Goal: Task Accomplishment & Management: Manage account settings

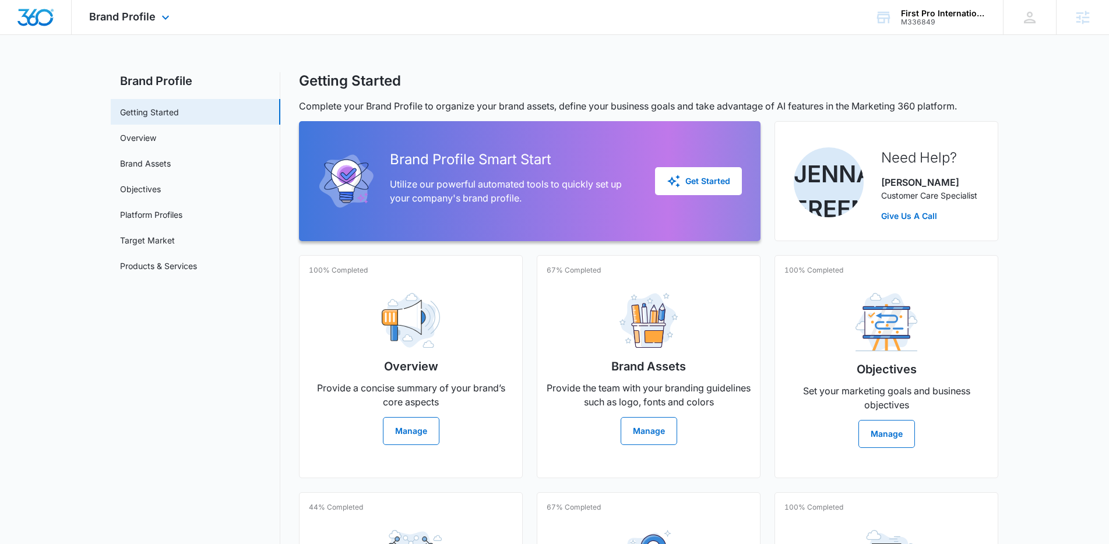
click at [167, 31] on div "Brand Profile Apps Reputation Websites Forms CRM Email Social Content Ads Intel…" at bounding box center [131, 17] width 118 height 34
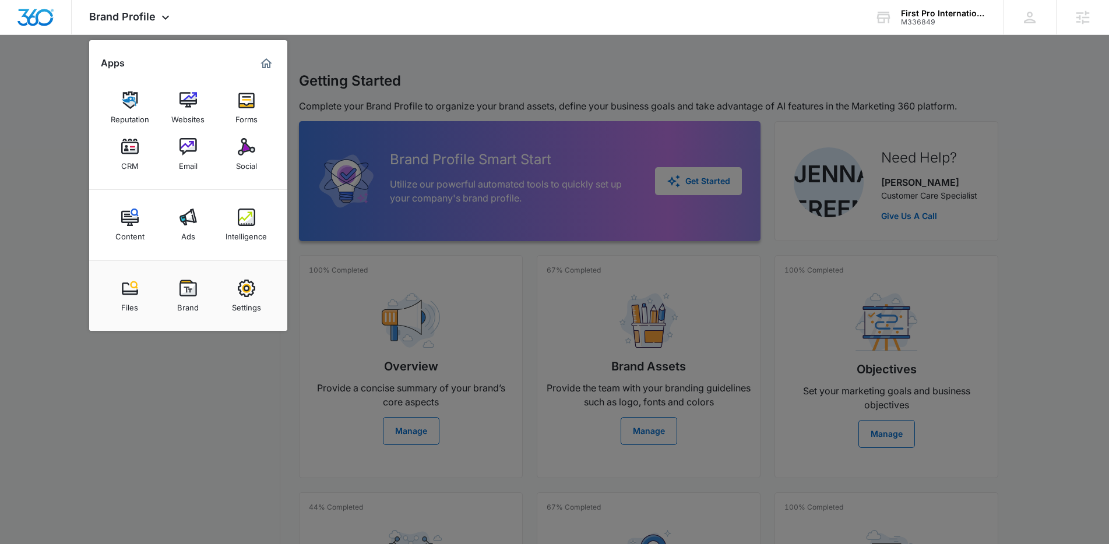
click at [192, 152] on img at bounding box center [187, 146] width 17 height 17
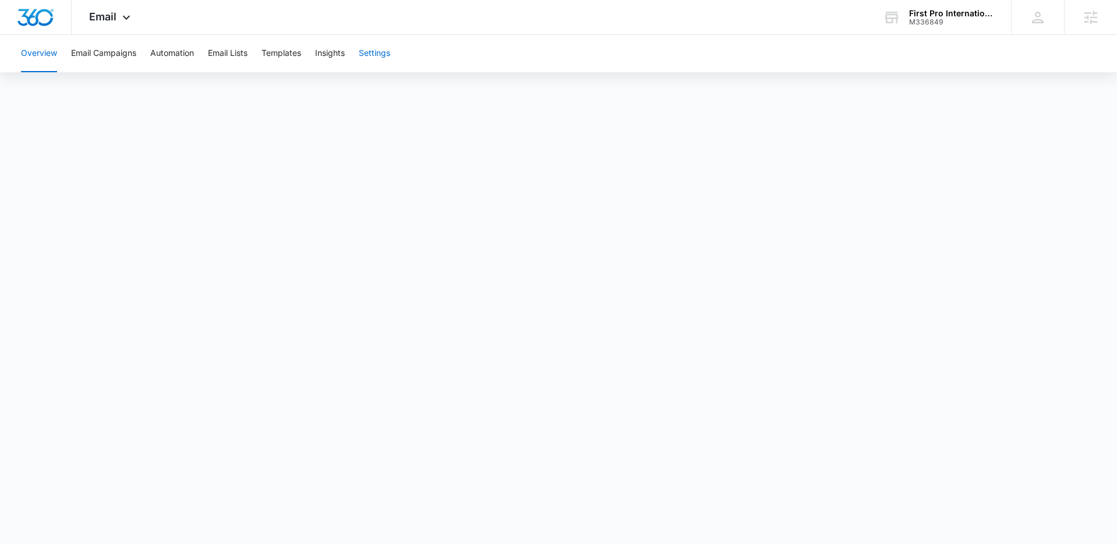
click at [383, 62] on button "Settings" at bounding box center [374, 53] width 31 height 37
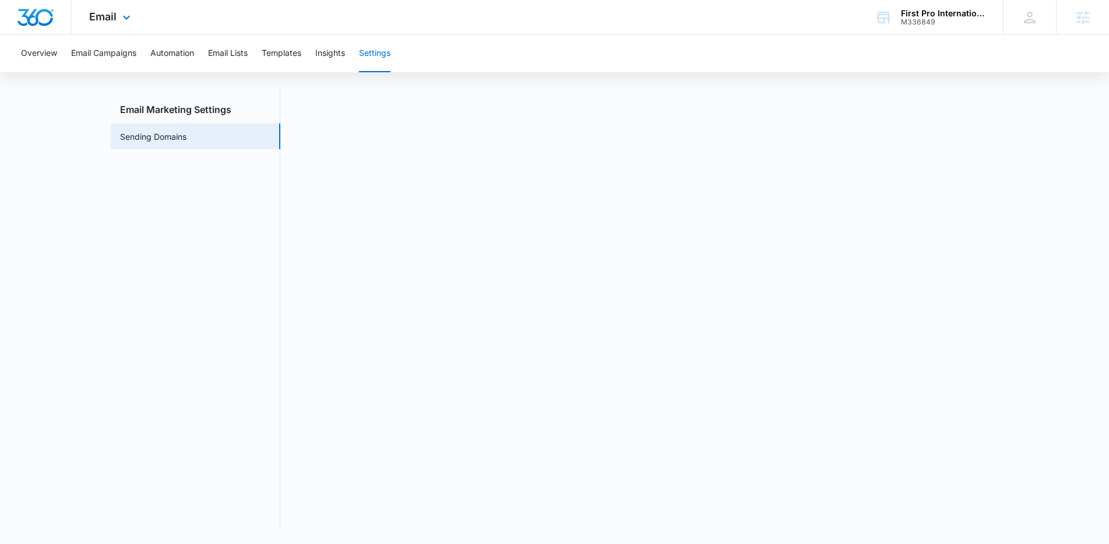
click at [117, 17] on div "Email Apps Reputation Websites Forms CRM Email Social Content Ads Intelligence …" at bounding box center [111, 17] width 79 height 34
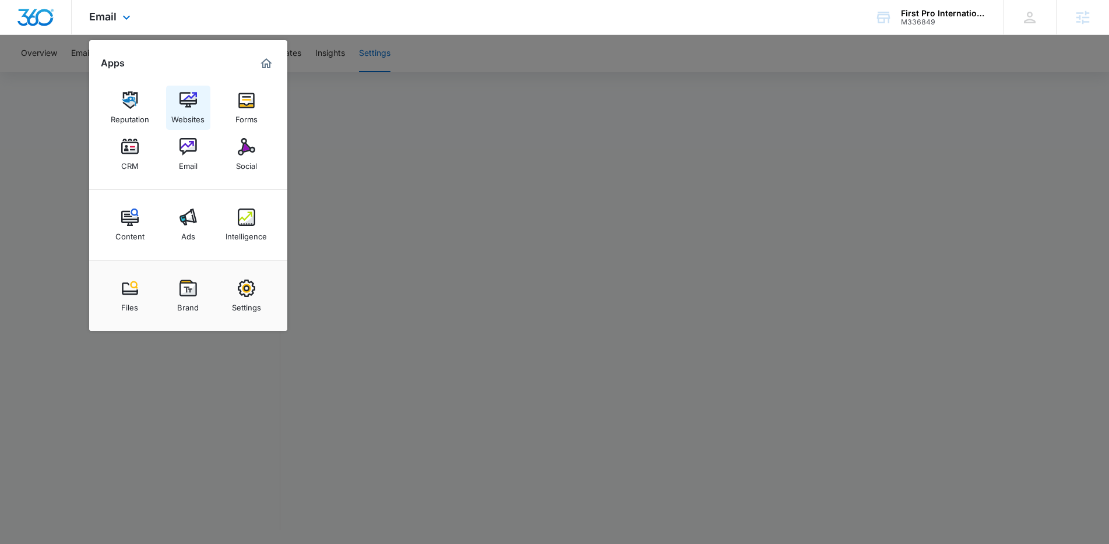
click at [192, 100] on img at bounding box center [187, 99] width 17 height 17
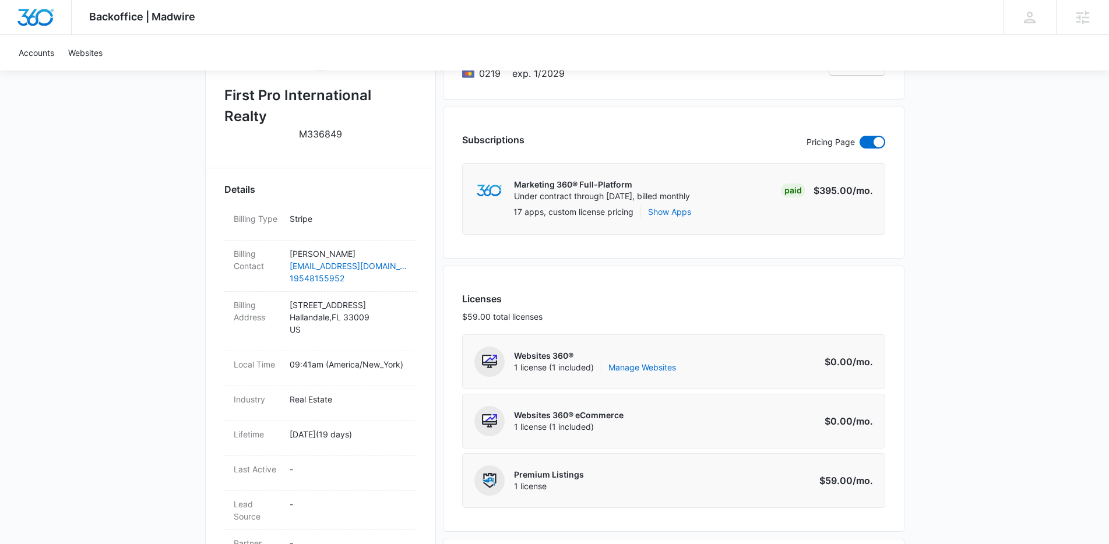
scroll to position [310, 0]
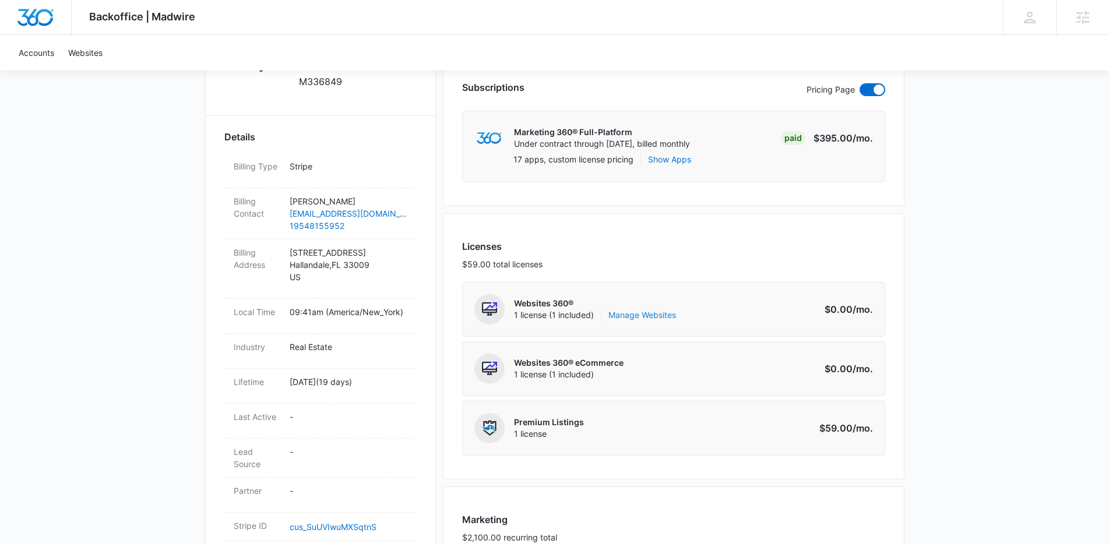
click at [643, 317] on link "Manage Websites" at bounding box center [642, 315] width 68 height 12
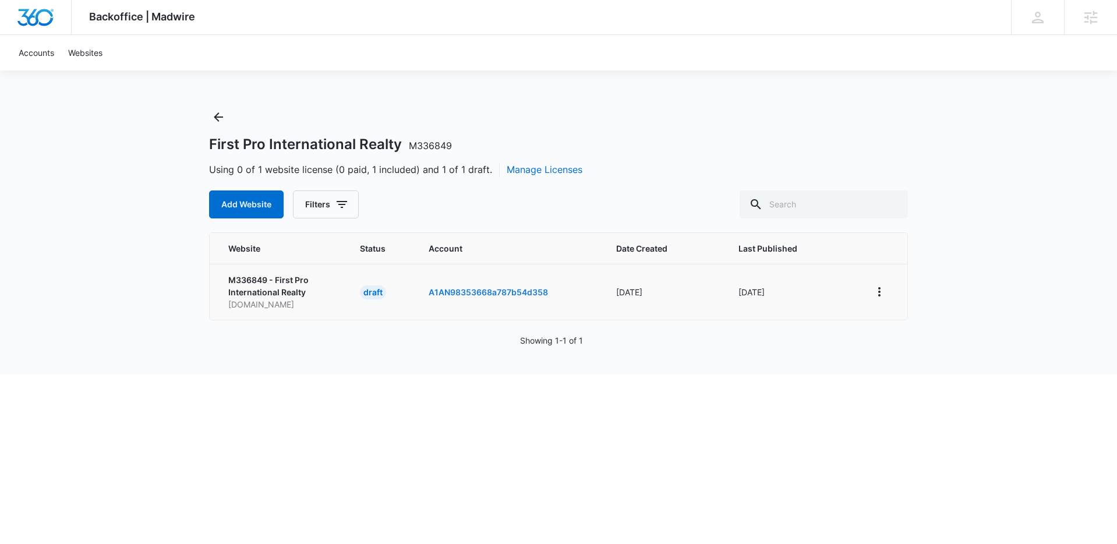
click at [514, 294] on link "A1AN98353668a787b54d358" at bounding box center [488, 292] width 119 height 10
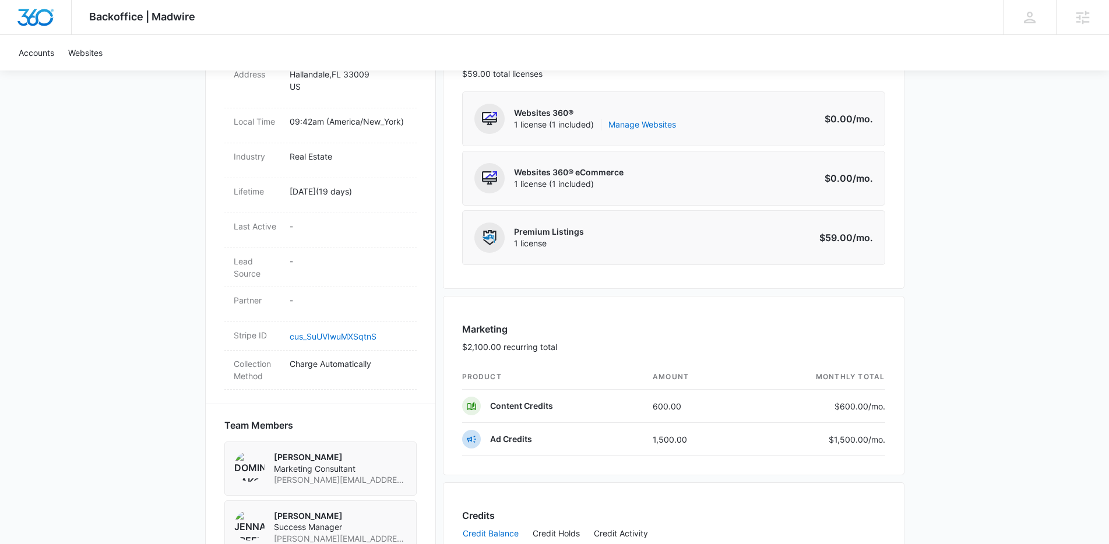
scroll to position [476, 0]
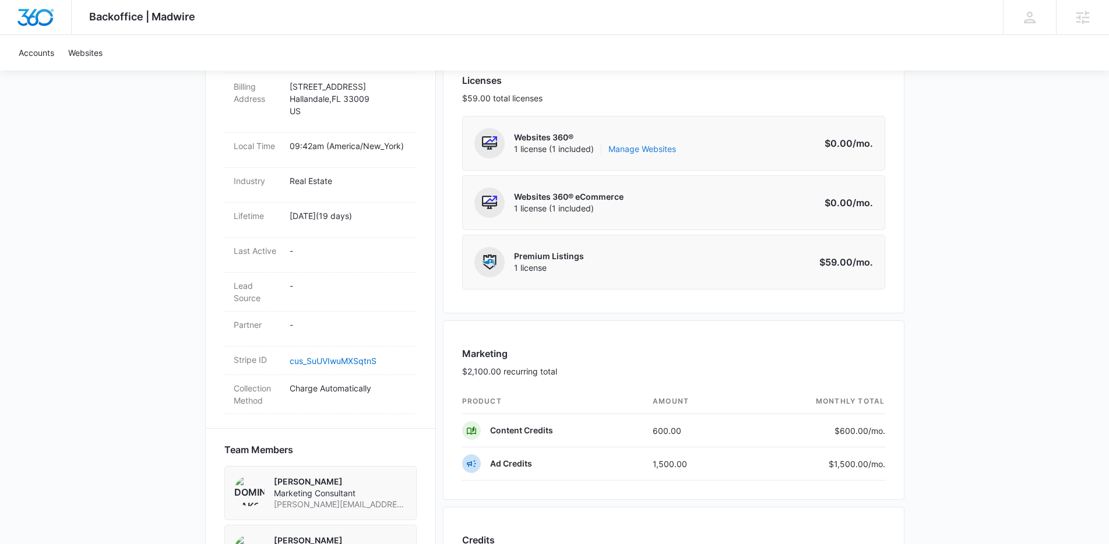
click at [658, 149] on link "Manage Websites" at bounding box center [642, 149] width 68 height 12
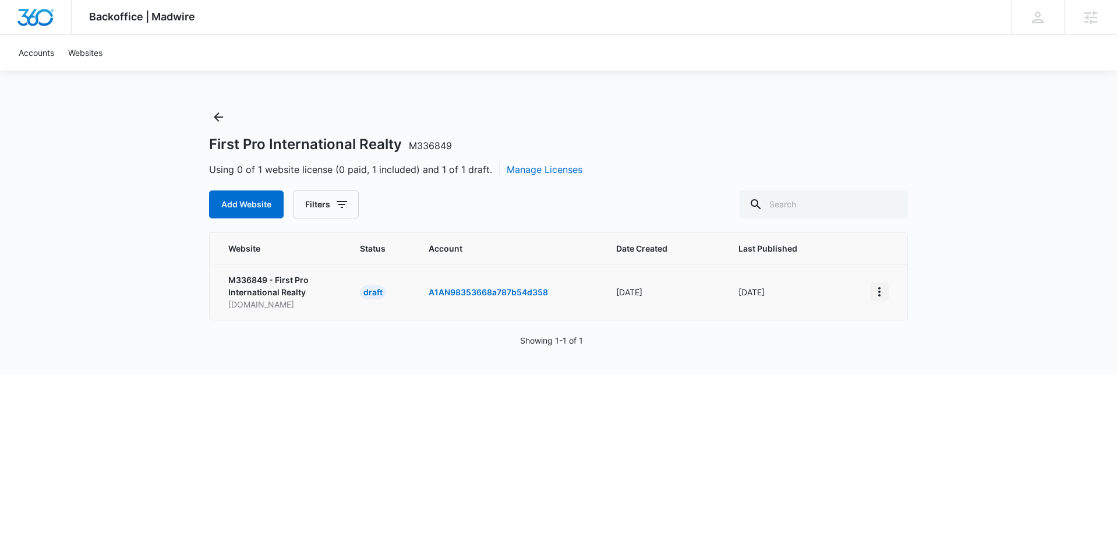
click at [880, 298] on icon "View More" at bounding box center [880, 292] width 14 height 14
click at [910, 373] on div "Activate Draft" at bounding box center [920, 377] width 70 height 8
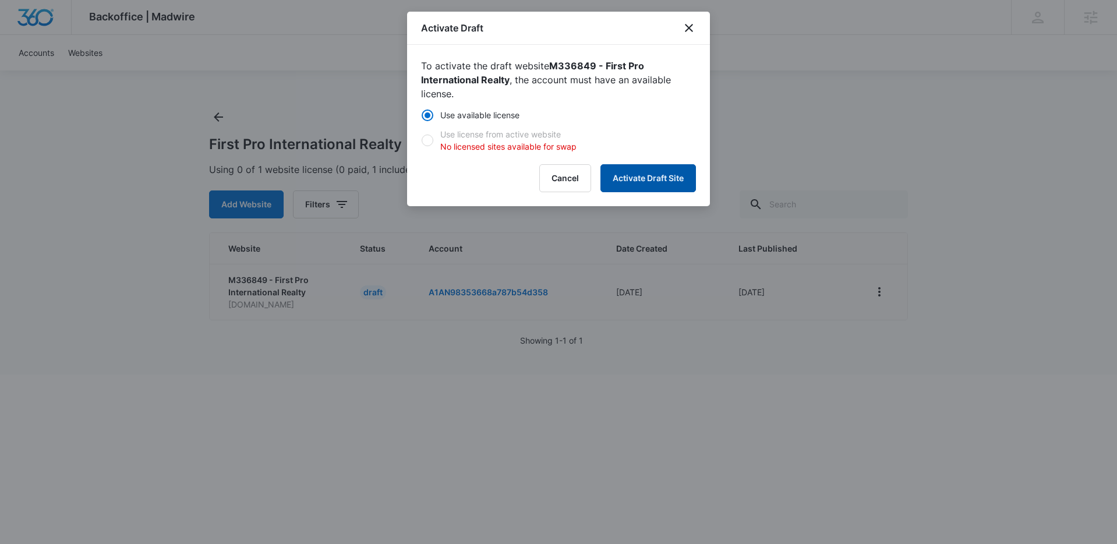
click at [640, 171] on button "Activate Draft Site" at bounding box center [649, 178] width 96 height 28
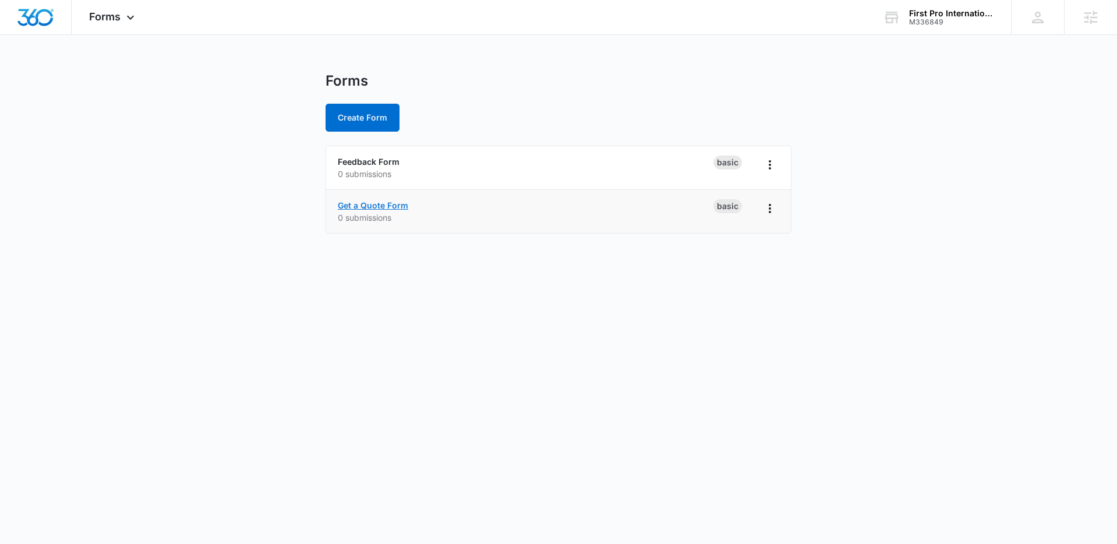
click at [381, 206] on link "Get a Quote Form" at bounding box center [373, 205] width 70 height 10
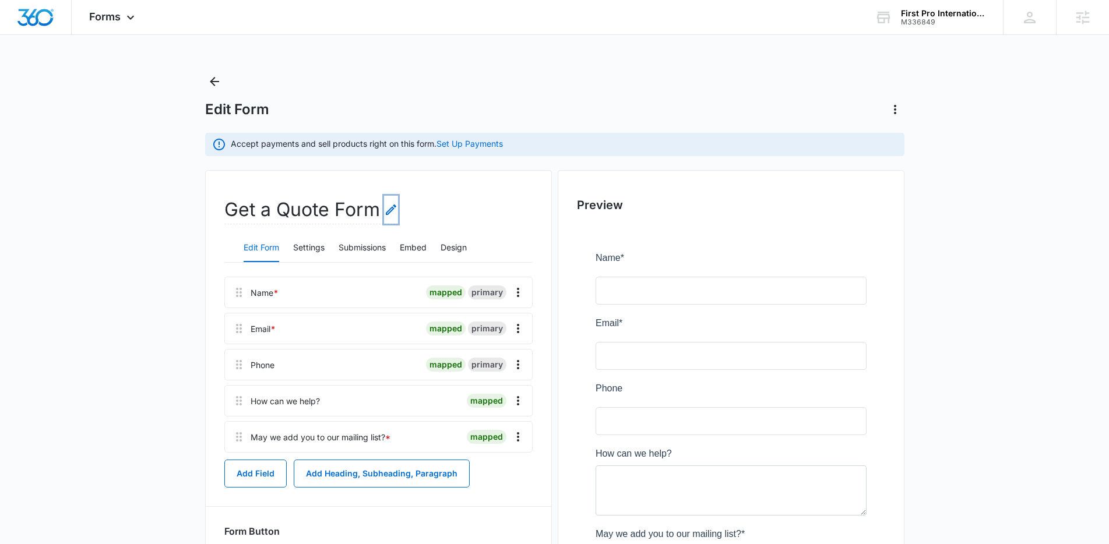
click at [392, 209] on icon "Edit Form Name" at bounding box center [391, 209] width 10 height 10
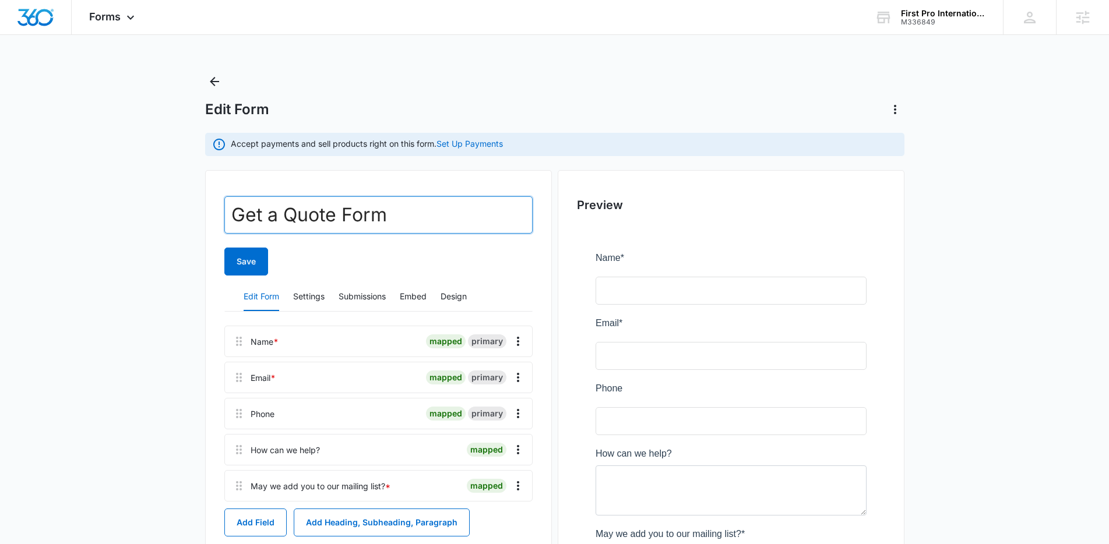
click at [413, 224] on input "Get a Quote Form" at bounding box center [378, 214] width 308 height 37
type input "Start Your Search"
click at [231, 261] on button "Save" at bounding box center [246, 262] width 44 height 28
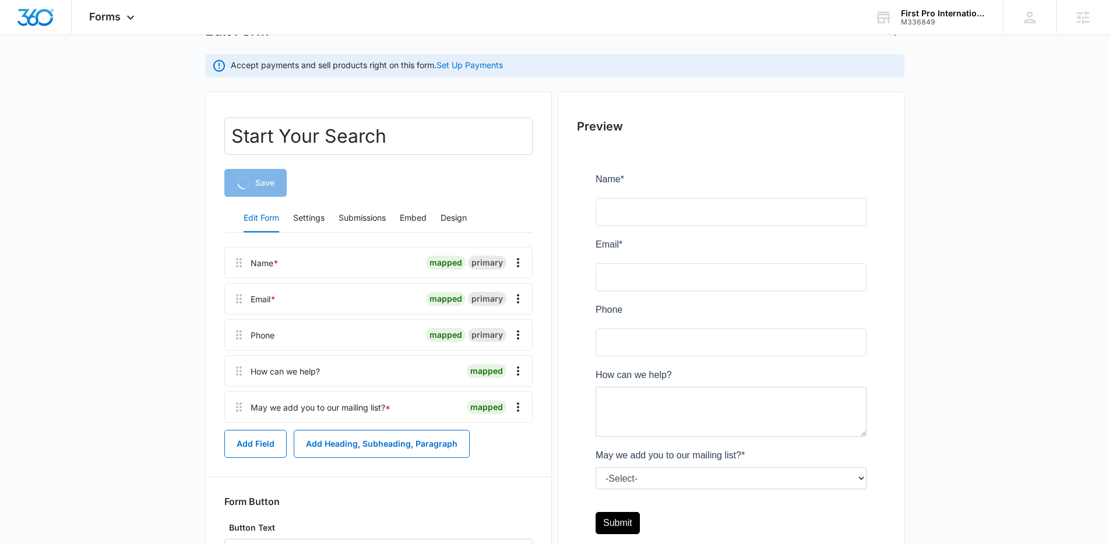
scroll to position [81, 0]
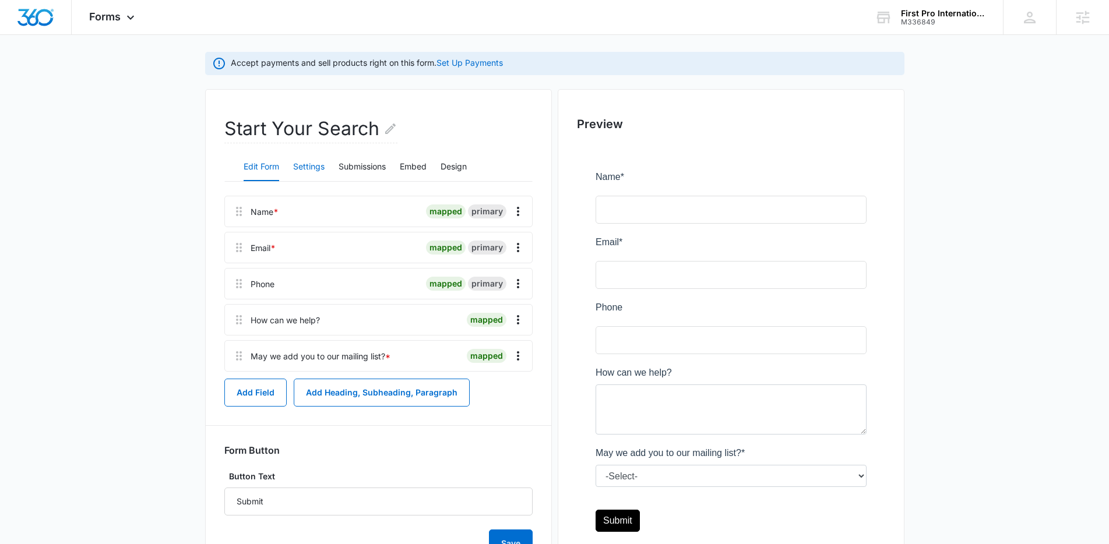
click at [312, 170] on button "Settings" at bounding box center [308, 167] width 31 height 28
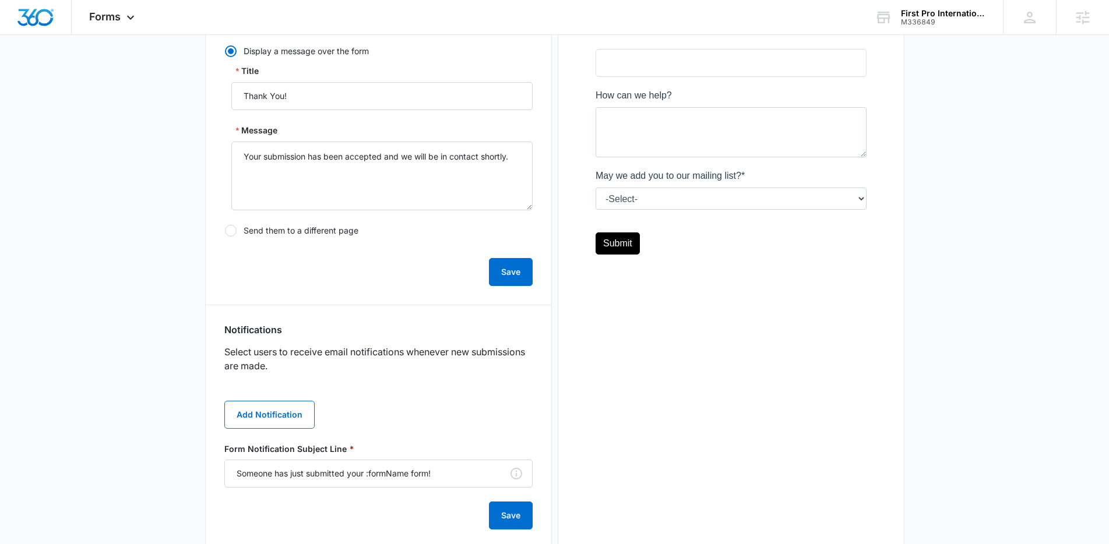
scroll to position [361, 0]
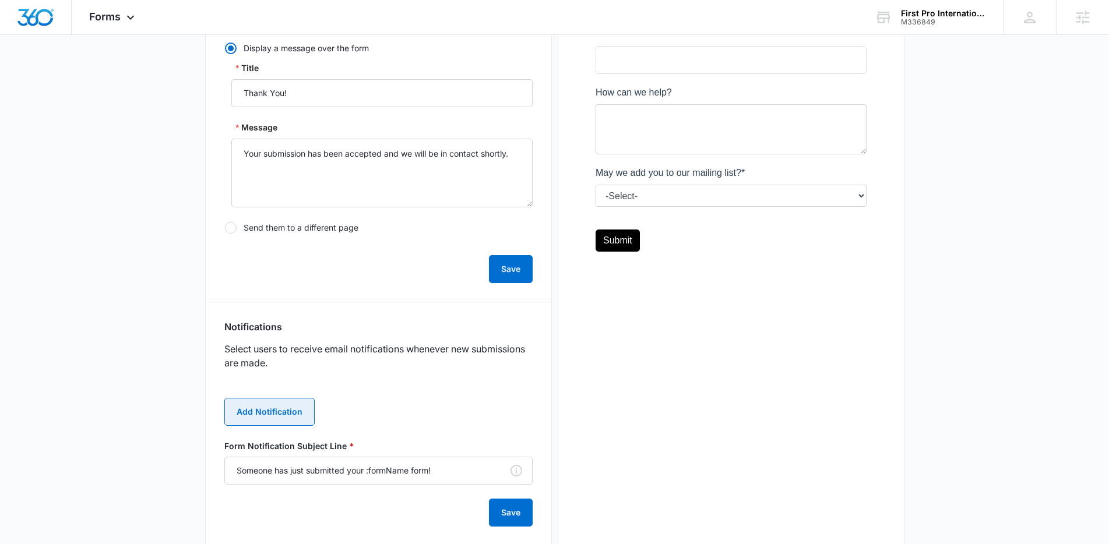
click at [297, 405] on button "Add Notification" at bounding box center [269, 412] width 90 height 28
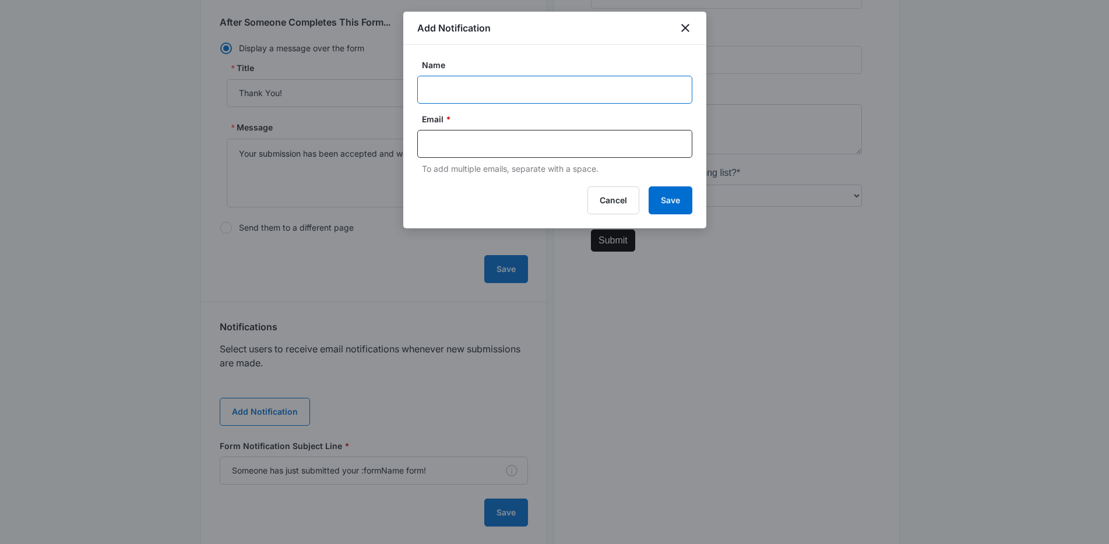
click at [460, 80] on input "Name" at bounding box center [554, 90] width 275 height 28
paste input "Raquel Cornelles"
type input "Raquel Cornelles"
click at [495, 140] on input "text" at bounding box center [555, 143] width 253 height 17
paste input "raquelsellsmiami@gmail.com"
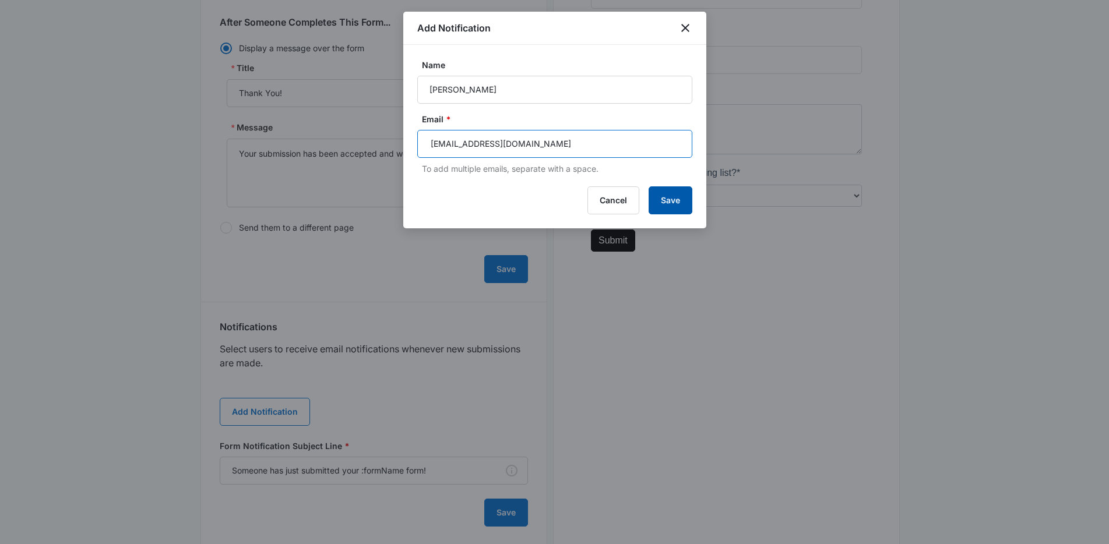
type input "raquelsellsmiami@gmail.com"
click at [652, 194] on button "Save" at bounding box center [670, 200] width 44 height 28
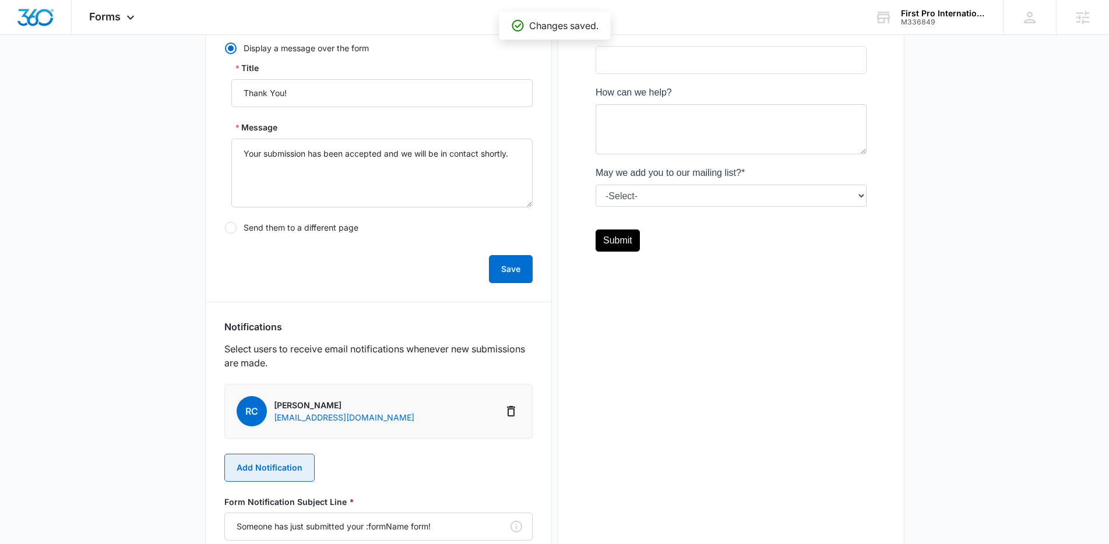
click at [284, 468] on button "Add Notification" at bounding box center [269, 468] width 90 height 28
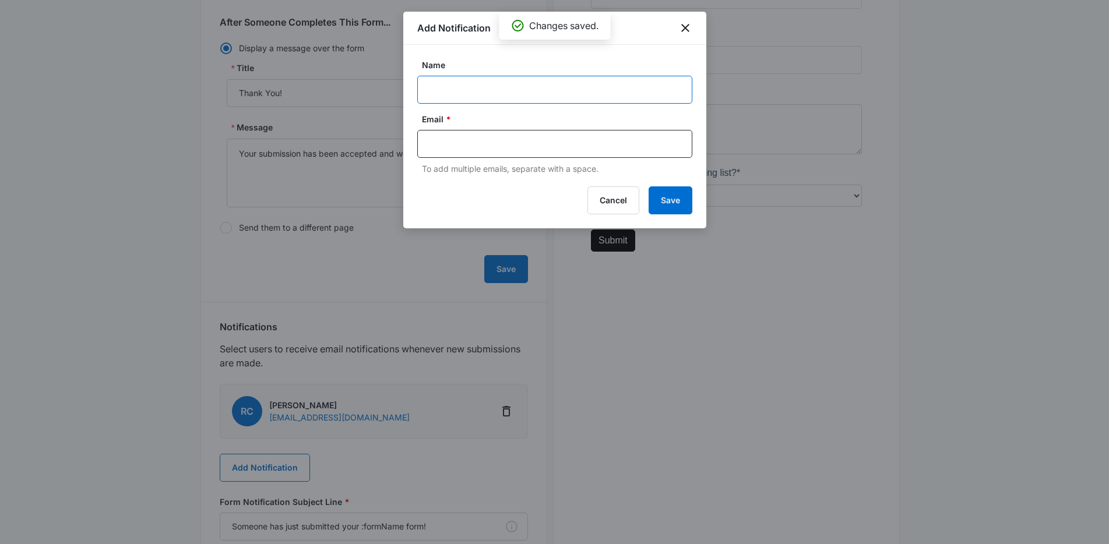
click at [483, 90] on input "Name" at bounding box center [554, 90] width 275 height 28
paste input "M336849"
click at [460, 146] on input "text" at bounding box center [555, 143] width 253 height 17
click at [549, 87] on input "M336849 Raquel Cornelles" at bounding box center [554, 90] width 275 height 28
type input "M336849 Raquel Cornelles (First Pro Int. Reality)"
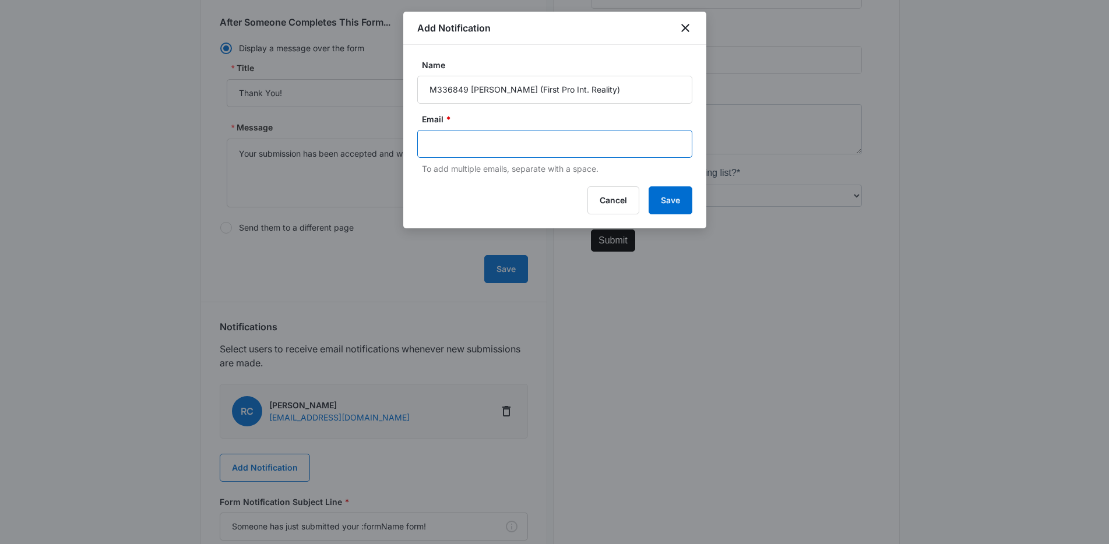
click at [534, 147] on input "text" at bounding box center [555, 143] width 253 height 17
paste input "[PERSON_NAME][EMAIL_ADDRESS][PERSON_NAME][DOMAIN_NAME]"
type input "jenna.freeman@madwire.com"
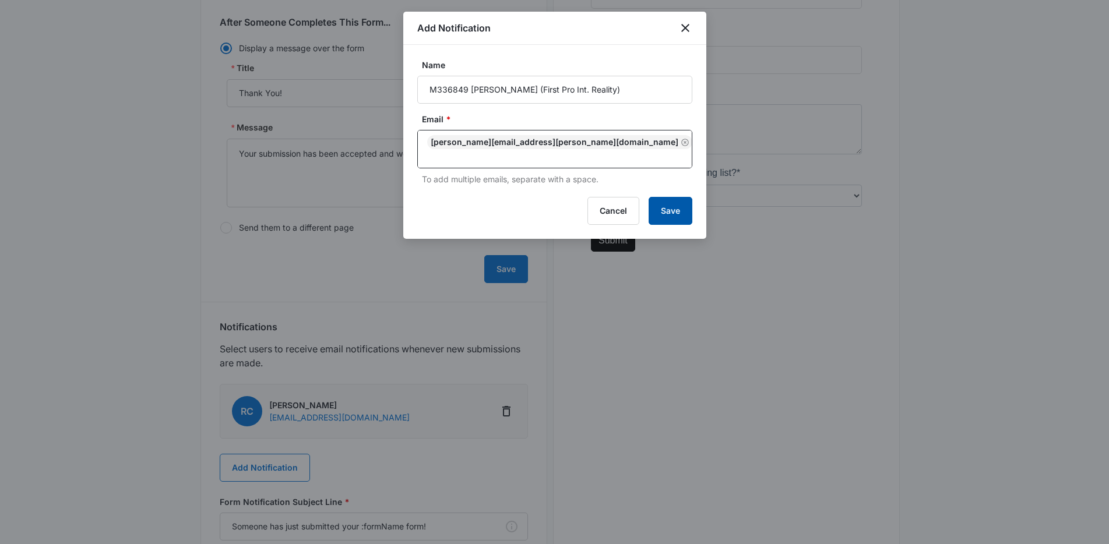
click at [669, 202] on button "Save" at bounding box center [670, 211] width 44 height 28
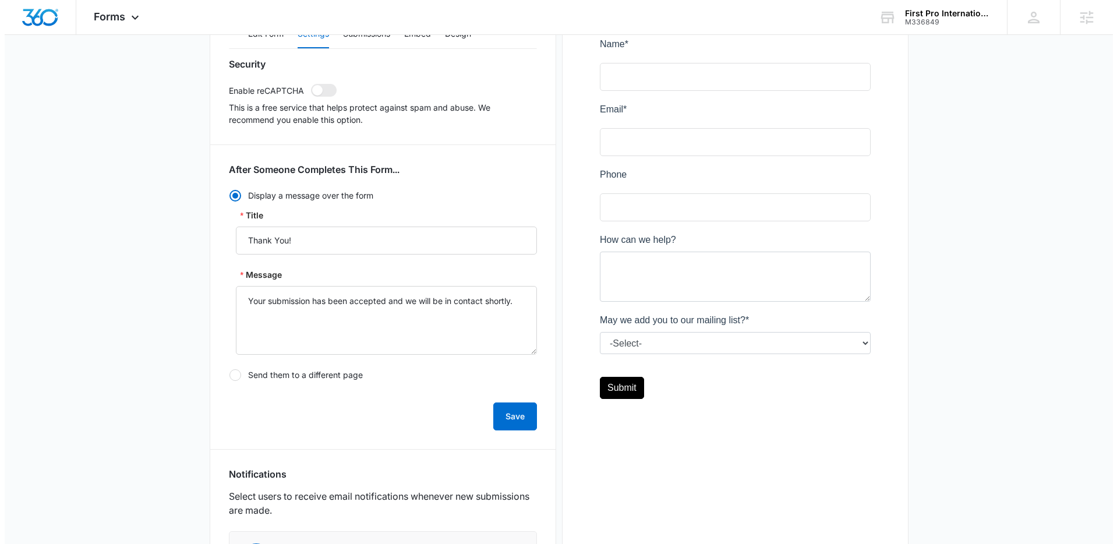
scroll to position [0, 0]
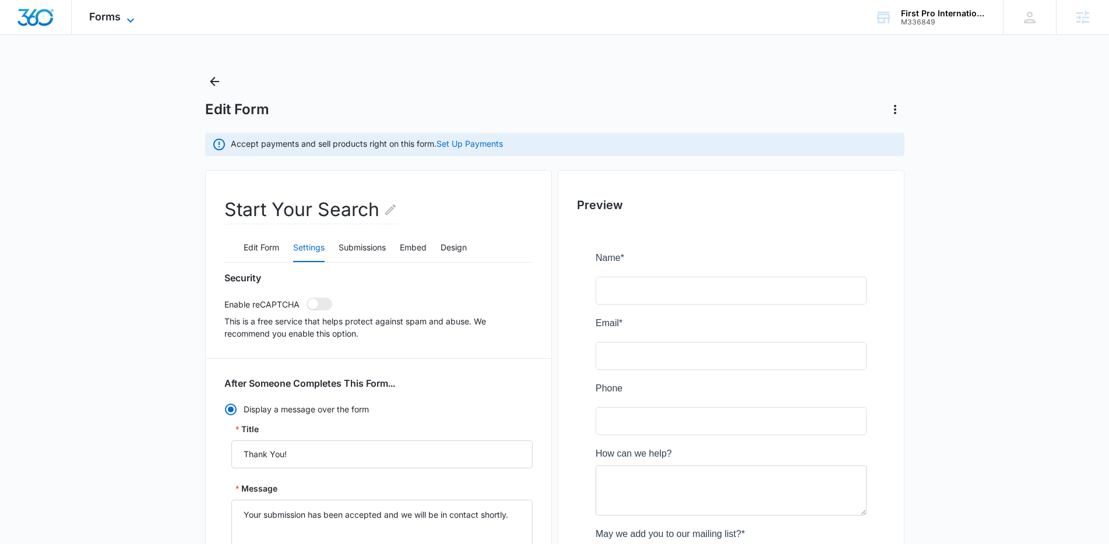
click at [111, 21] on span "Forms" at bounding box center [104, 16] width 31 height 12
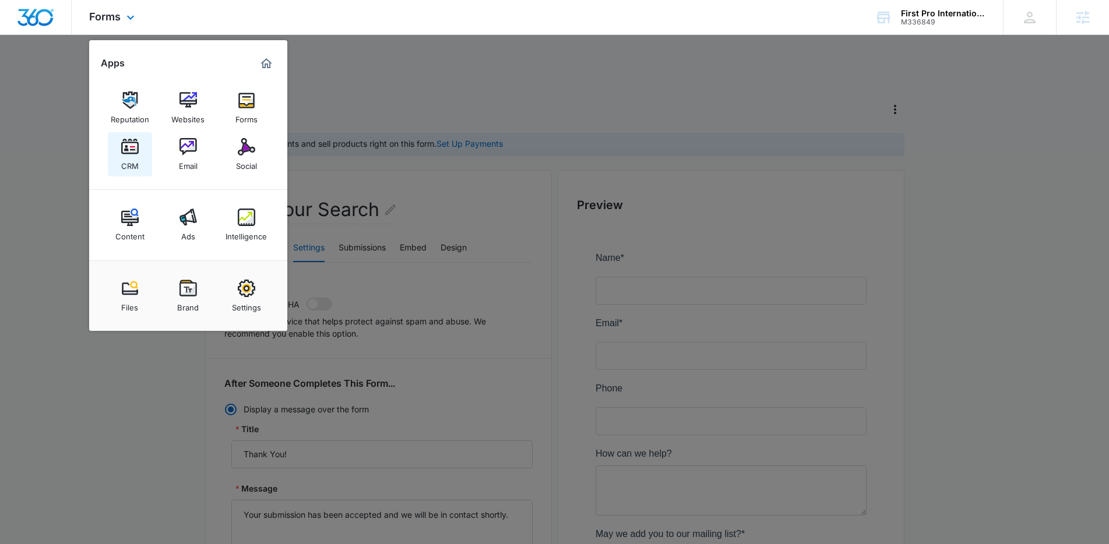
click at [131, 154] on img at bounding box center [129, 146] width 17 height 17
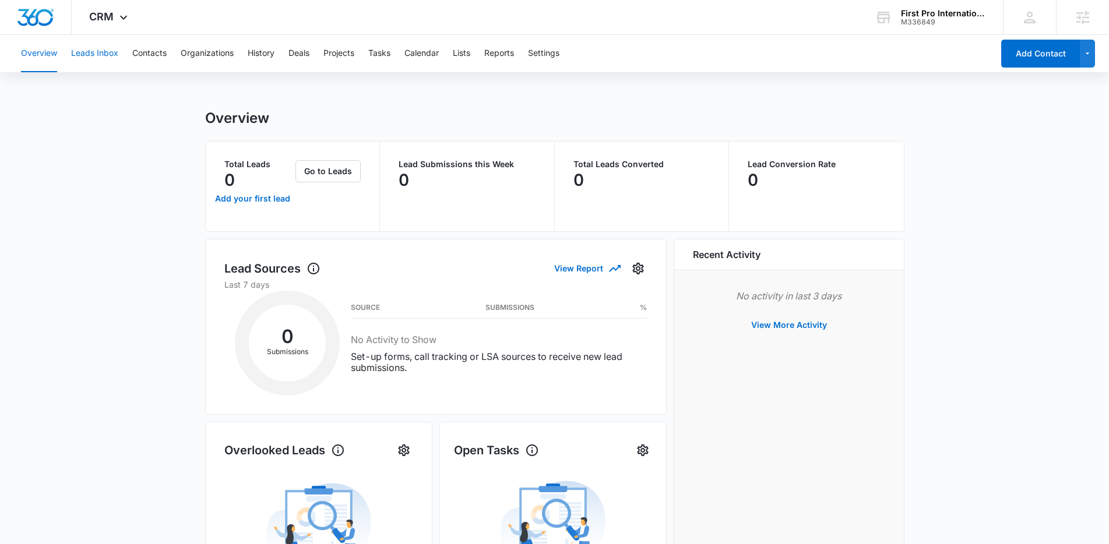
click at [107, 50] on button "Leads Inbox" at bounding box center [94, 53] width 47 height 37
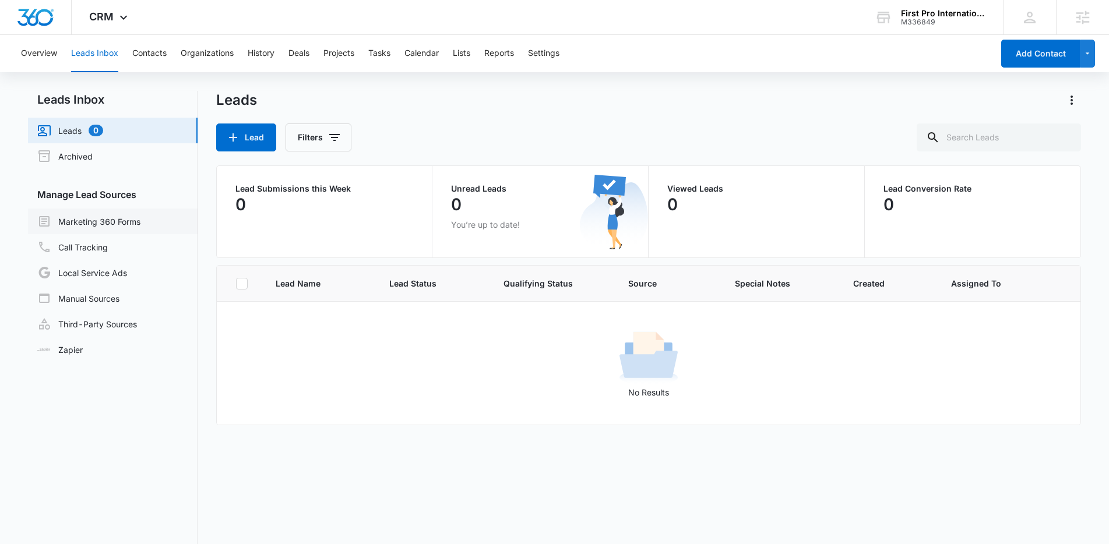
click at [103, 219] on link "Marketing 360 Forms" at bounding box center [88, 221] width 103 height 14
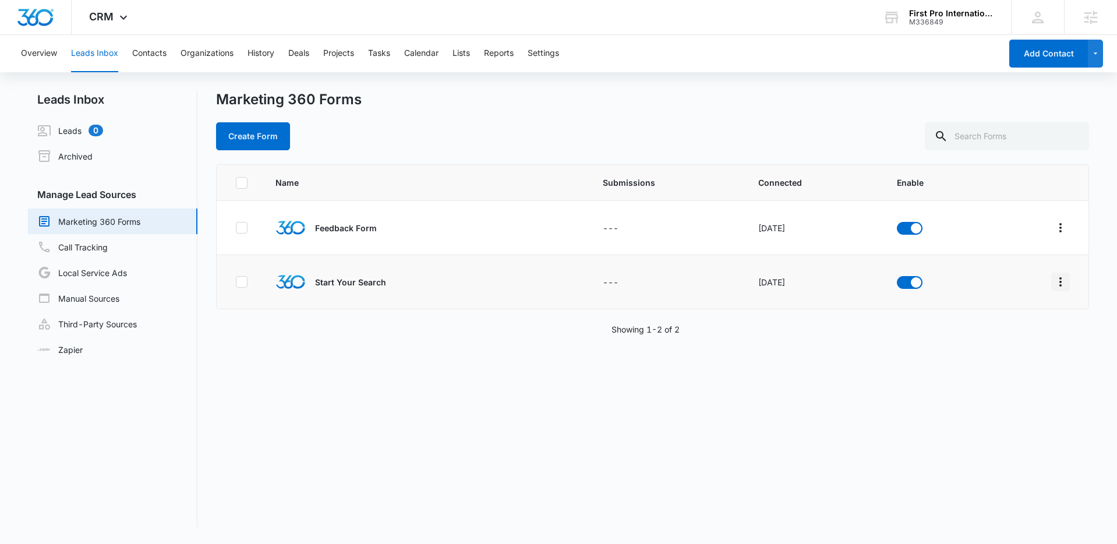
click at [1060, 284] on icon "Overflow Menu" at bounding box center [1061, 281] width 2 height 9
click at [1005, 352] on div "Field Mapping" at bounding box center [1000, 349] width 66 height 8
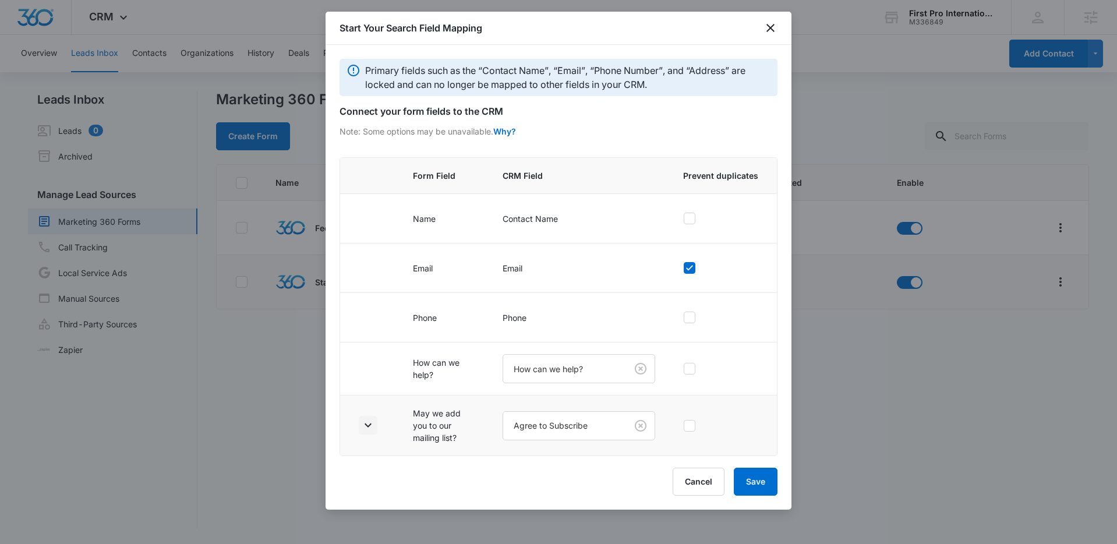
click at [366, 426] on icon "button" at bounding box center [368, 426] width 7 height 4
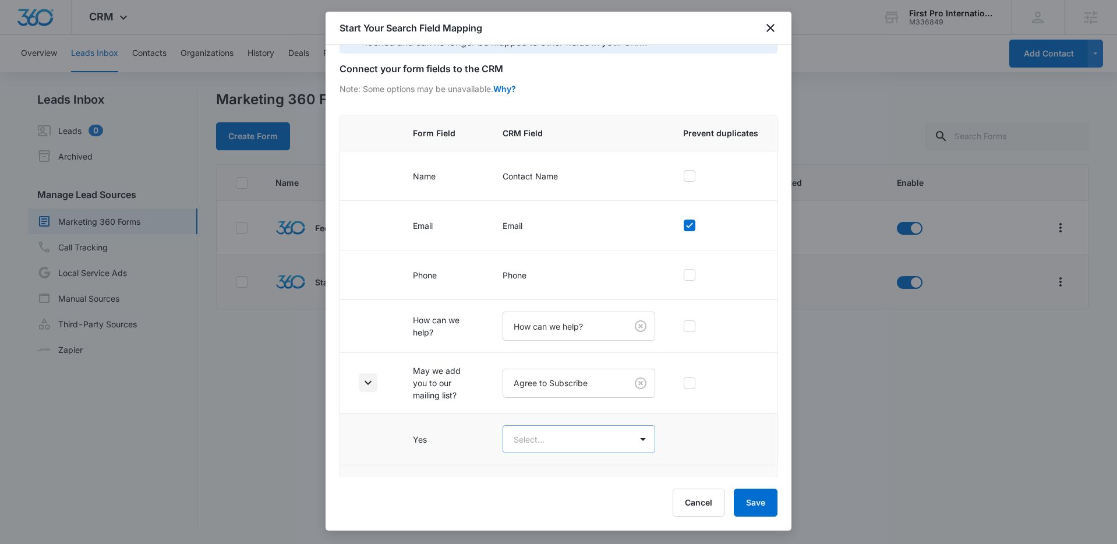
scroll to position [83, 0]
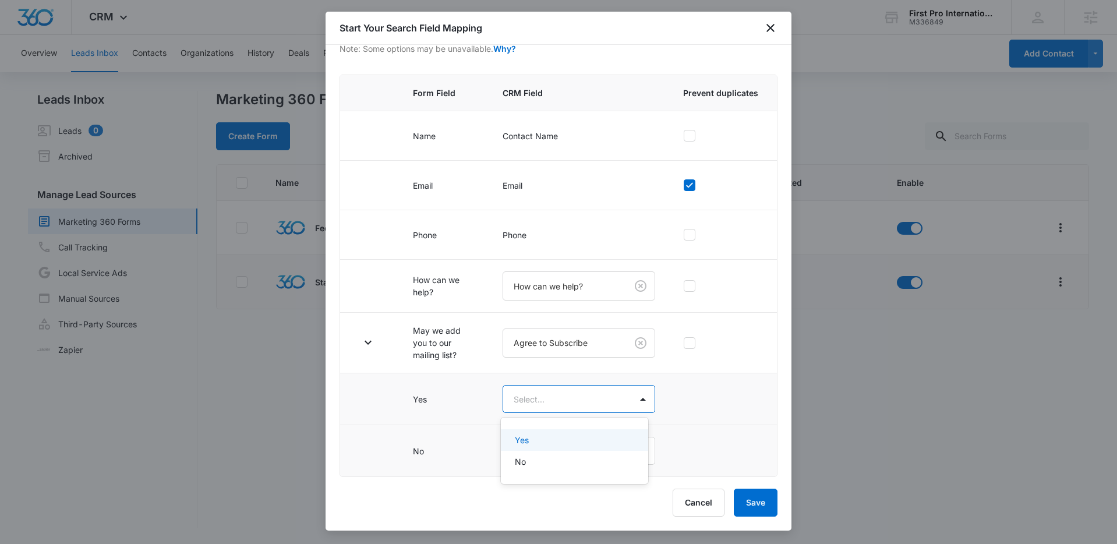
click at [559, 395] on body "CRM Apps Reputation Websites Forms CRM Email Social Content Ads Intelligence Fi…" at bounding box center [558, 272] width 1117 height 544
click at [541, 442] on div "Yes" at bounding box center [573, 440] width 117 height 12
click at [557, 455] on body "CRM Apps Reputation Websites Forms CRM Email Social Content Ads Intelligence Fi…" at bounding box center [558, 272] width 1117 height 544
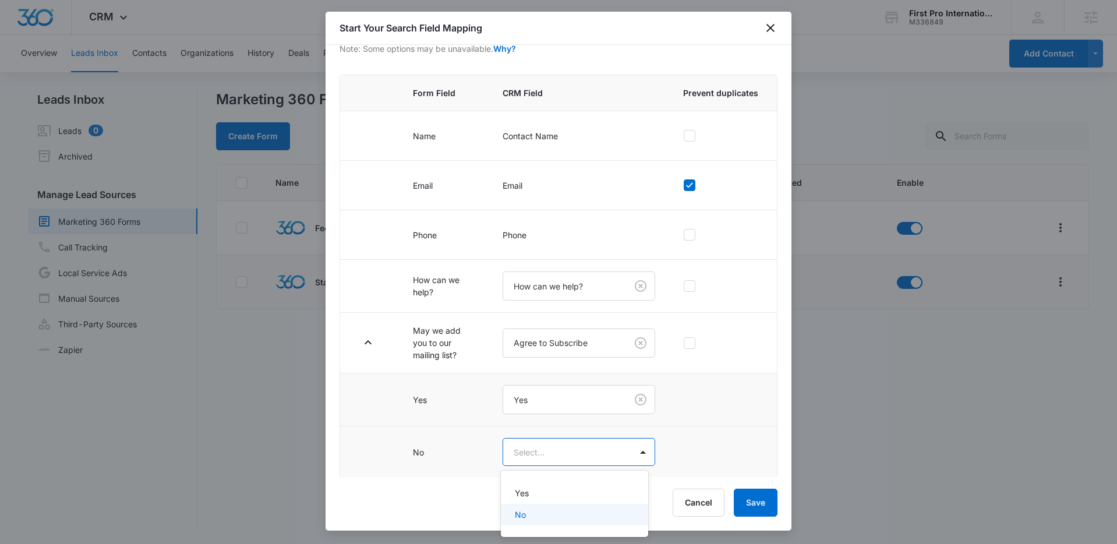
click at [532, 513] on div "No" at bounding box center [573, 515] width 117 height 12
click at [748, 497] on button "Save" at bounding box center [756, 503] width 44 height 28
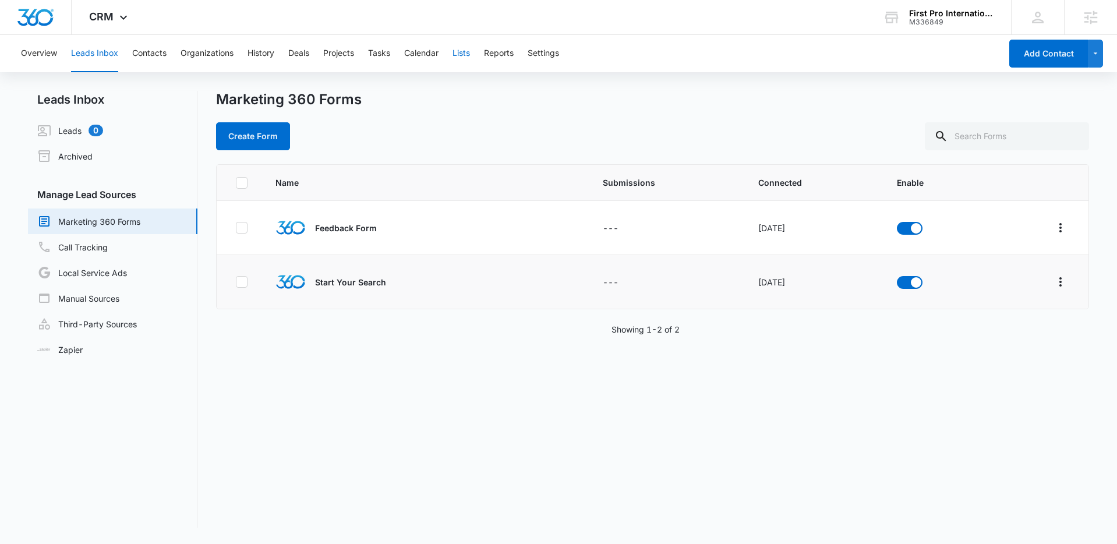
click at [468, 57] on button "Lists" at bounding box center [461, 53] width 17 height 37
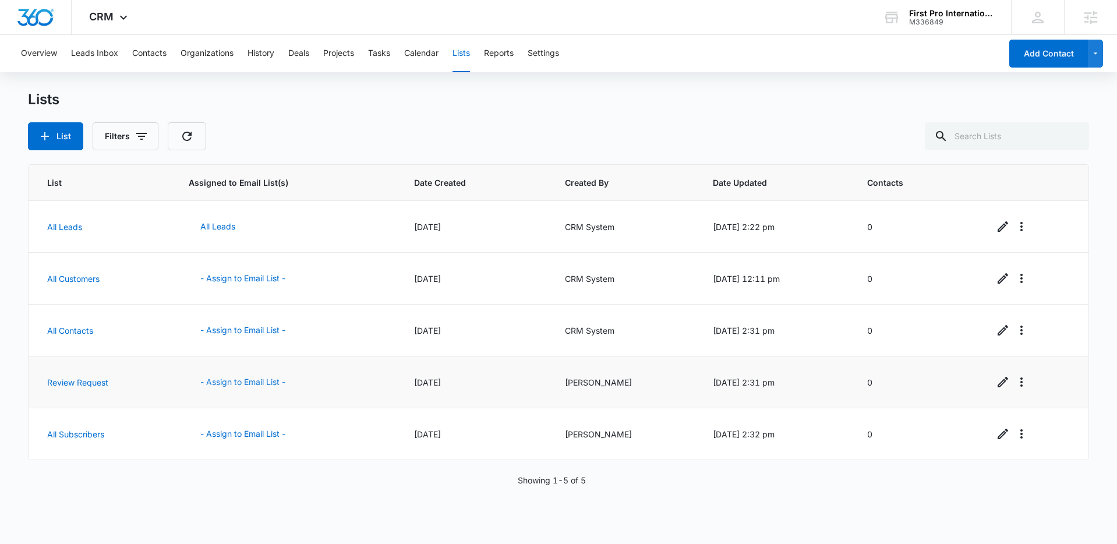
click at [228, 383] on button "- Assign to Email List -" at bounding box center [243, 382] width 108 height 28
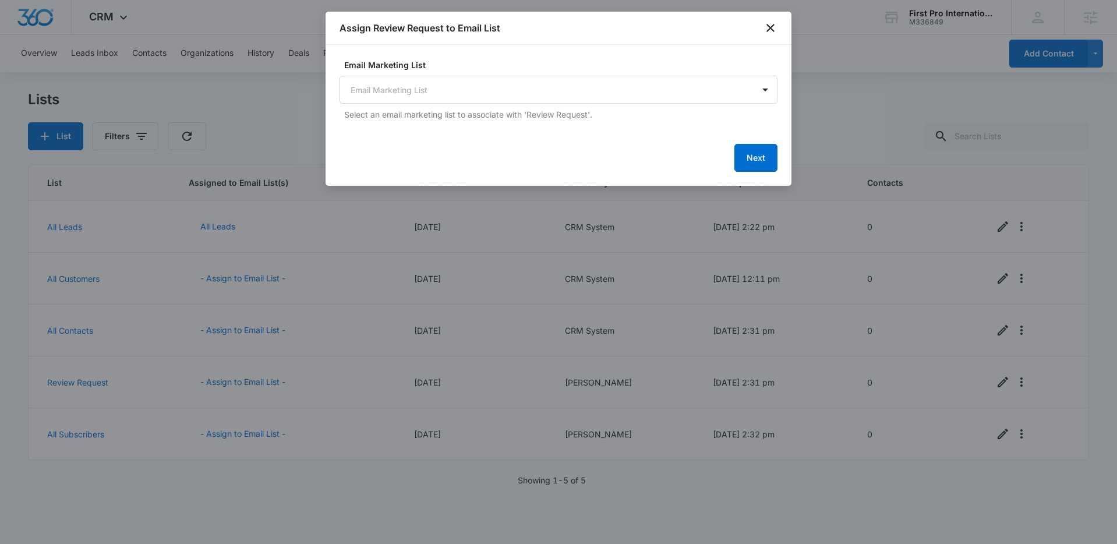
click at [564, 104] on div "Email Marketing List Email Marketing List Select an email marketing list to ass…" at bounding box center [559, 90] width 438 height 62
click at [569, 96] on body "CRM Apps Reputation Websites Forms CRM Email Social Content Ads Intelligence Fi…" at bounding box center [558, 272] width 1117 height 544
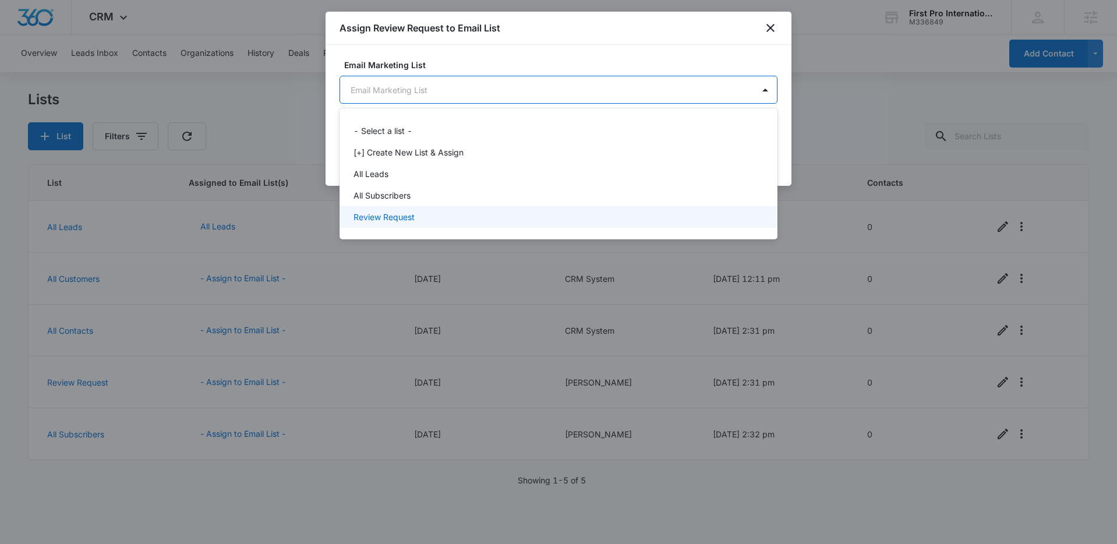
click at [437, 217] on div "Review Request" at bounding box center [558, 217] width 408 height 12
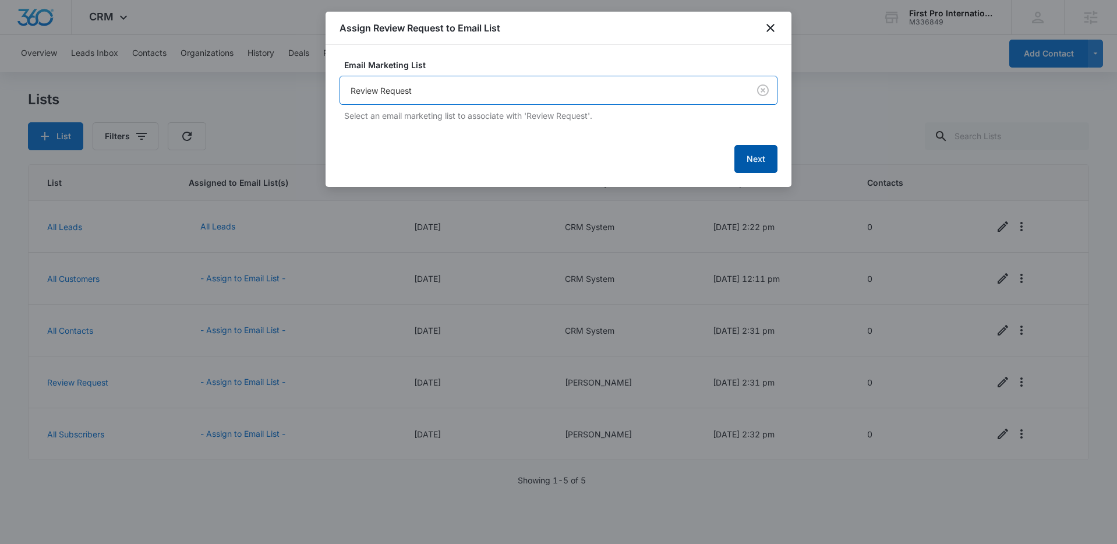
click at [749, 167] on button "Next" at bounding box center [756, 159] width 43 height 28
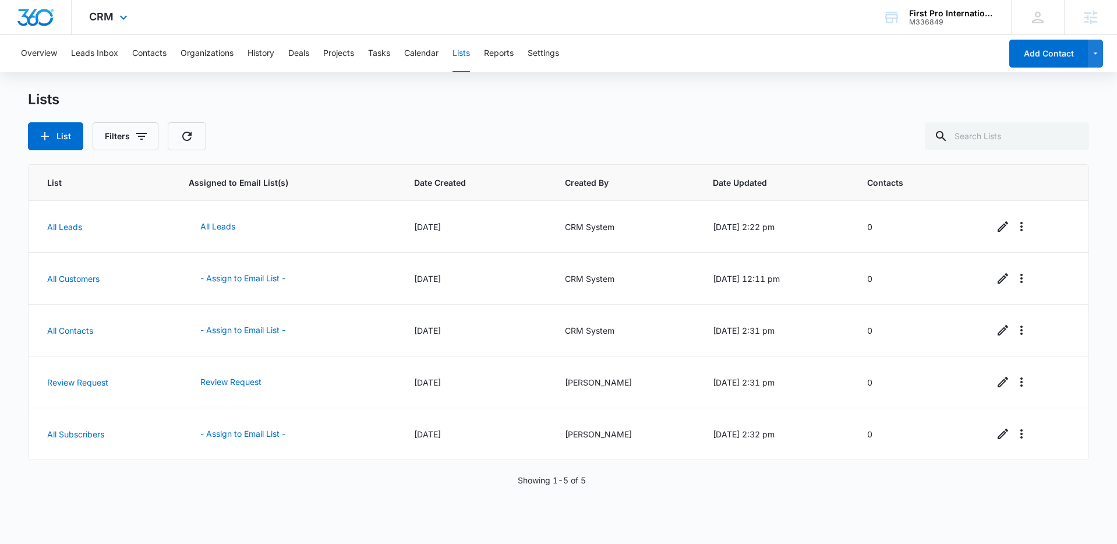
drag, startPoint x: 115, startPoint y: 10, endPoint x: 117, endPoint y: 29, distance: 18.1
click at [115, 10] on div "CRM Apps Reputation Websites Forms CRM Email Social Content Ads Intelligence Fi…" at bounding box center [110, 17] width 76 height 34
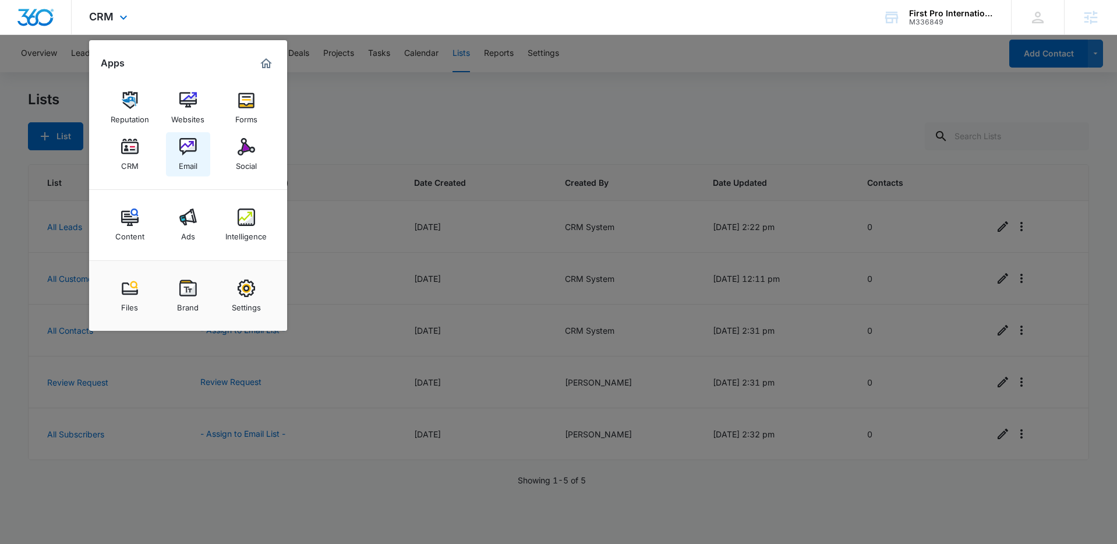
click at [192, 156] on div "Email" at bounding box center [188, 163] width 19 height 15
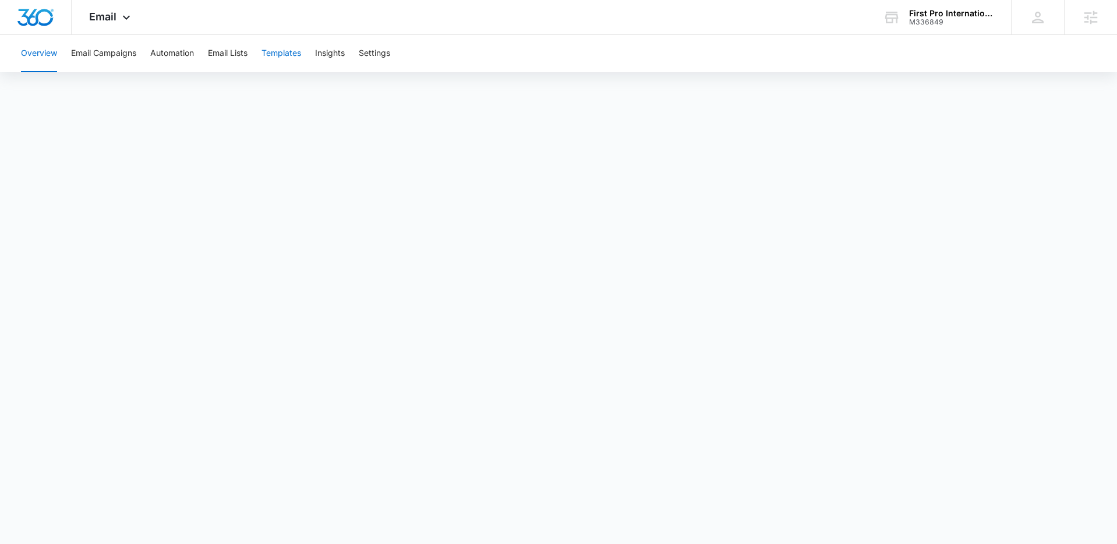
click at [287, 54] on button "Templates" at bounding box center [282, 53] width 40 height 37
click at [177, 52] on button "Automation" at bounding box center [172, 53] width 44 height 37
click at [124, 16] on icon at bounding box center [126, 20] width 14 height 14
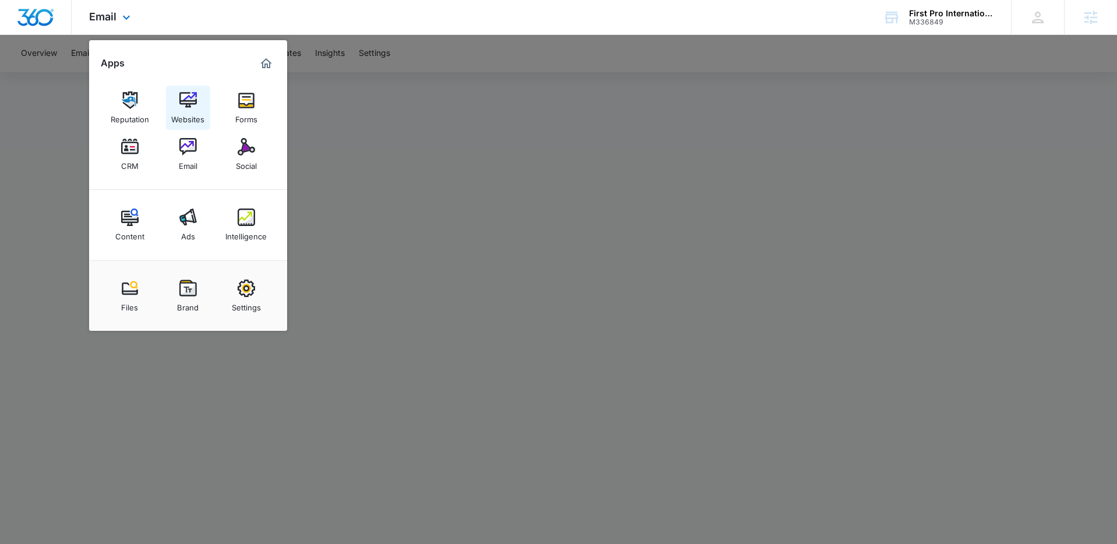
click at [181, 105] on img at bounding box center [187, 99] width 17 height 17
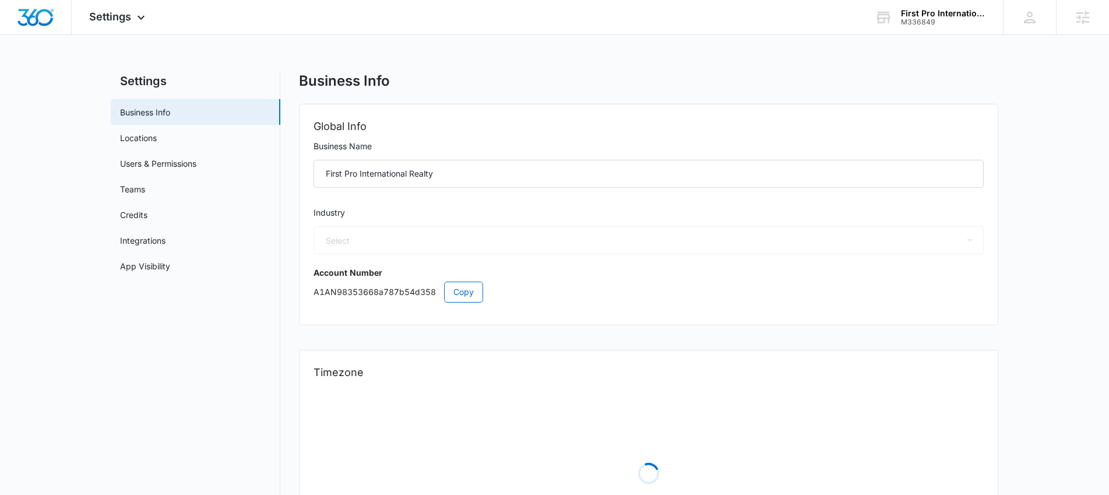
select select "35"
select select "US"
select select "America/New_York"
click at [146, 137] on link "Locations" at bounding box center [138, 138] width 37 height 12
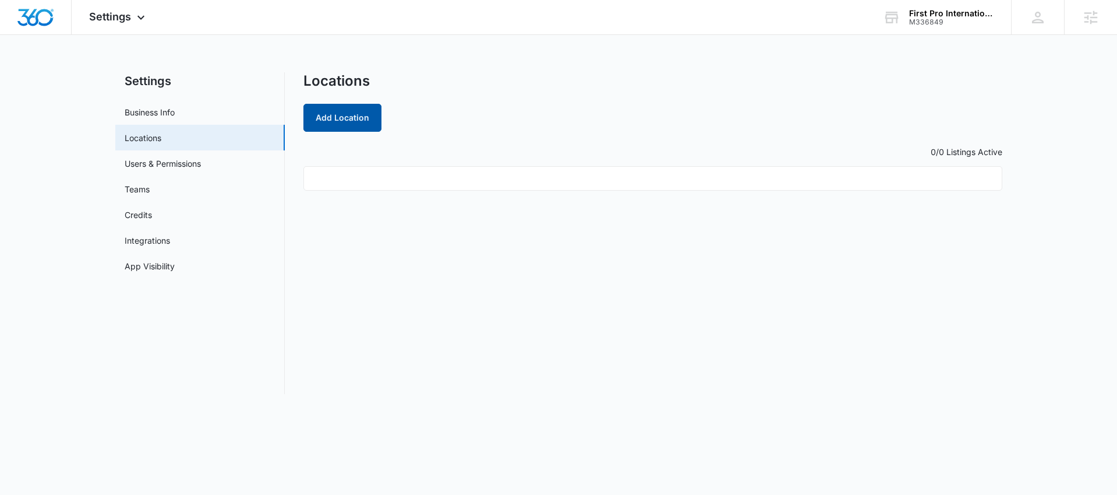
click at [344, 121] on button "Add Location" at bounding box center [343, 118] width 78 height 28
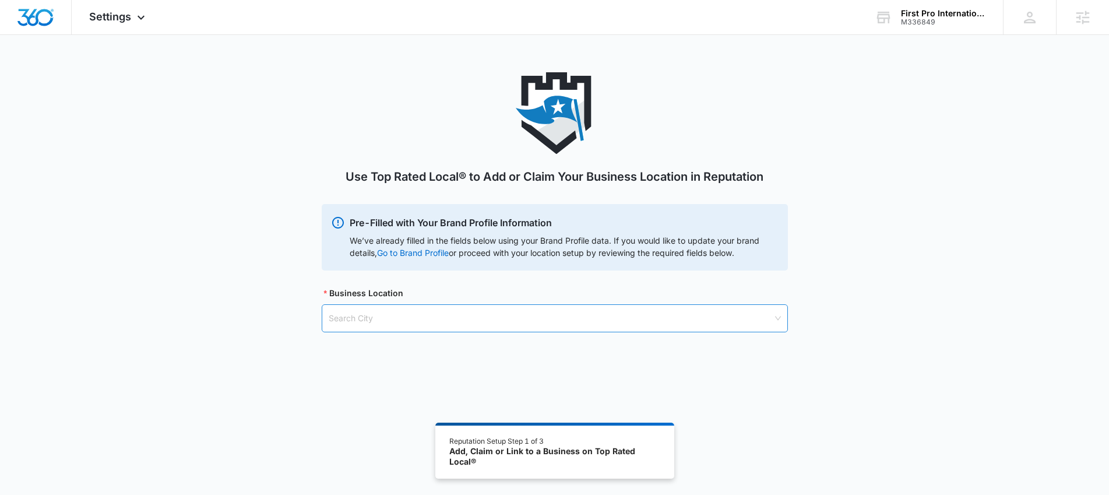
click at [408, 320] on input "search" at bounding box center [551, 318] width 444 height 27
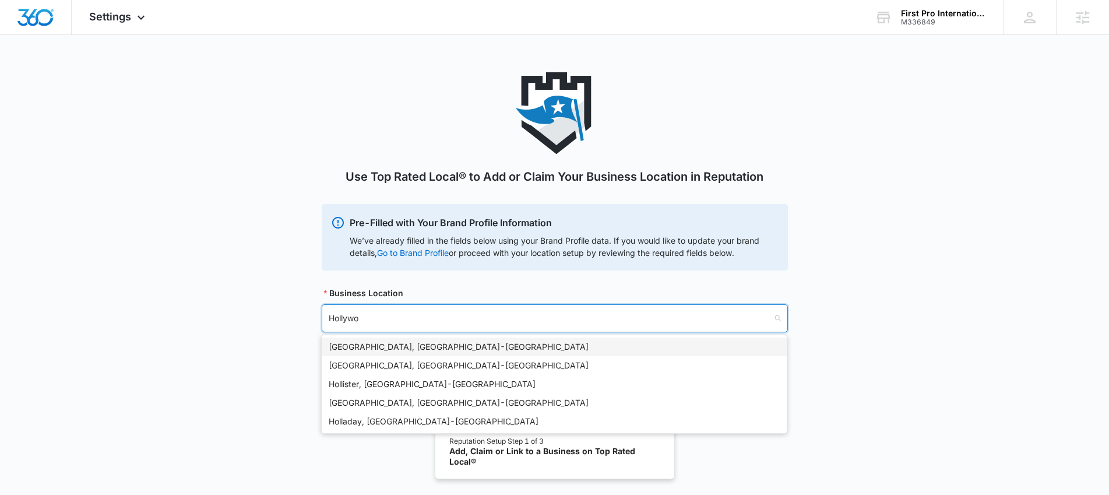
type input "Hollywoo"
click at [437, 345] on div "Hollywood, FL - USA" at bounding box center [554, 346] width 451 height 13
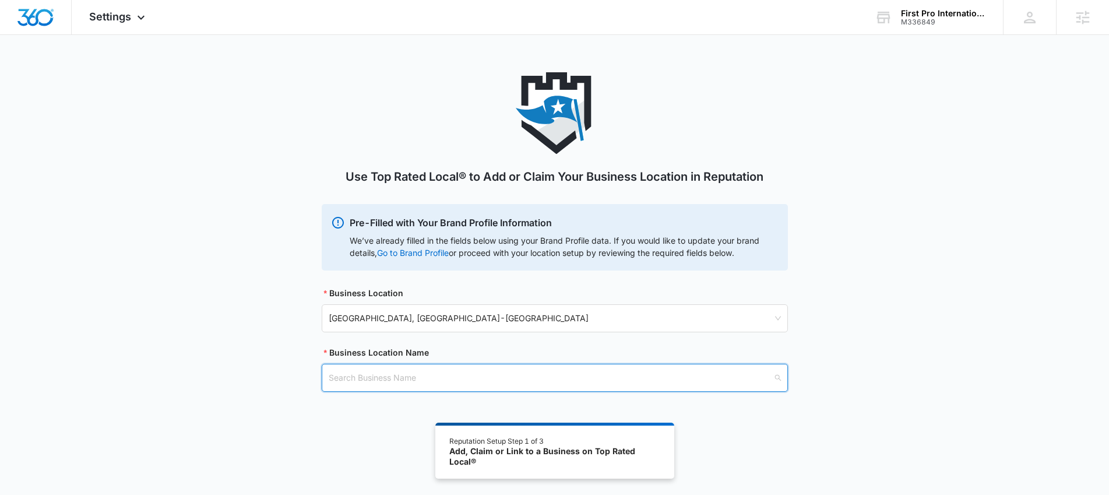
click at [440, 376] on input "search" at bounding box center [551, 377] width 444 height 27
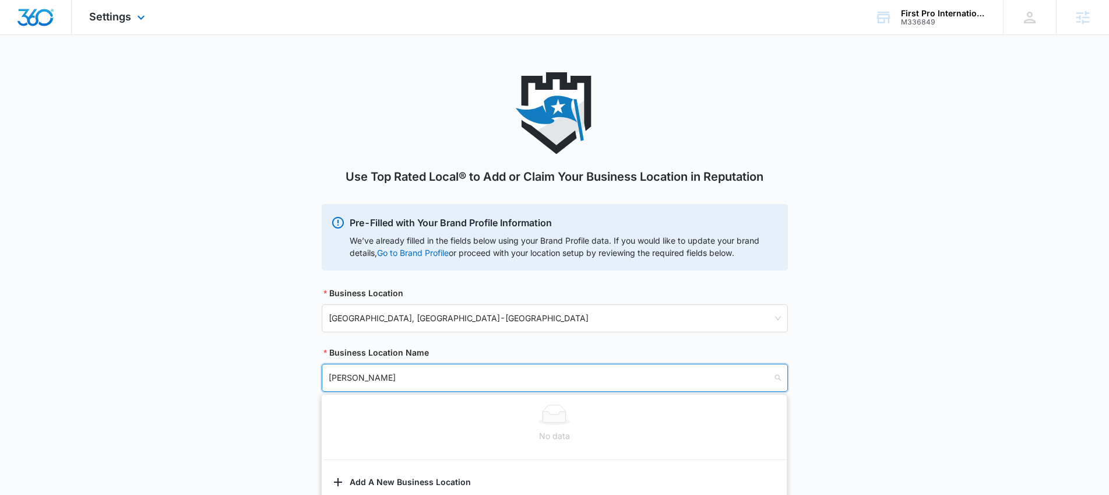
type input "Raquel Cornel"
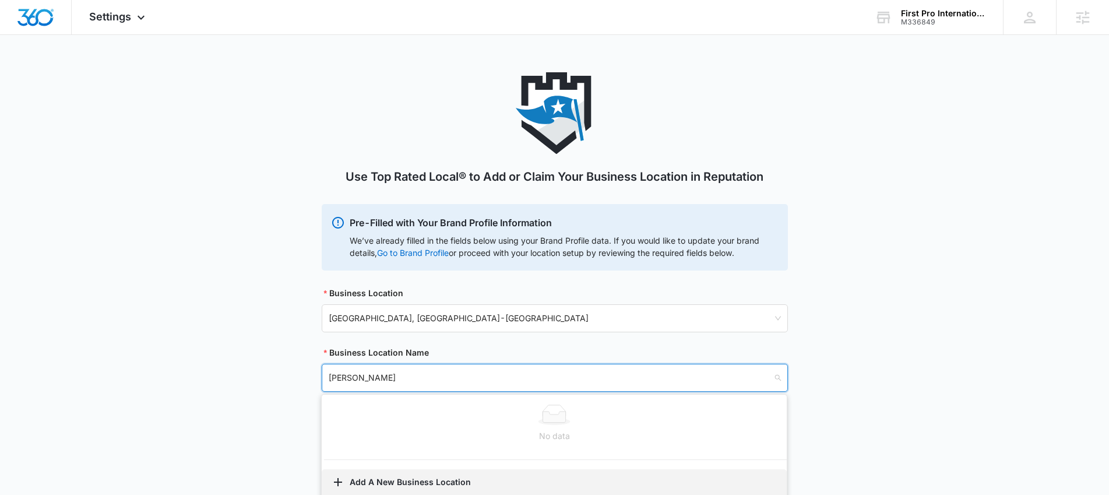
type input "Raquel Cornelles"
click at [431, 481] on button "Add A New Business Location" at bounding box center [554, 483] width 465 height 28
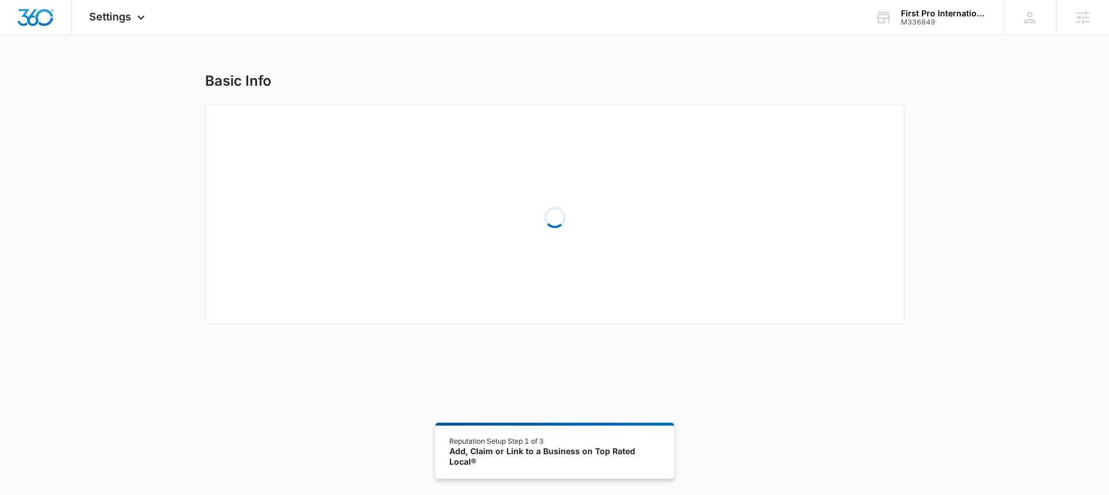
select select "Florida"
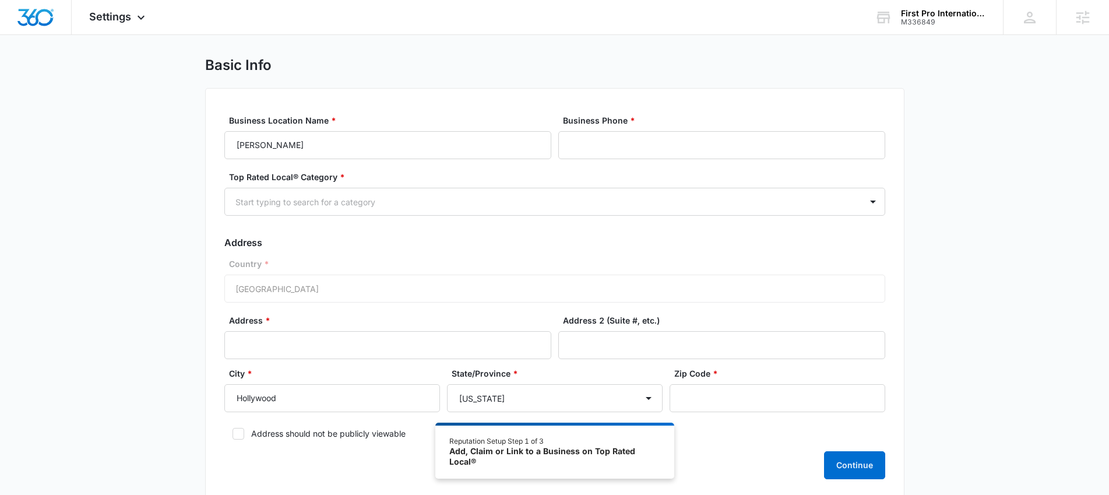
scroll to position [45, 0]
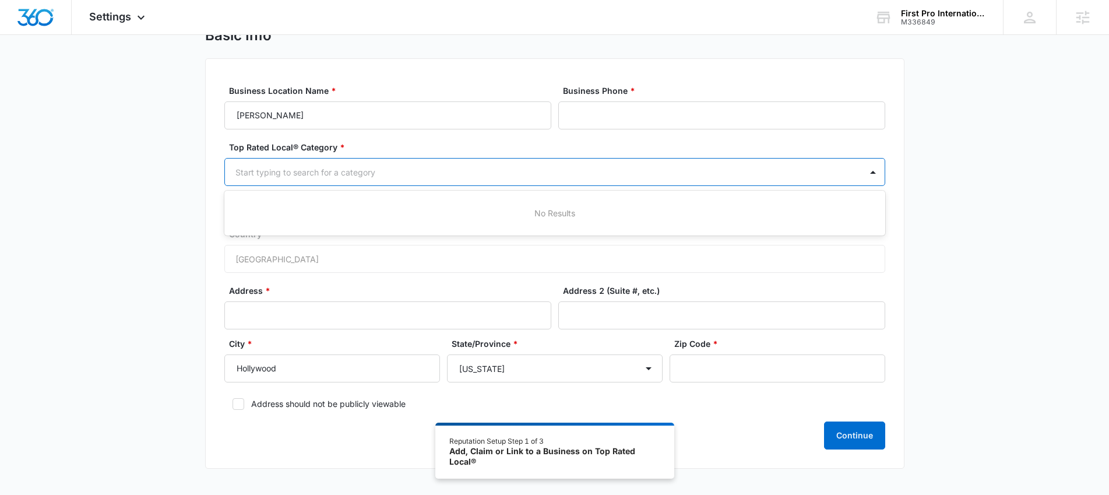
click at [487, 166] on div at bounding box center [540, 172] width 611 height 15
type input "real"
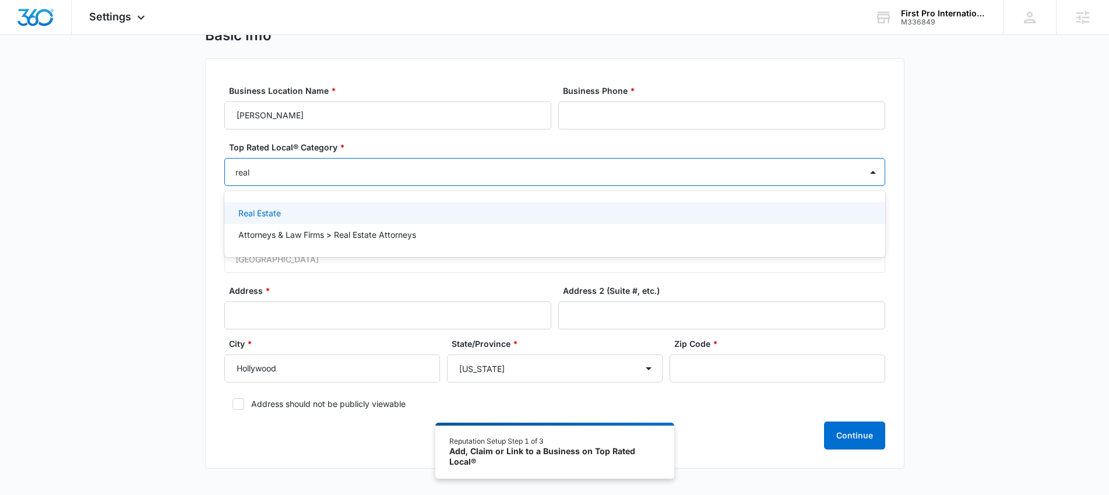
click at [322, 207] on div "Real Estate" at bounding box center [553, 213] width 630 height 12
click at [601, 112] on input "Business Phone *" at bounding box center [721, 115] width 327 height 28
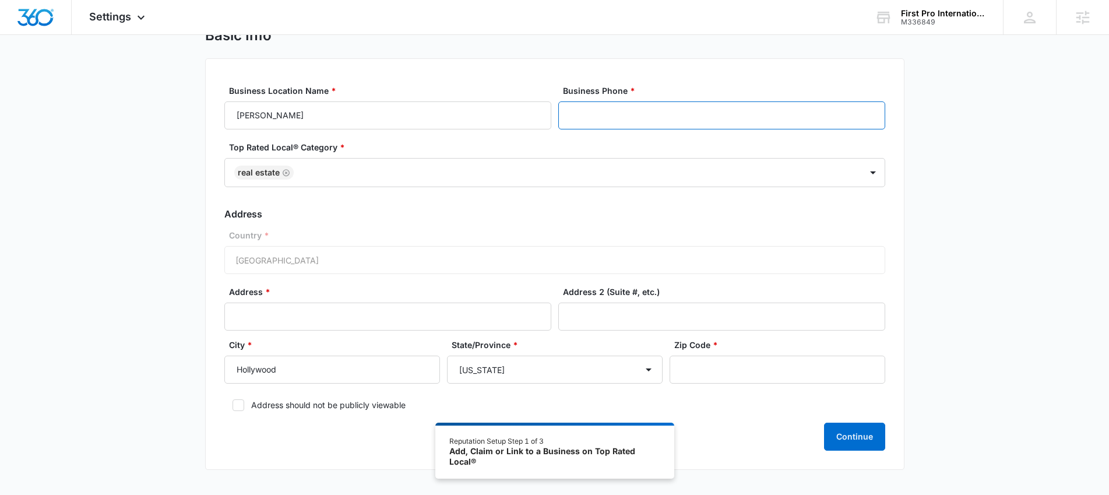
paste input "(954) 815-5952"
type input "(954) 815-5952"
click at [313, 309] on input "Address *" at bounding box center [387, 316] width 327 height 28
click at [355, 317] on input "Address *" at bounding box center [387, 316] width 327 height 28
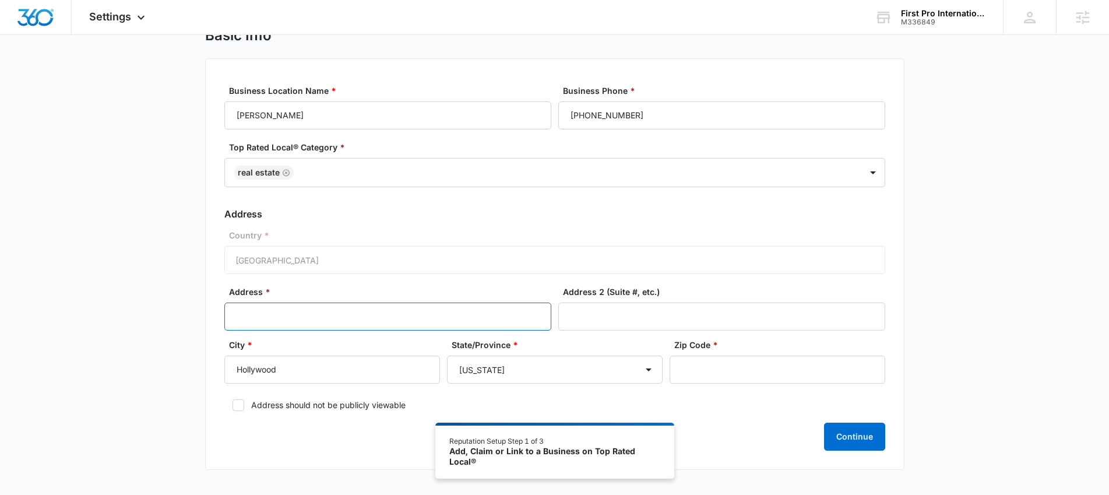
paste input "2640 Hollywood Blvd"
type input "2640 Hollywood Blvd"
click at [687, 322] on input "Address 2 (Suite #, etc.)" at bounding box center [721, 316] width 327 height 28
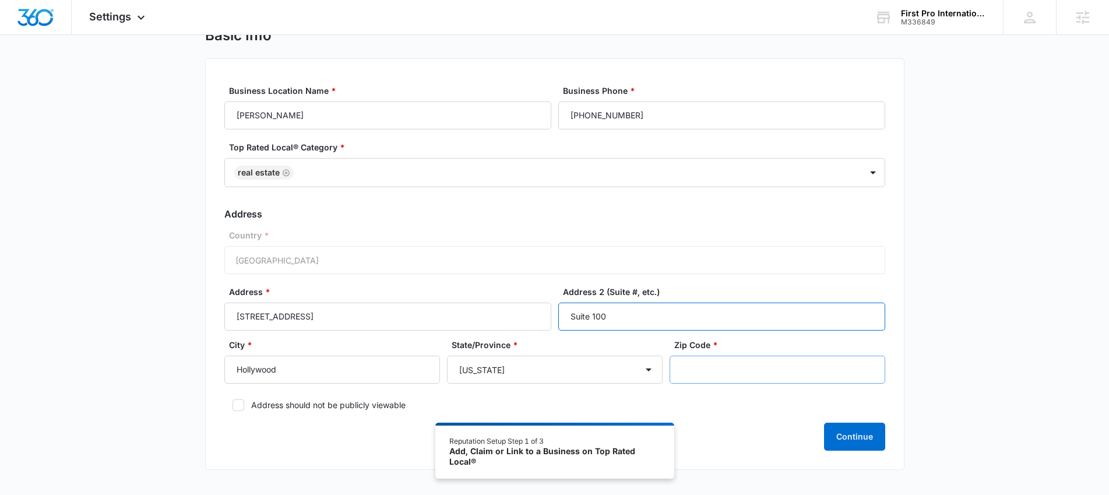
type input "Suite 100"
click at [781, 368] on input "Zip Code *" at bounding box center [777, 369] width 216 height 28
type input "33020"
click at [238, 407] on icon at bounding box center [238, 405] width 10 height 10
click at [232, 407] on input "Address should not be publicly viewable" at bounding box center [228, 405] width 8 height 8
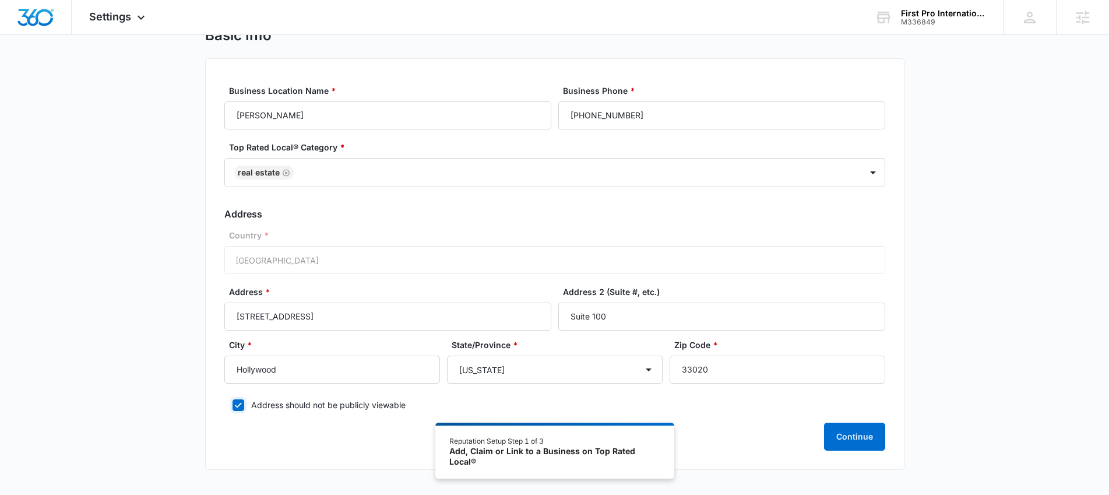
checkbox input "true"
click at [864, 444] on button "Continue" at bounding box center [854, 436] width 61 height 28
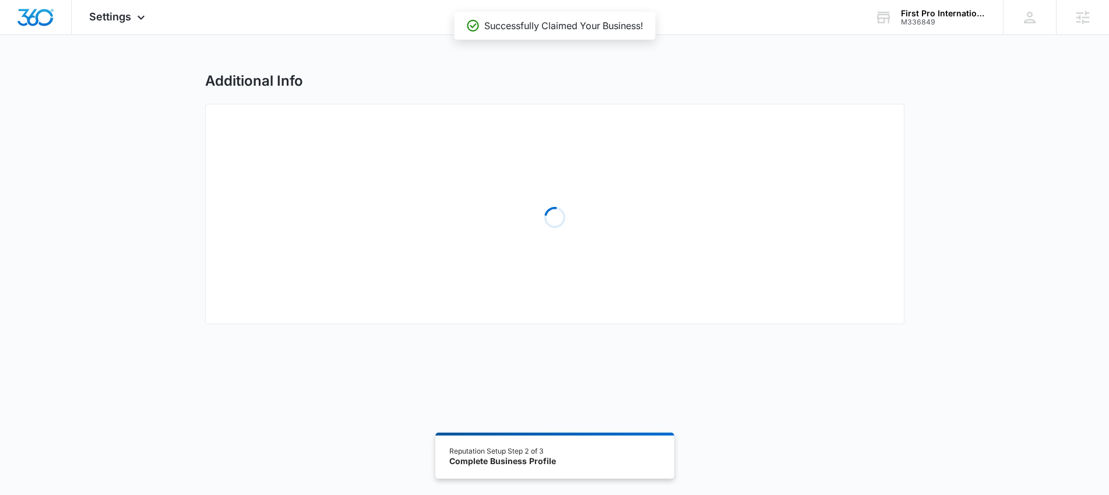
select select "2018"
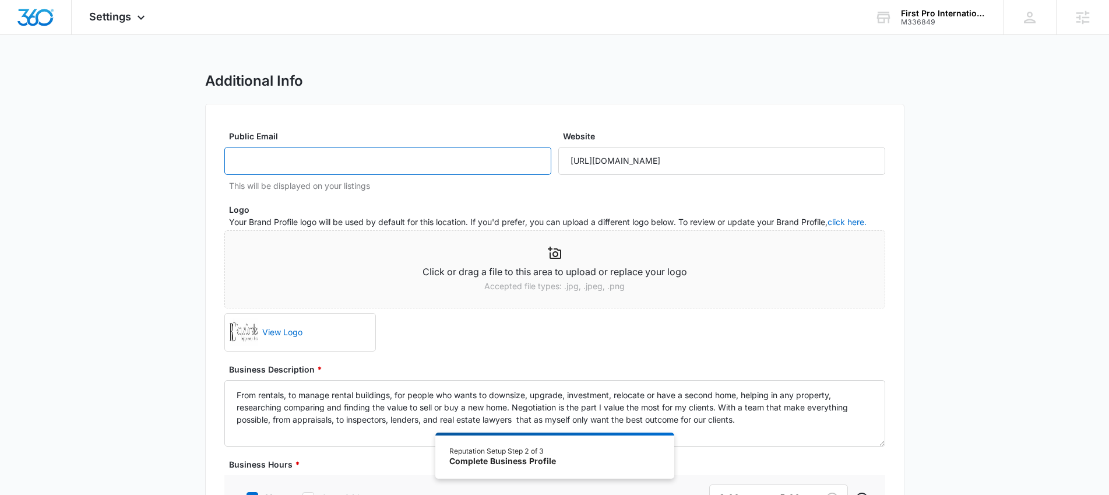
click at [310, 154] on input "Public Email" at bounding box center [387, 161] width 327 height 28
paste input "raquelsellsmiami@gmail.com"
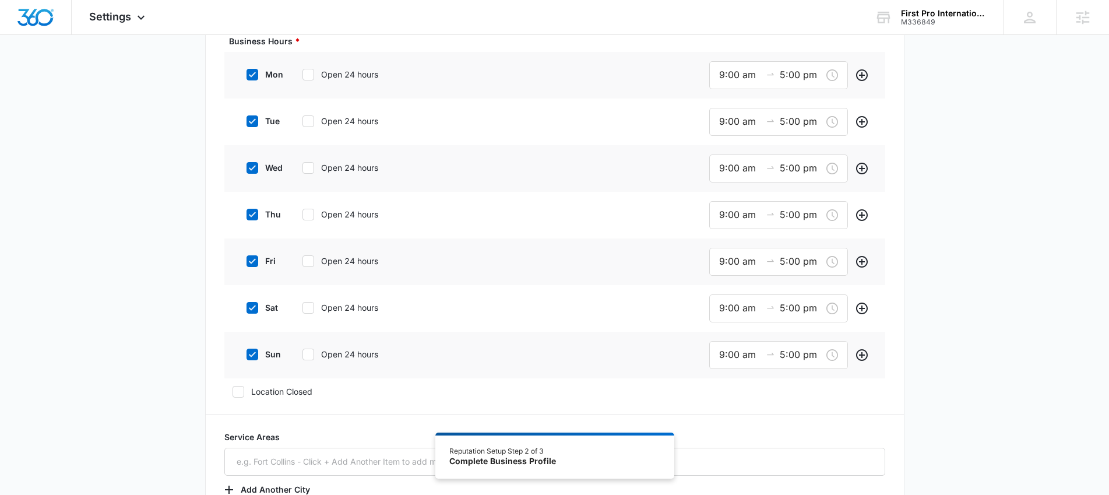
scroll to position [422, 0]
type input "raquelsellsmiami@gmail.com"
click at [309, 74] on icon at bounding box center [308, 74] width 7 height 5
click at [302, 74] on input "Open 24 hours" at bounding box center [298, 75] width 8 height 8
checkbox input "true"
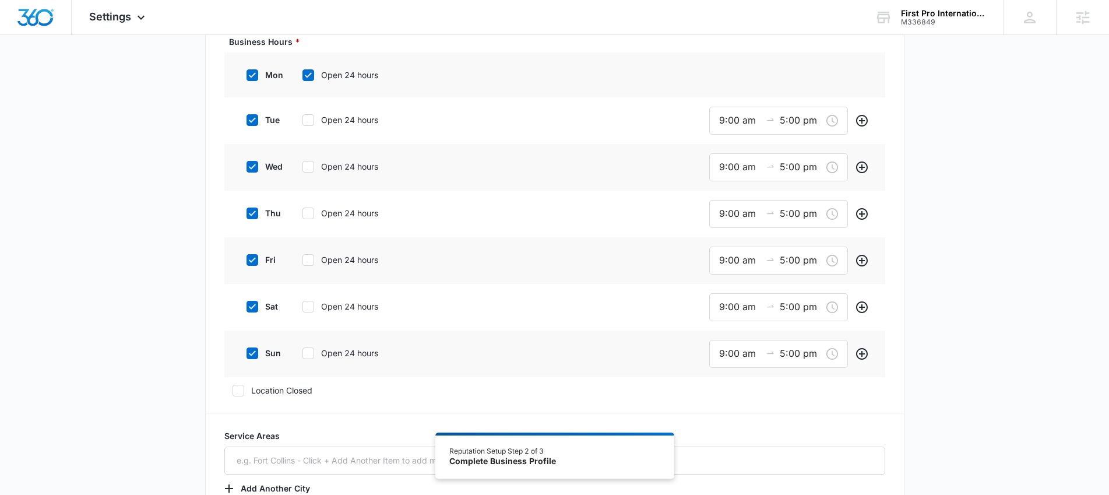
click at [312, 120] on icon at bounding box center [308, 120] width 10 height 10
click at [302, 120] on input "Open 24 hours" at bounding box center [298, 120] width 8 height 8
checkbox input "true"
drag, startPoint x: 306, startPoint y: 160, endPoint x: 307, endPoint y: 168, distance: 7.7
click at [306, 161] on icon at bounding box center [308, 165] width 10 height 10
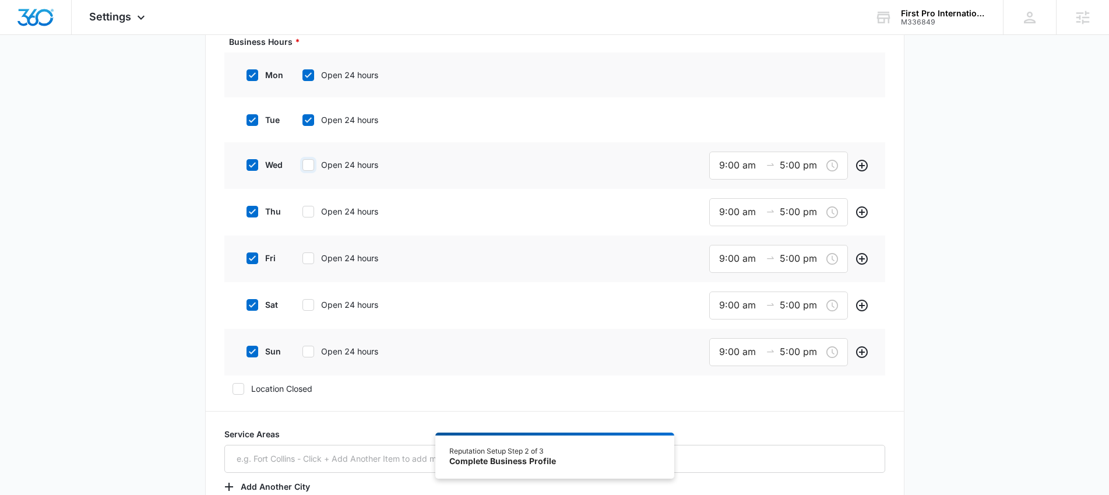
click at [302, 161] on input "Open 24 hours" at bounding box center [298, 165] width 8 height 8
checkbox input "true"
click at [306, 207] on icon at bounding box center [308, 209] width 10 height 10
click at [302, 207] on input "Open 24 hours" at bounding box center [298, 210] width 8 height 8
checkbox input "true"
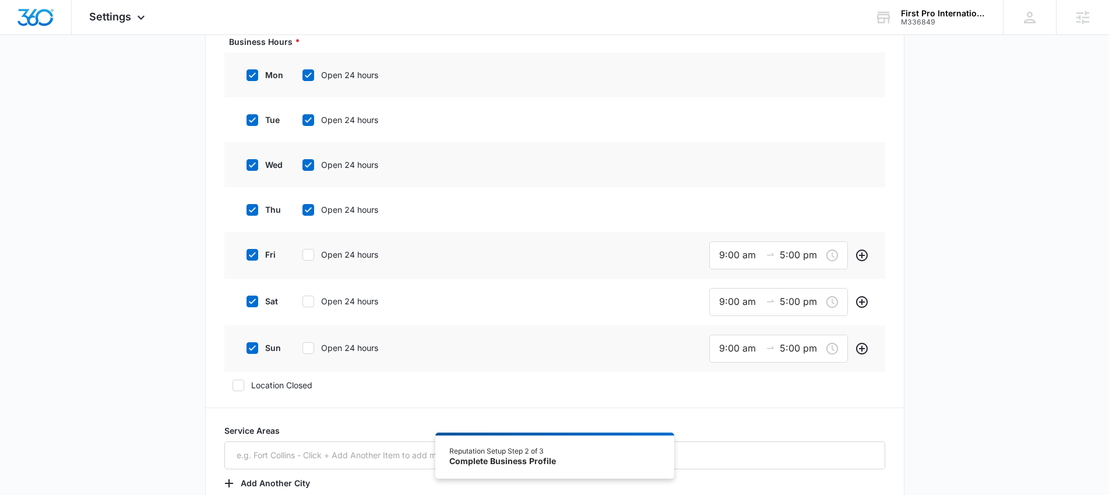
click at [315, 256] on label "Open 24 hours" at bounding box center [349, 254] width 111 height 12
click at [302, 256] on input "Open 24 hours" at bounding box center [298, 254] width 8 height 8
click at [307, 256] on icon at bounding box center [308, 254] width 7 height 5
click at [302, 256] on input "Open 24 hours" at bounding box center [298, 254] width 8 height 8
checkbox input "false"
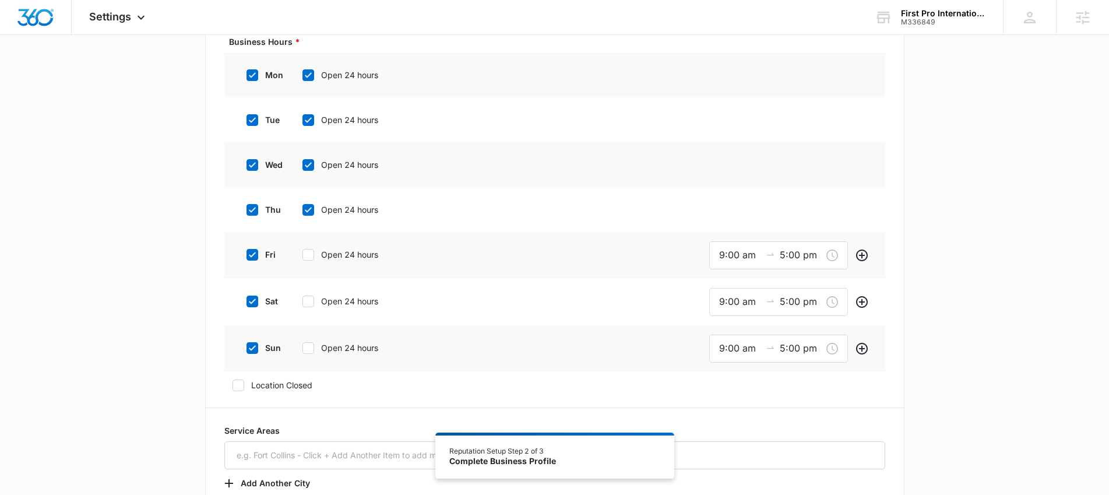
click at [307, 211] on icon at bounding box center [308, 209] width 7 height 5
click at [302, 211] on input "Open 24 hours" at bounding box center [298, 210] width 8 height 8
checkbox input "false"
drag, startPoint x: 313, startPoint y: 166, endPoint x: 310, endPoint y: 156, distance: 10.5
click at [313, 166] on div at bounding box center [308, 165] width 12 height 12
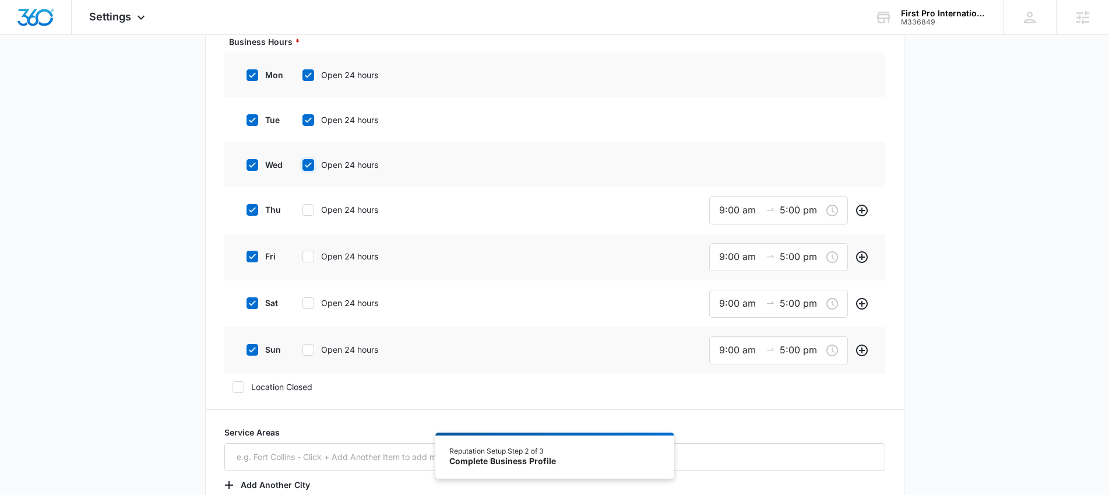
click at [302, 166] on input "Open 24 hours" at bounding box center [298, 165] width 8 height 8
checkbox input "false"
click at [304, 116] on icon at bounding box center [308, 120] width 10 height 10
click at [302, 116] on input "Open 24 hours" at bounding box center [298, 120] width 8 height 8
checkbox input "false"
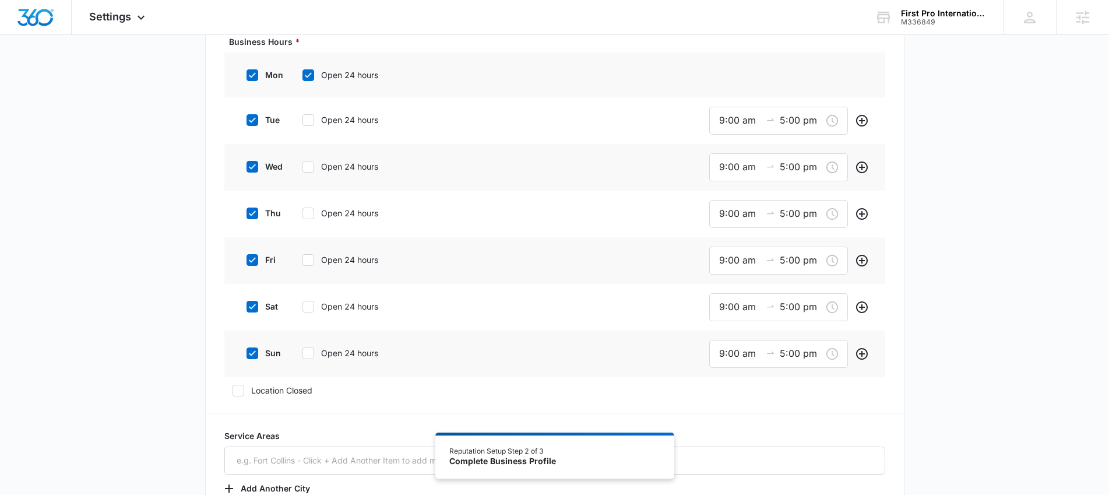
click at [306, 82] on div "mon Open 24 hours" at bounding box center [326, 75] width 176 height 26
click at [307, 75] on icon at bounding box center [308, 75] width 10 height 10
click at [302, 75] on input "Open 24 hours" at bounding box center [298, 75] width 8 height 8
checkbox input "false"
click at [733, 77] on input "9:00 am" at bounding box center [740, 75] width 42 height 15
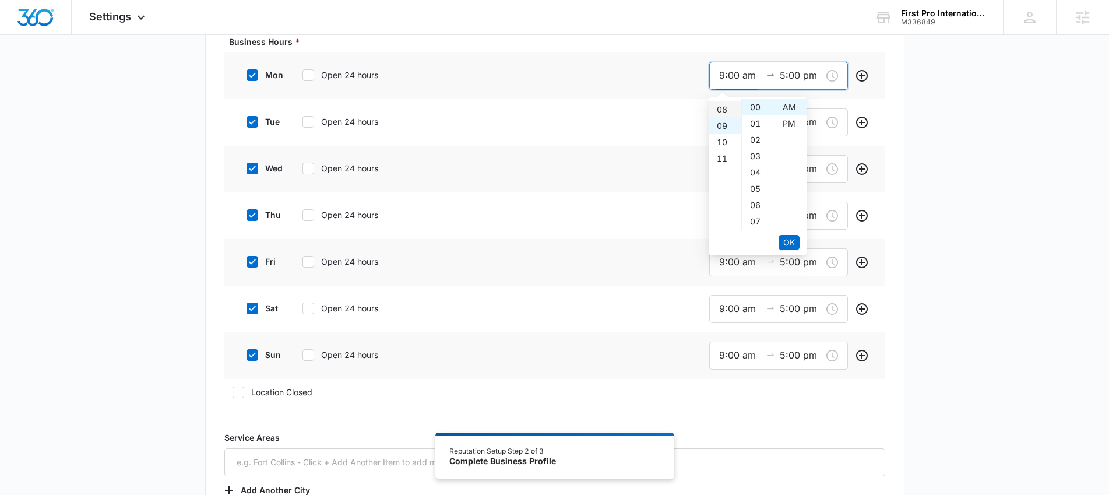
click at [725, 105] on div "08" at bounding box center [724, 109] width 33 height 16
type input "8:00 am"
click at [792, 72] on input "5:00 pm" at bounding box center [800, 75] width 42 height 15
click at [725, 158] on div "08" at bounding box center [724, 156] width 33 height 16
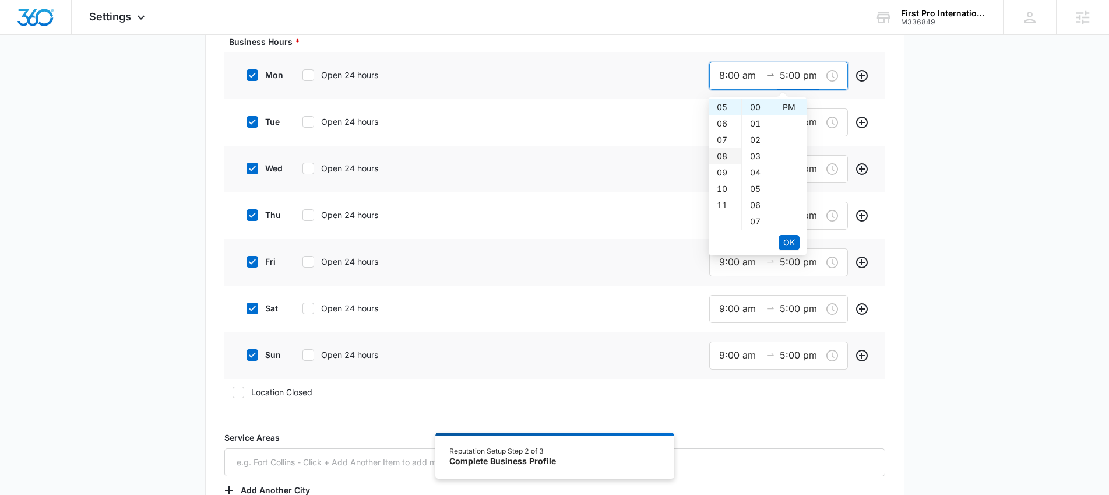
type input "8:00 pm"
click at [793, 241] on span "OK" at bounding box center [789, 242] width 12 height 13
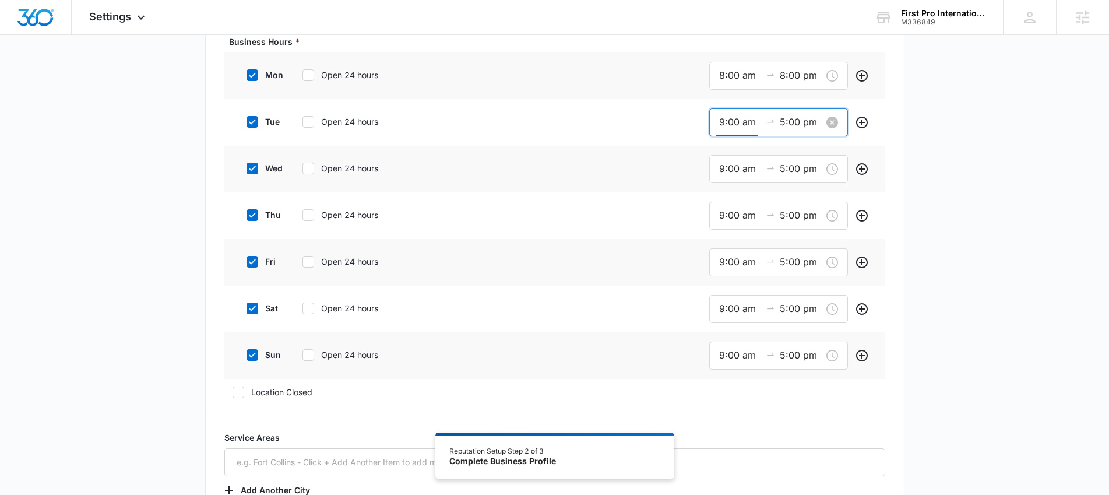
click at [721, 121] on input "9:00 am" at bounding box center [740, 122] width 42 height 15
click at [725, 155] on div "08" at bounding box center [724, 150] width 33 height 16
type input "8:00 am"
click at [794, 294] on span "OK" at bounding box center [789, 289] width 12 height 13
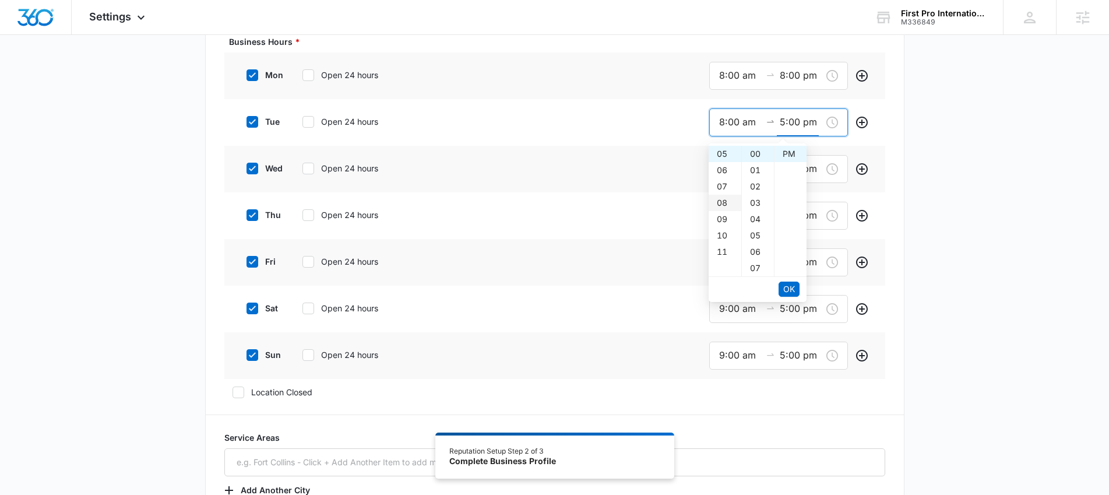
click at [724, 204] on div "08" at bounding box center [724, 203] width 33 height 16
type input "8:00 pm"
click at [788, 283] on span "OK" at bounding box center [789, 289] width 12 height 13
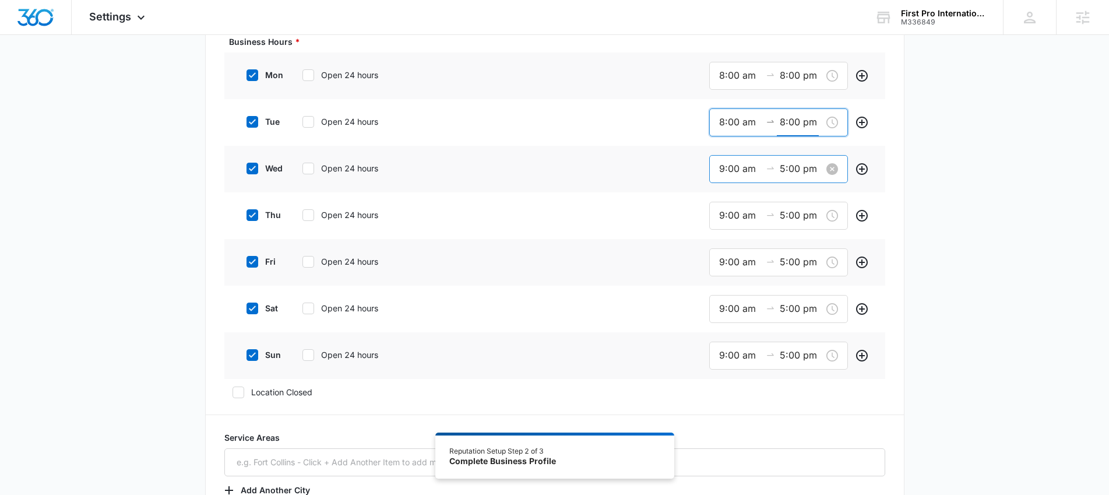
click at [720, 163] on input "9:00 am" at bounding box center [740, 168] width 42 height 15
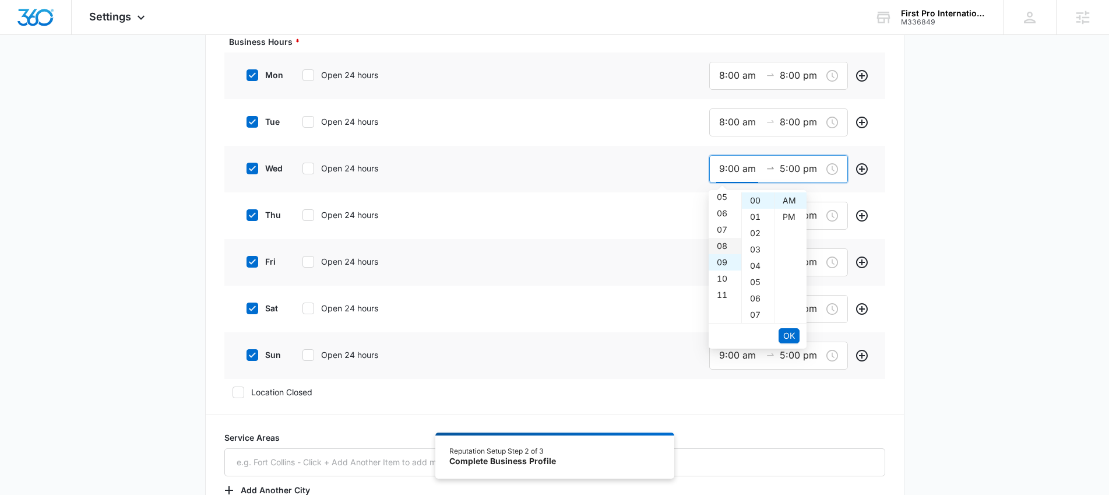
click at [719, 247] on div "08" at bounding box center [724, 246] width 33 height 16
type input "8:00 am"
click at [795, 333] on button "OK" at bounding box center [788, 335] width 21 height 15
click at [722, 250] on div "08" at bounding box center [724, 249] width 33 height 16
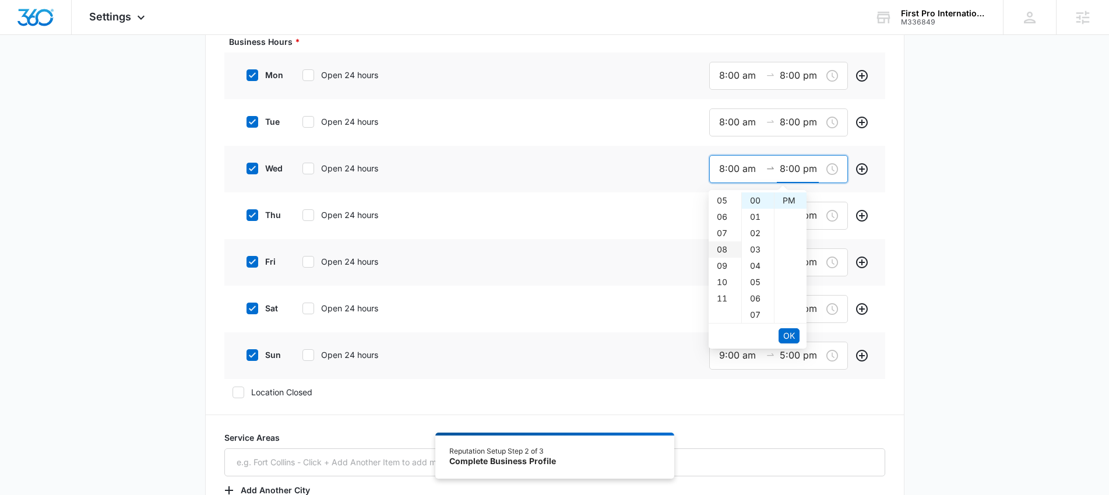
type input "8:00 pm"
click at [782, 338] on button "OK" at bounding box center [788, 335] width 21 height 15
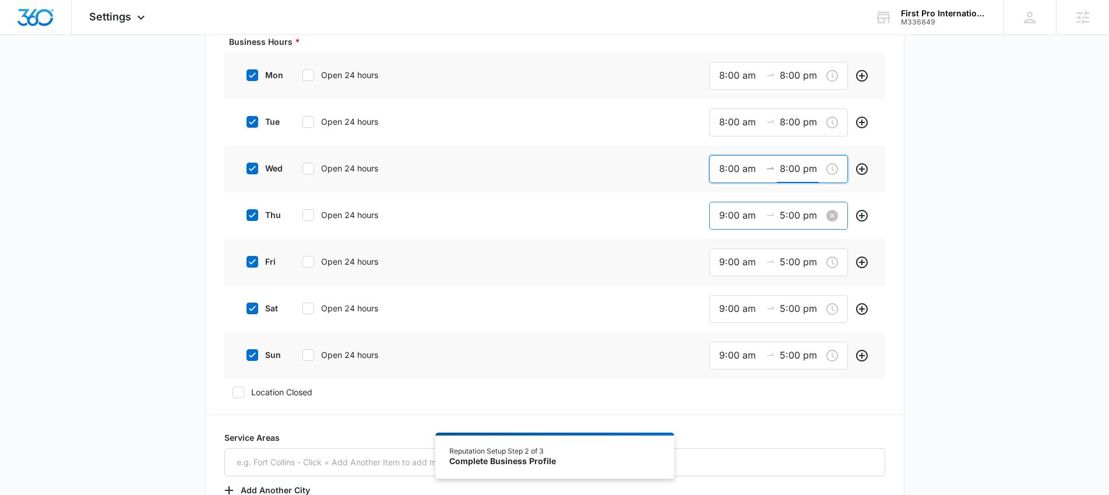
click at [722, 216] on input "9:00 am" at bounding box center [740, 215] width 42 height 15
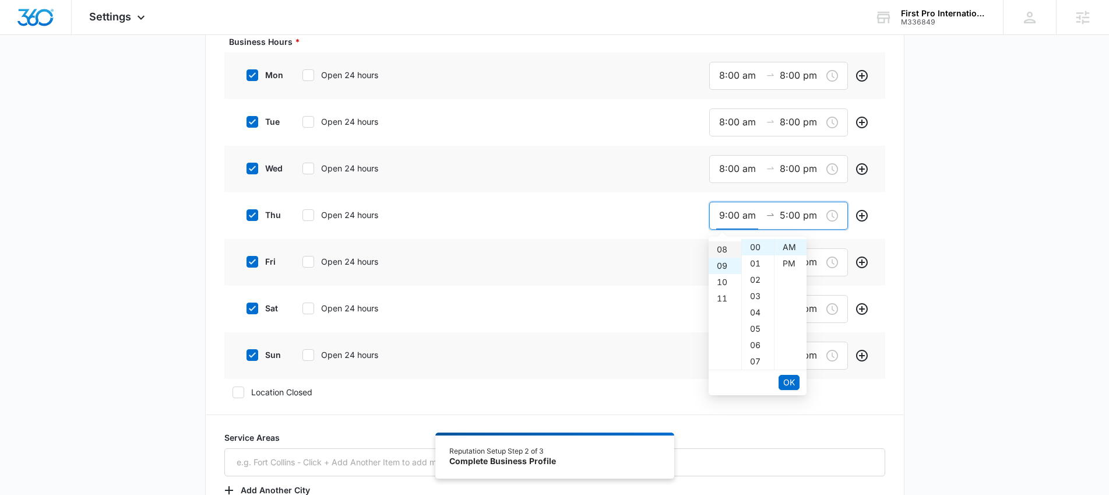
click at [726, 253] on div "08" at bounding box center [724, 249] width 33 height 16
type input "8:00 am"
click at [792, 377] on span "OK" at bounding box center [789, 382] width 12 height 13
click at [725, 293] on div "08" at bounding box center [724, 296] width 33 height 16
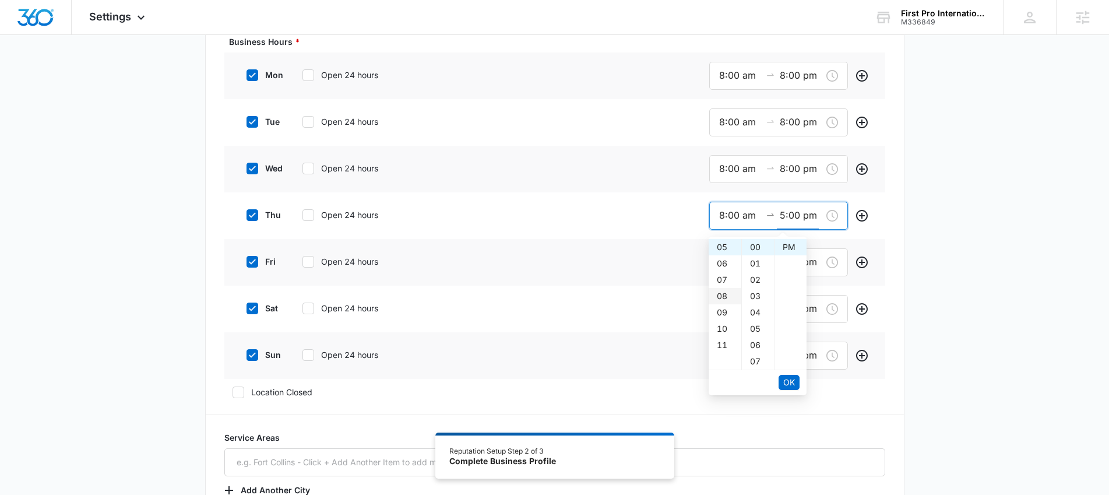
type input "8:00 pm"
click at [789, 377] on span "OK" at bounding box center [789, 382] width 12 height 13
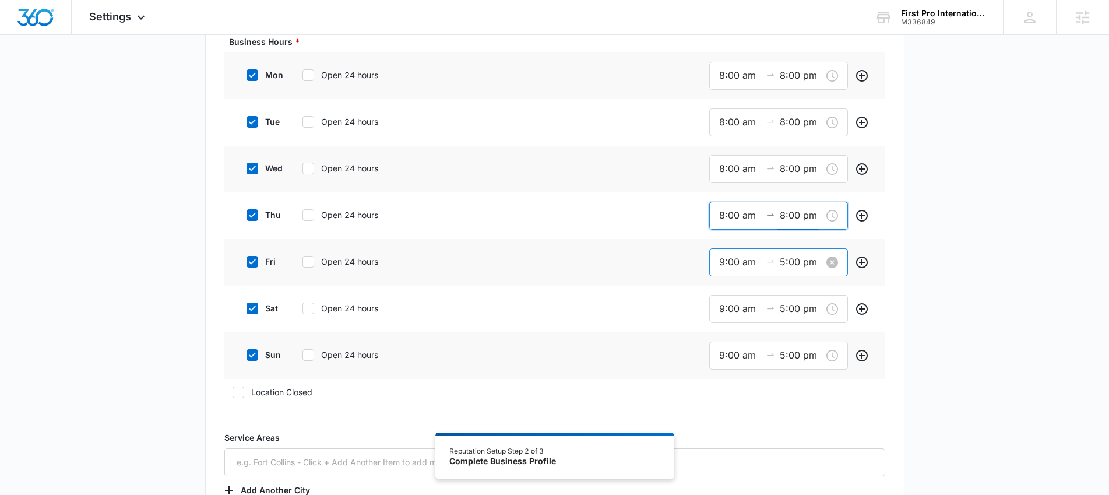
click at [722, 261] on input "9:00 am" at bounding box center [740, 262] width 42 height 15
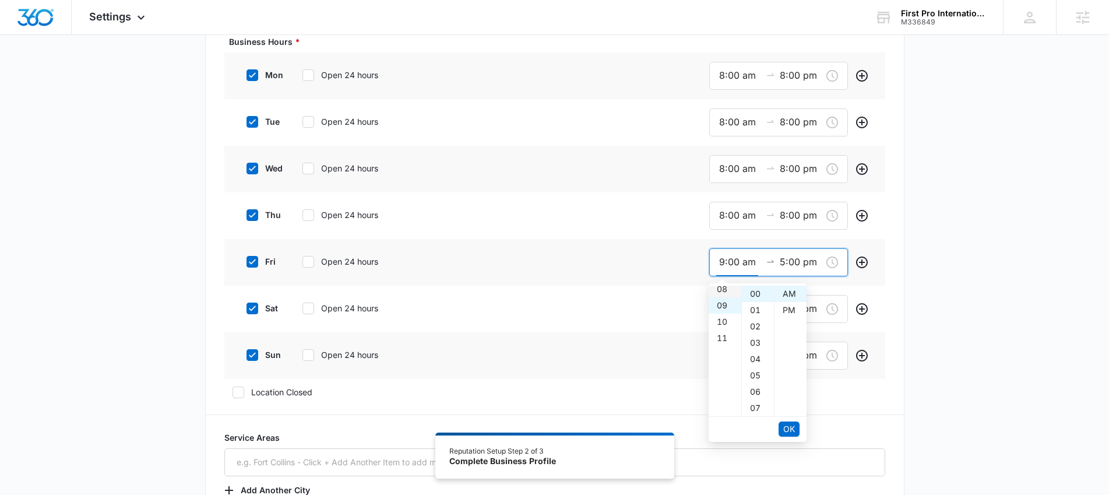
click at [725, 291] on div "08" at bounding box center [724, 289] width 33 height 16
type input "8:00 am"
click at [788, 428] on span "OK" at bounding box center [789, 428] width 12 height 13
click at [720, 342] on div "08" at bounding box center [724, 342] width 33 height 16
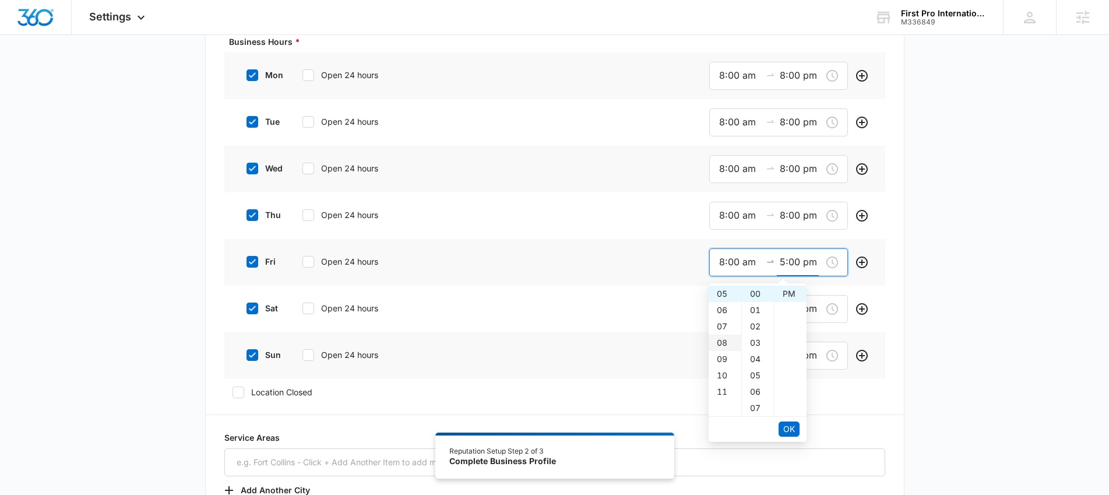
type input "8:00 pm"
click at [789, 426] on span "OK" at bounding box center [789, 428] width 12 height 13
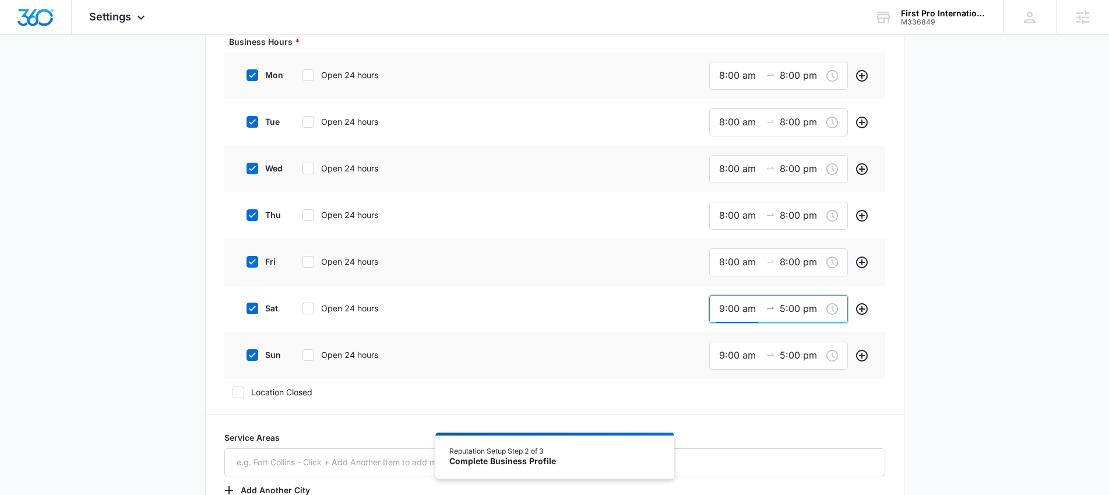
drag, startPoint x: 721, startPoint y: 307, endPoint x: 722, endPoint y: 329, distance: 22.1
click at [722, 308] on input "9:00 am" at bounding box center [740, 308] width 42 height 15
click at [725, 410] on div "08" at bounding box center [724, 408] width 33 height 16
type input "8:00 am"
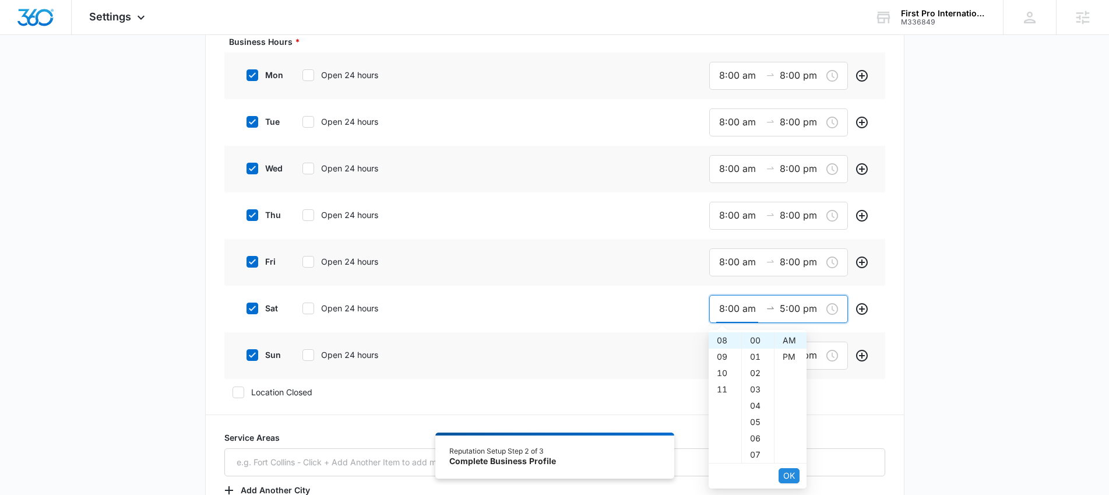
click at [789, 469] on span "OK" at bounding box center [789, 475] width 12 height 13
click at [725, 337] on div "12" at bounding box center [724, 340] width 33 height 16
type input "12:00 pm"
click at [796, 477] on button "OK" at bounding box center [788, 475] width 21 height 15
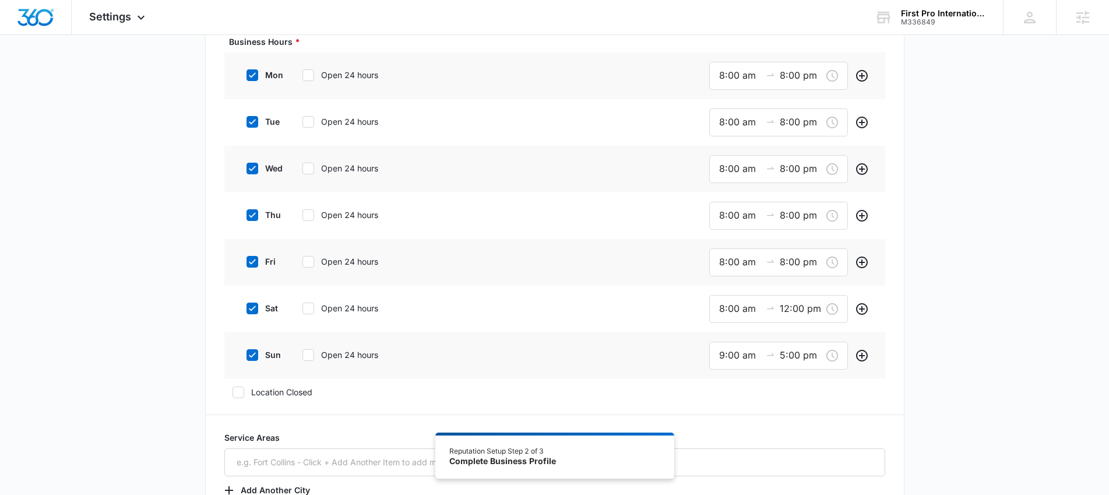
click at [257, 354] on icon at bounding box center [252, 355] width 10 height 10
click at [246, 354] on input "sun" at bounding box center [242, 355] width 8 height 8
checkbox input "false"
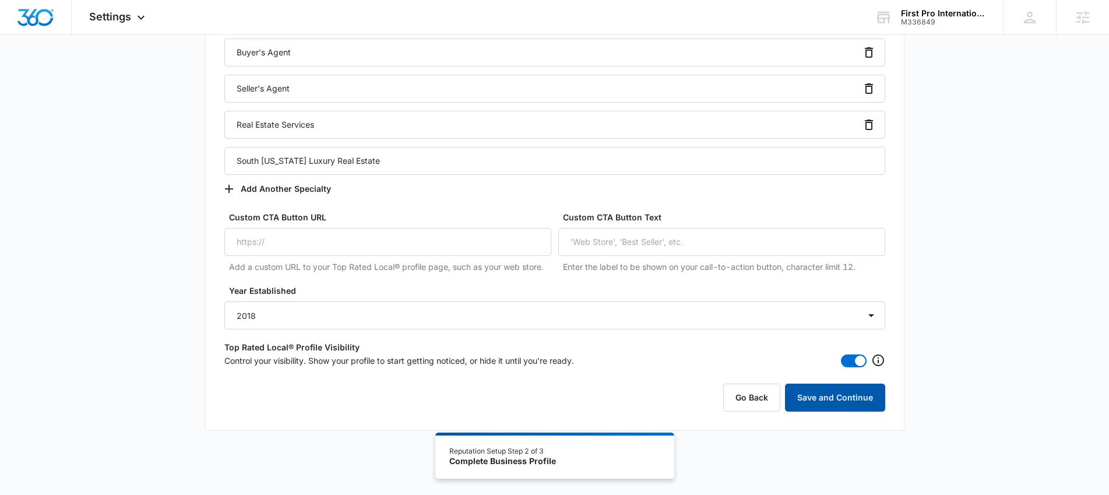
click at [837, 395] on button "Save and Continue" at bounding box center [835, 397] width 100 height 28
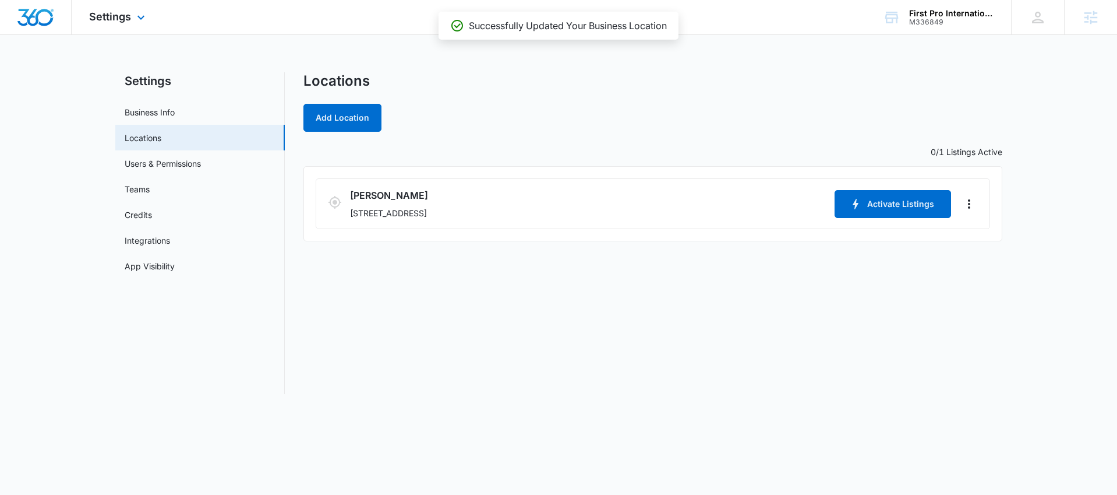
click at [123, 9] on div "Settings Apps Reputation Websites Forms CRM Email Social Content Ads Intelligen…" at bounding box center [119, 17] width 94 height 34
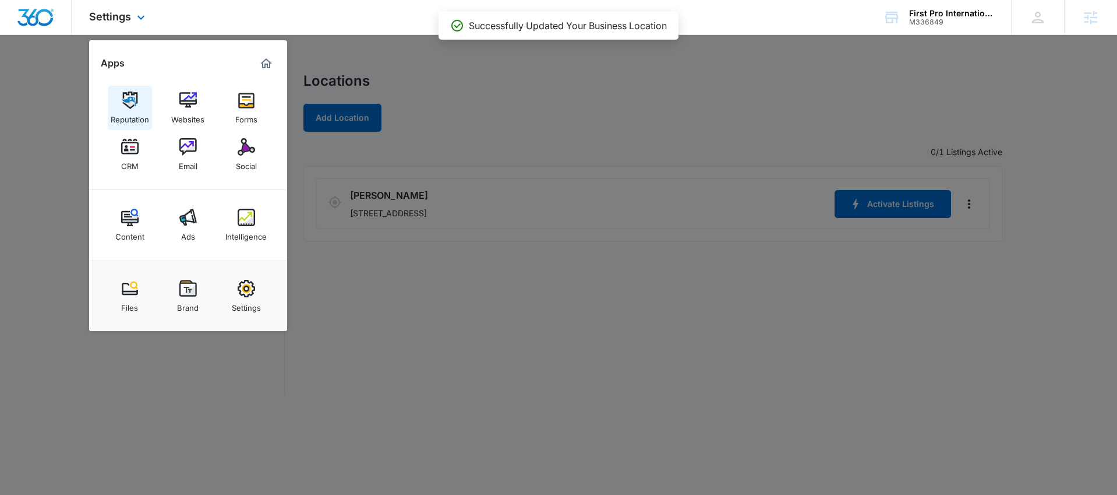
click at [125, 107] on img at bounding box center [129, 99] width 17 height 17
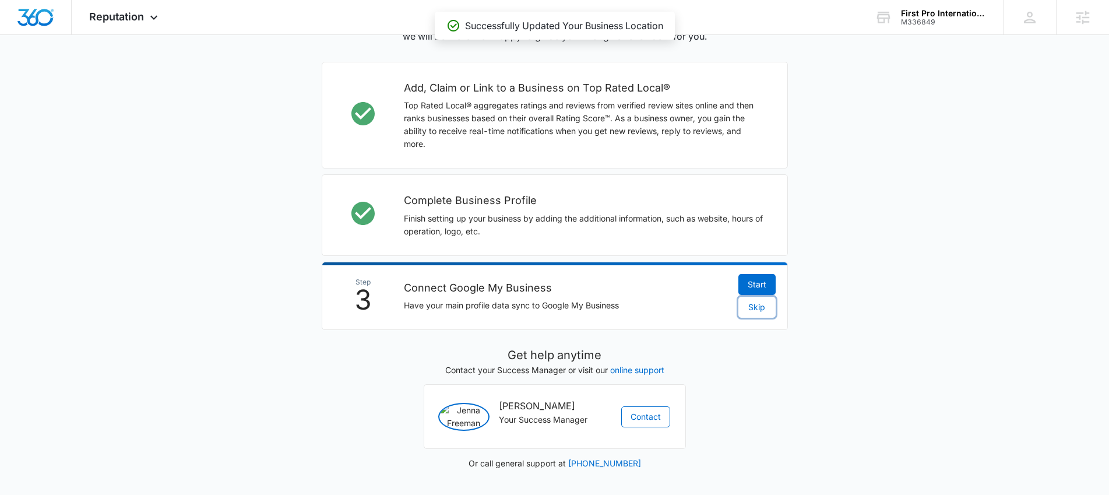
click at [758, 301] on span "Skip" at bounding box center [756, 307] width 17 height 13
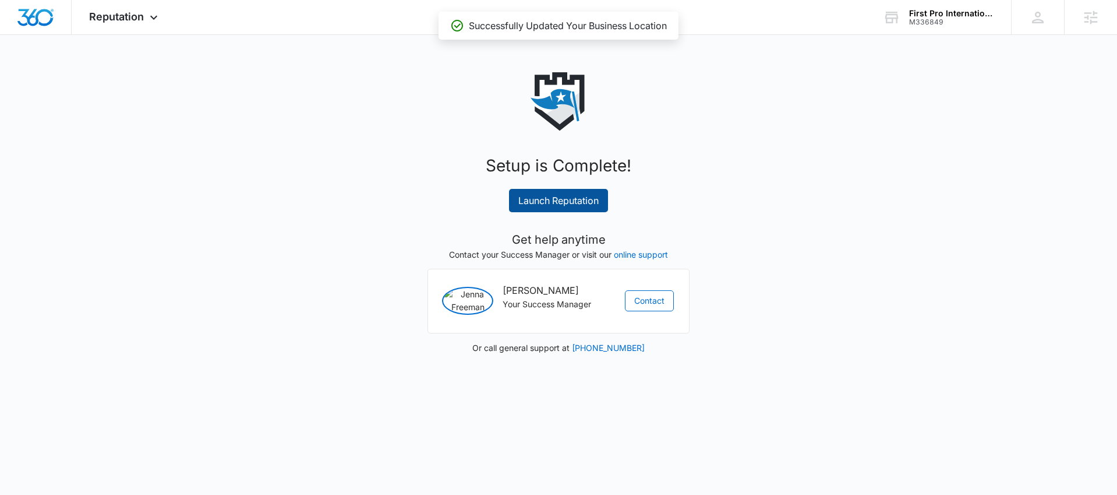
click at [577, 200] on link "Launch Reputation" at bounding box center [558, 200] width 99 height 23
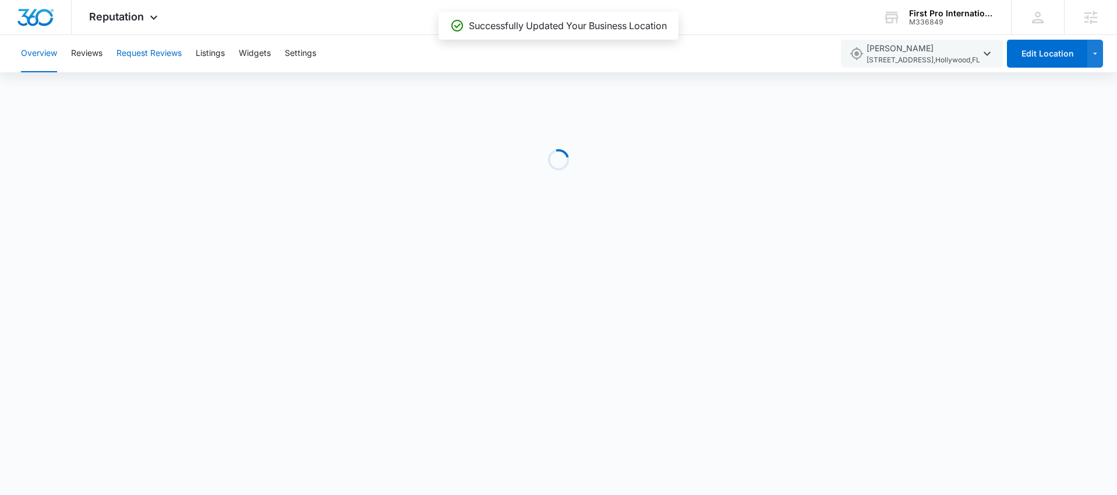
click at [167, 55] on button "Request Reviews" at bounding box center [149, 53] width 65 height 37
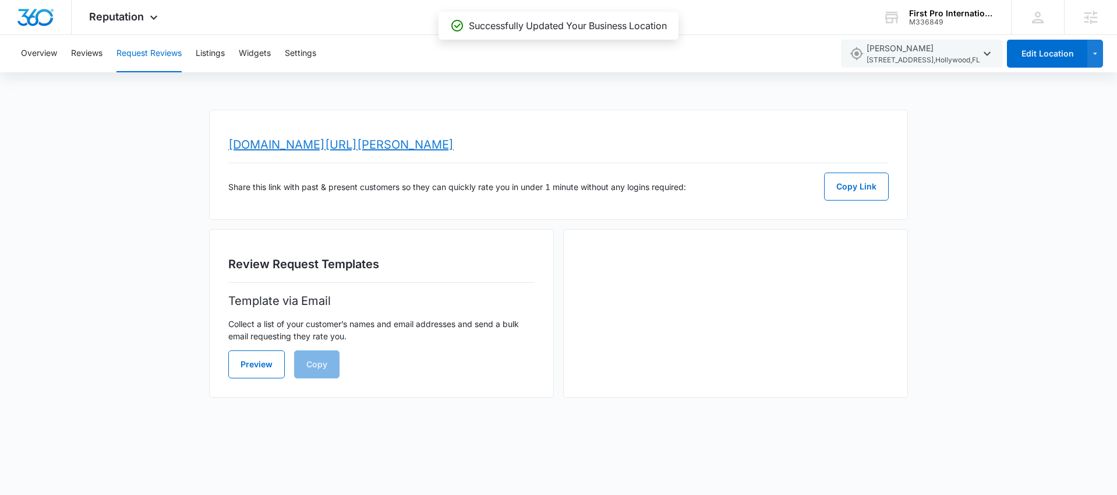
click at [449, 147] on link "www.topratedlocal.com/review/raquel-cornelles-reviews" at bounding box center [340, 144] width 225 height 14
click at [139, 27] on div "Reputation Apps Reputation Websites Forms CRM Email Social Content Ads Intellig…" at bounding box center [125, 17] width 107 height 34
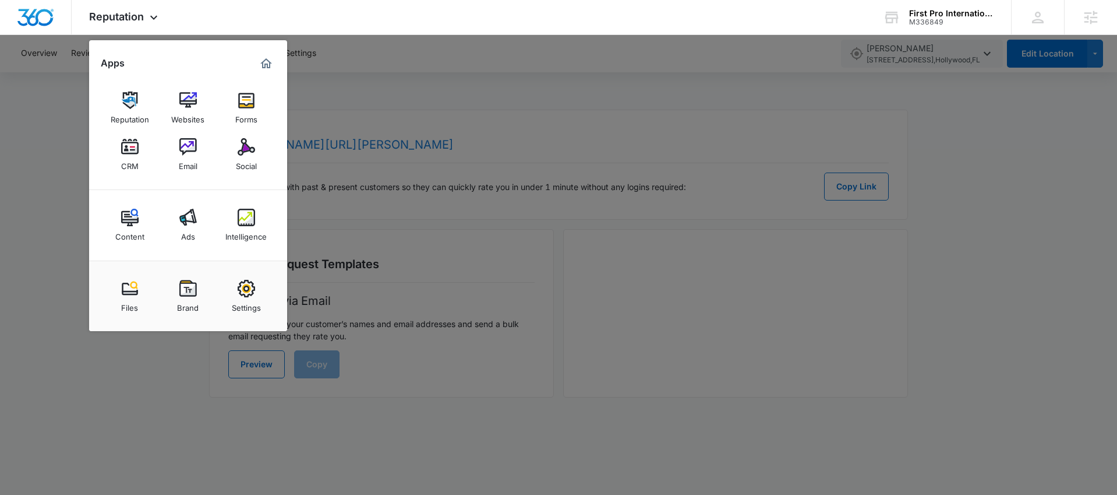
click at [247, 151] on img at bounding box center [246, 146] width 17 height 17
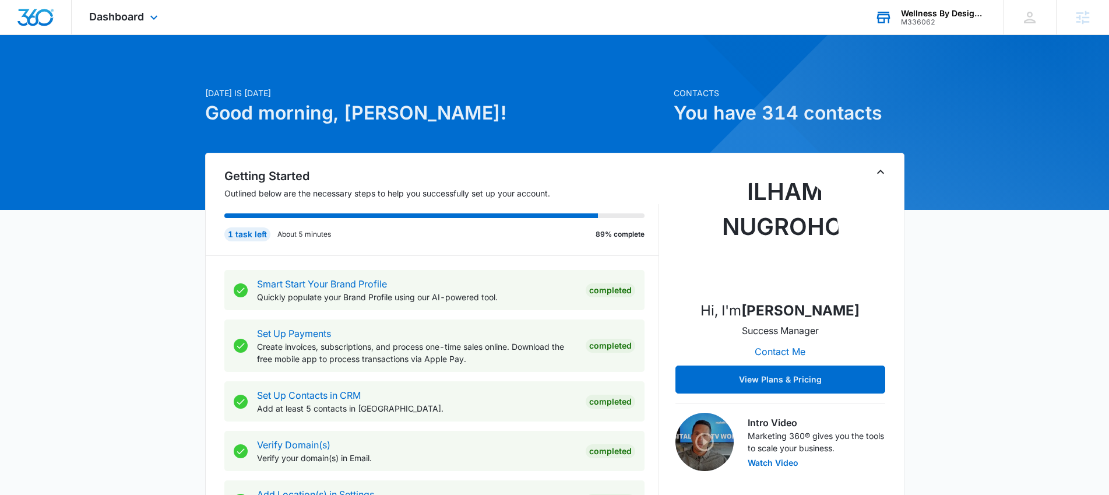
click at [926, 24] on div "M336062" at bounding box center [943, 22] width 85 height 8
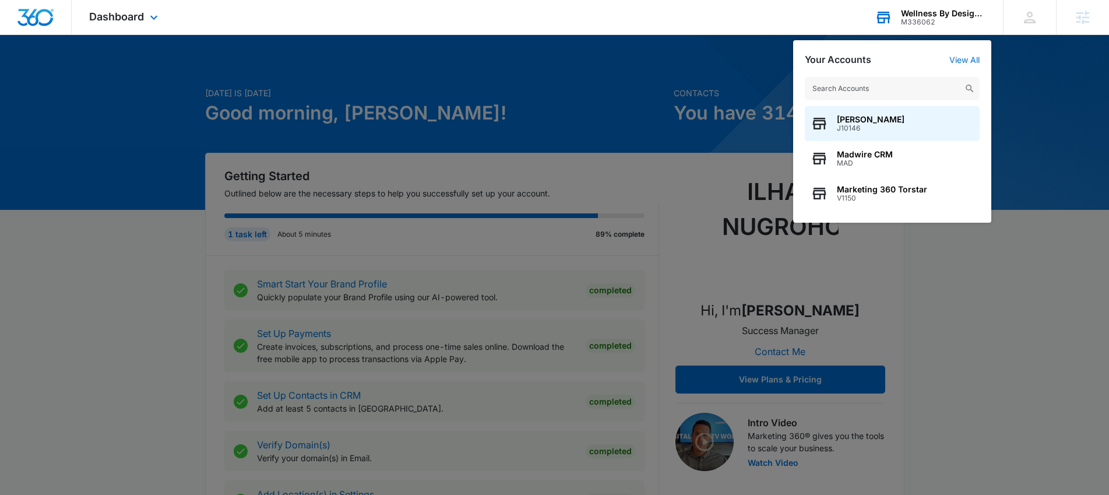
click at [884, 93] on input "text" at bounding box center [892, 88] width 175 height 23
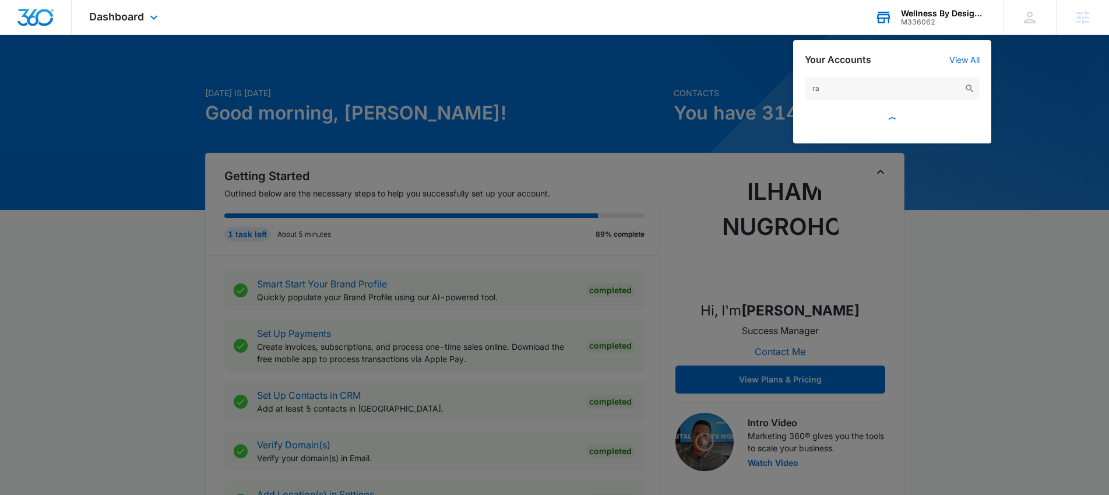
type input "r"
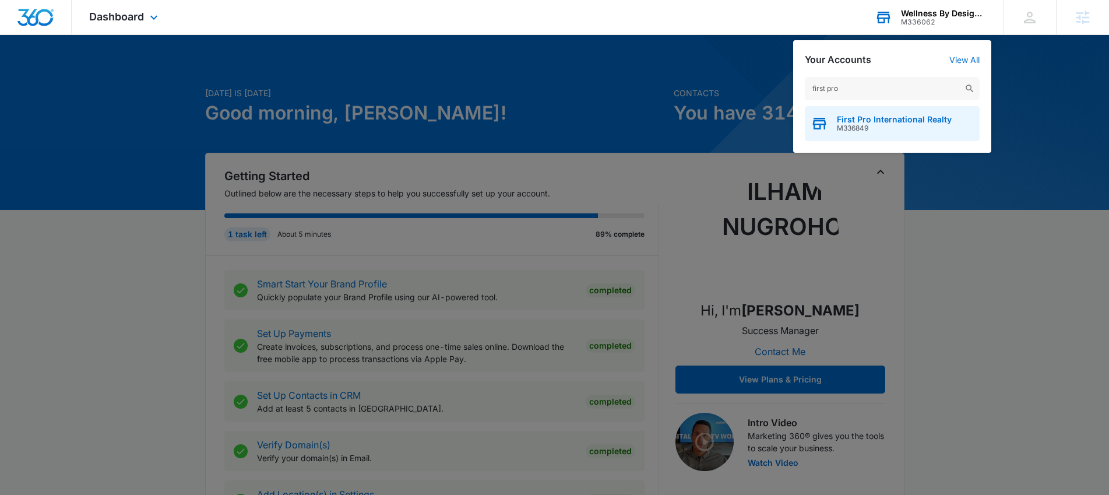
type input "first pro"
click at [870, 124] on span "M336849" at bounding box center [894, 128] width 115 height 8
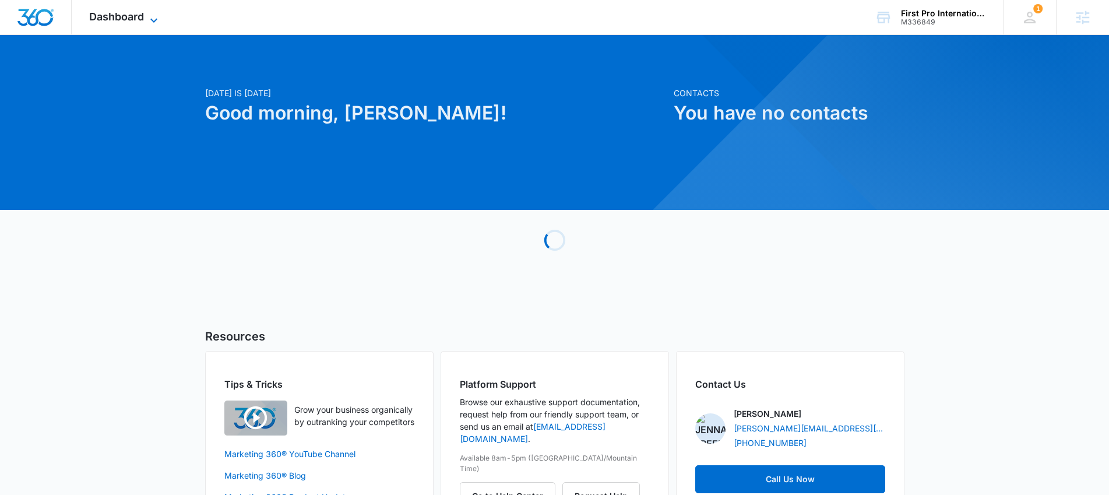
drag, startPoint x: 112, startPoint y: 22, endPoint x: 209, endPoint y: 61, distance: 104.3
click at [113, 22] on span "Dashboard" at bounding box center [116, 16] width 55 height 12
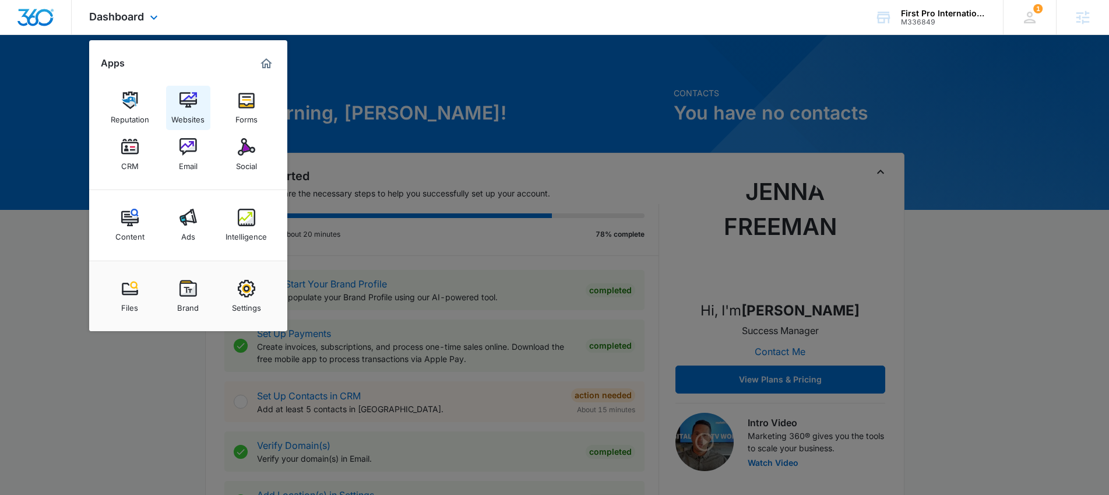
click at [191, 101] on img at bounding box center [187, 99] width 17 height 17
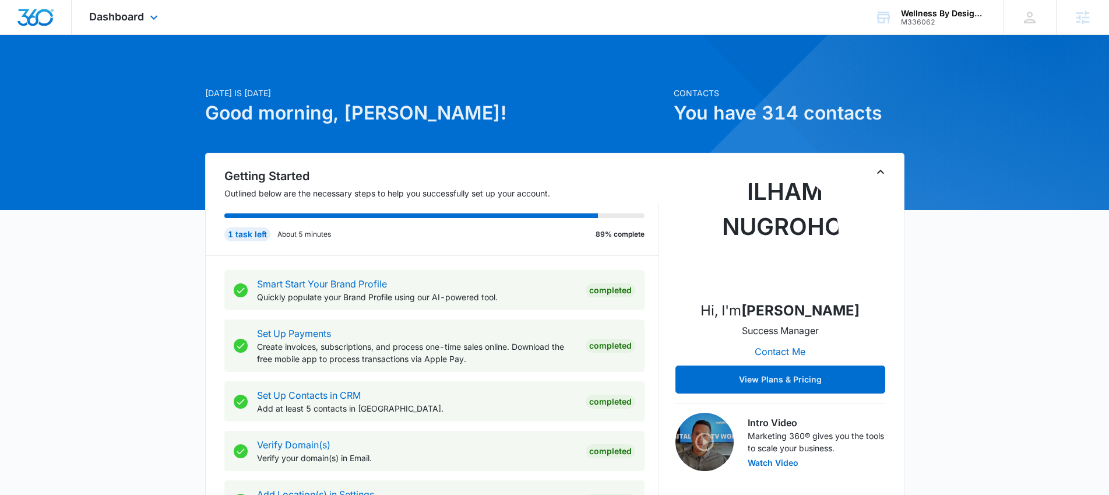
click at [140, 5] on div "Dashboard Apps Reputation Websites Forms CRM Email Social Content Ads Intellige…" at bounding box center [125, 17] width 107 height 34
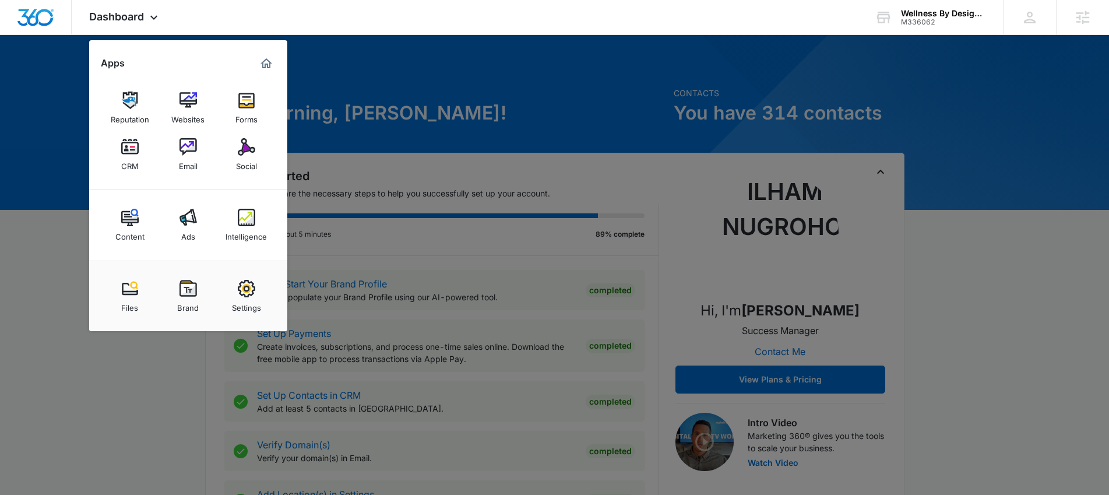
drag, startPoint x: 604, startPoint y: 94, endPoint x: 613, endPoint y: 89, distance: 10.2
click at [605, 94] on div at bounding box center [554, 247] width 1109 height 495
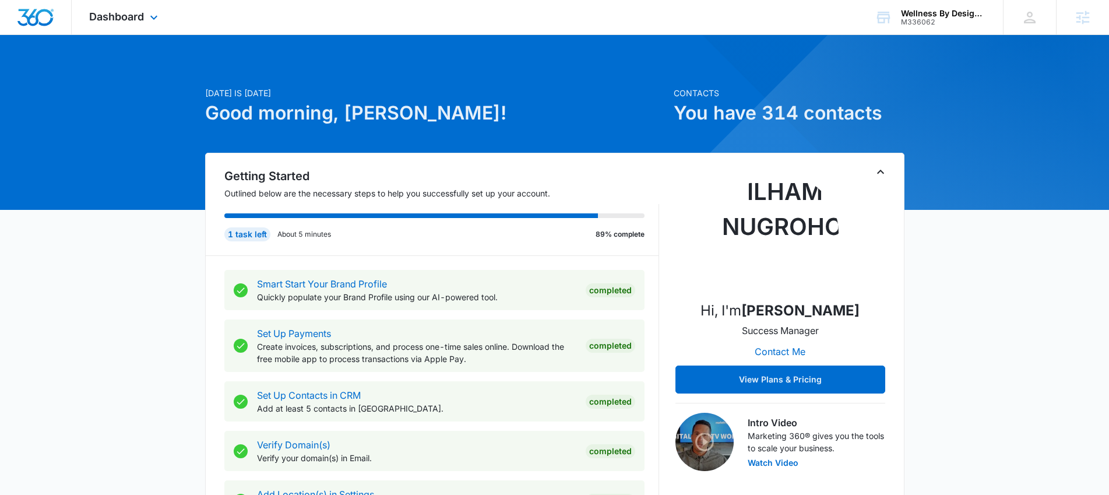
click at [164, 29] on div "Dashboard Apps Reputation Websites Forms CRM Email Social Content Ads Intellige…" at bounding box center [125, 17] width 107 height 34
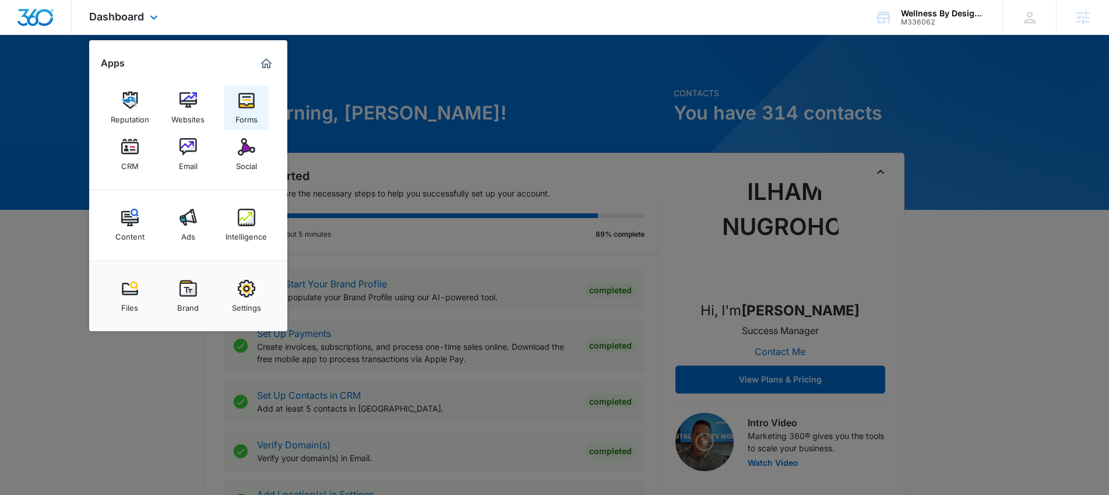
click at [249, 103] on img at bounding box center [246, 99] width 17 height 17
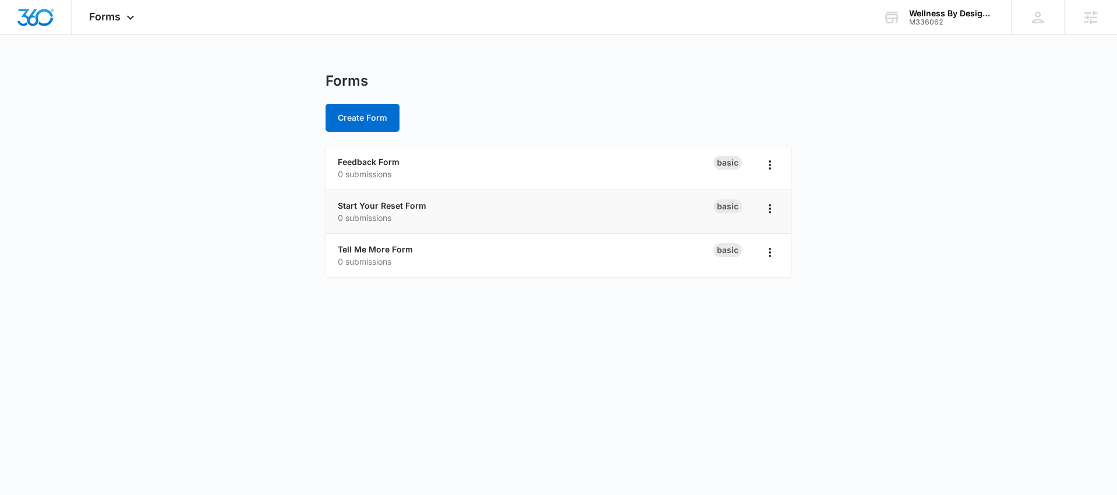
click at [378, 211] on p "0 submissions" at bounding box center [526, 217] width 376 height 12
click at [387, 206] on link "Start Your Reset Form" at bounding box center [382, 205] width 89 height 10
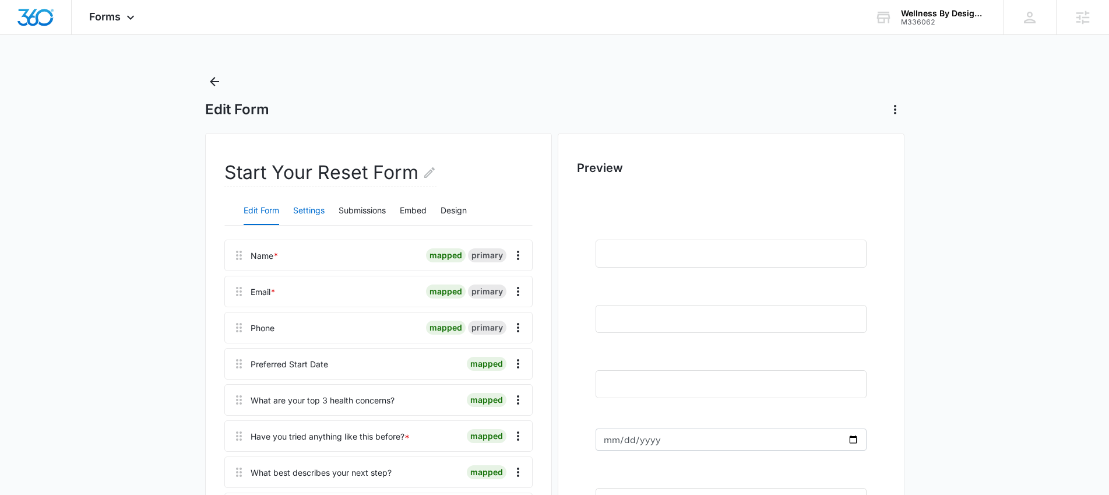
click at [300, 211] on button "Settings" at bounding box center [308, 211] width 31 height 28
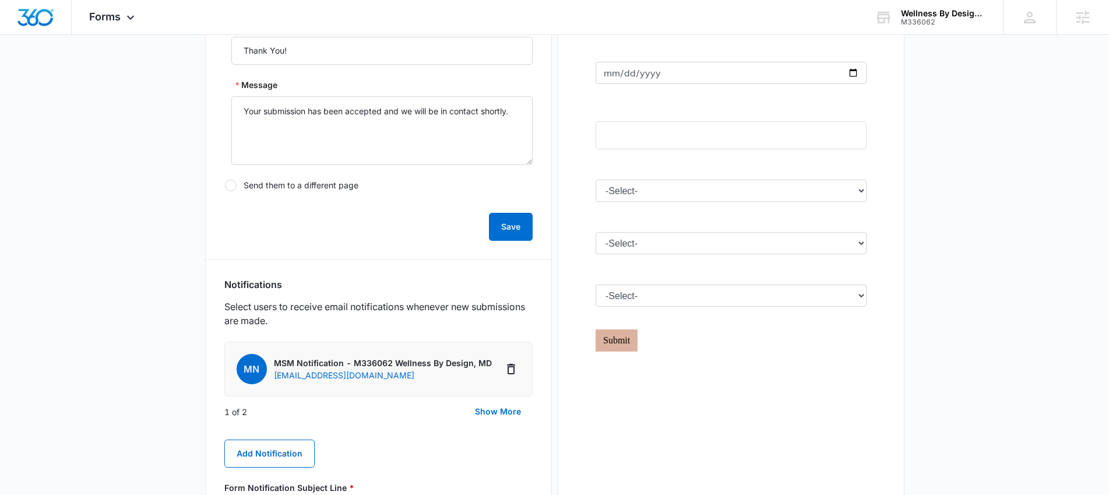
scroll to position [517, 0]
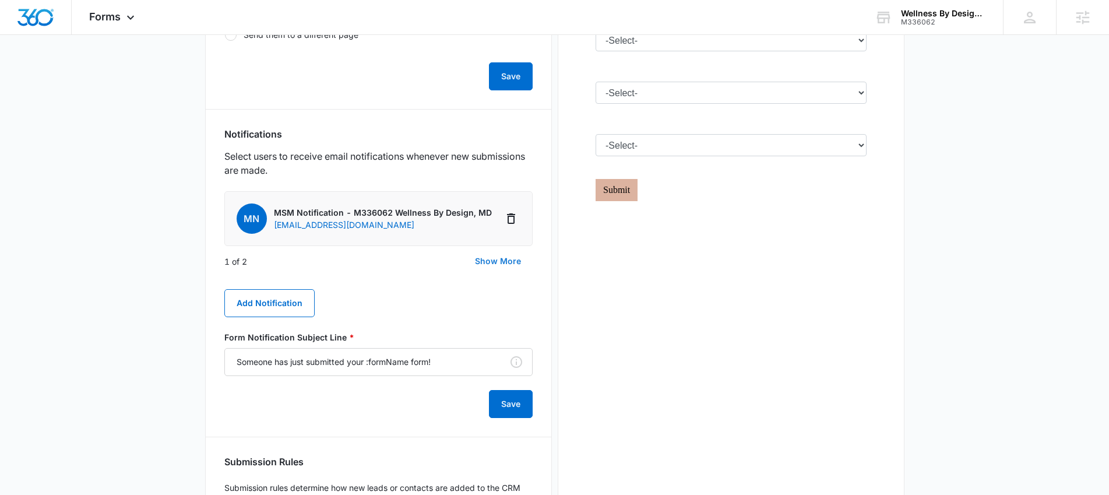
click at [502, 266] on button "Show More" at bounding box center [497, 261] width 69 height 28
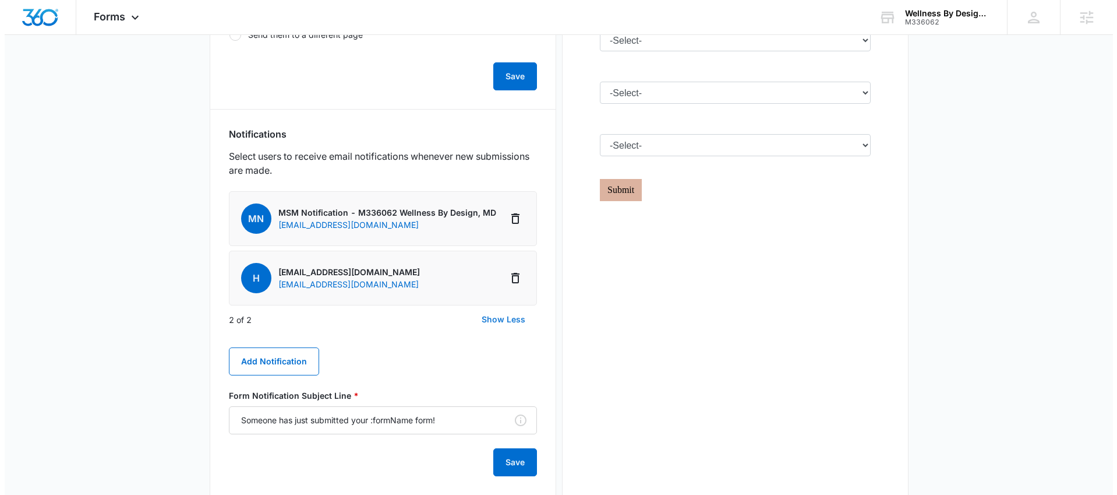
scroll to position [0, 0]
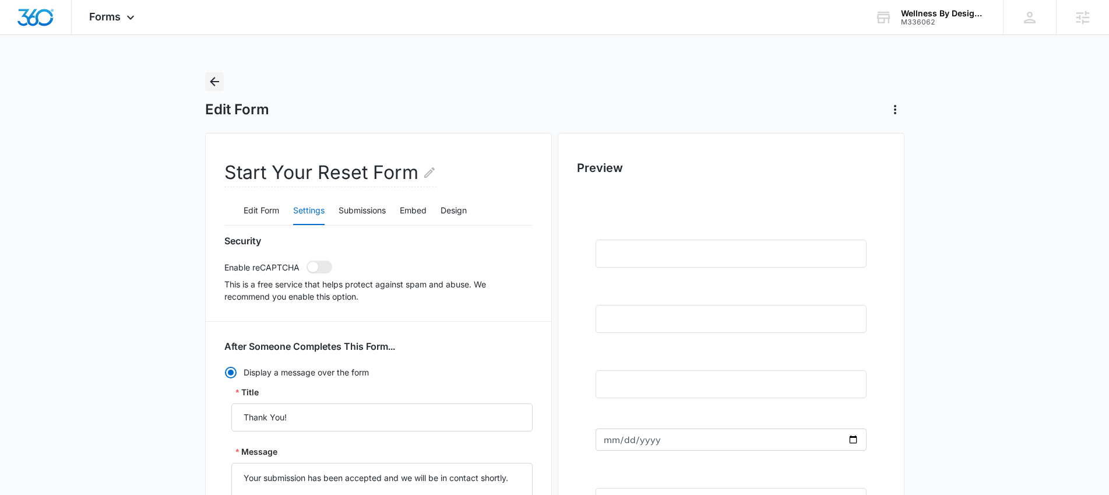
click at [218, 83] on icon "Back" at bounding box center [214, 82] width 14 height 14
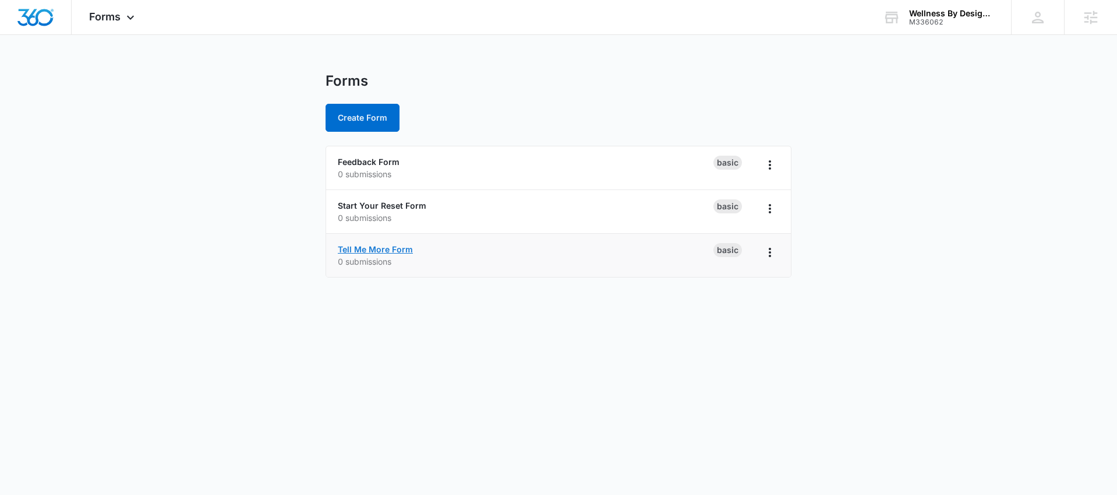
click at [377, 247] on link "Tell Me More Form" at bounding box center [375, 249] width 75 height 10
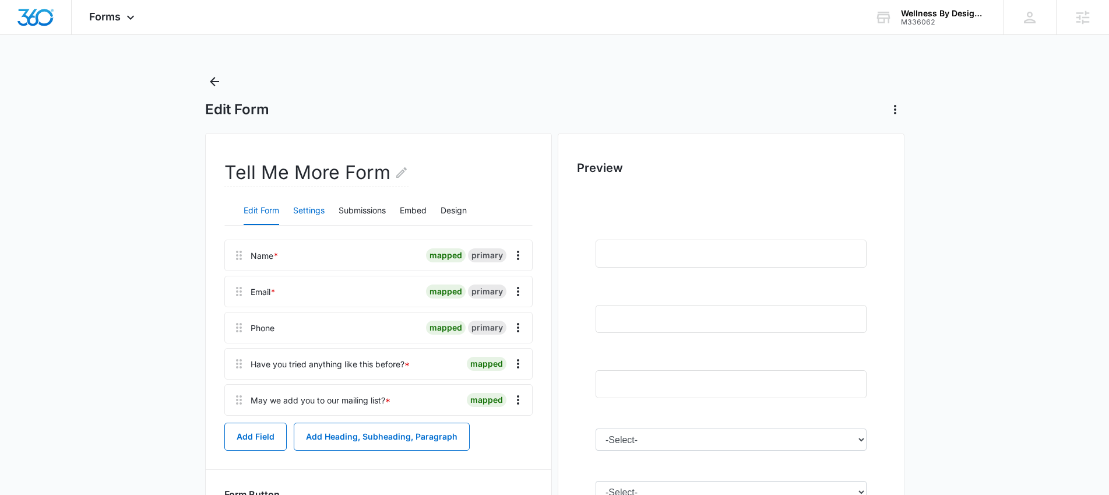
click at [306, 213] on button "Settings" at bounding box center [308, 211] width 31 height 28
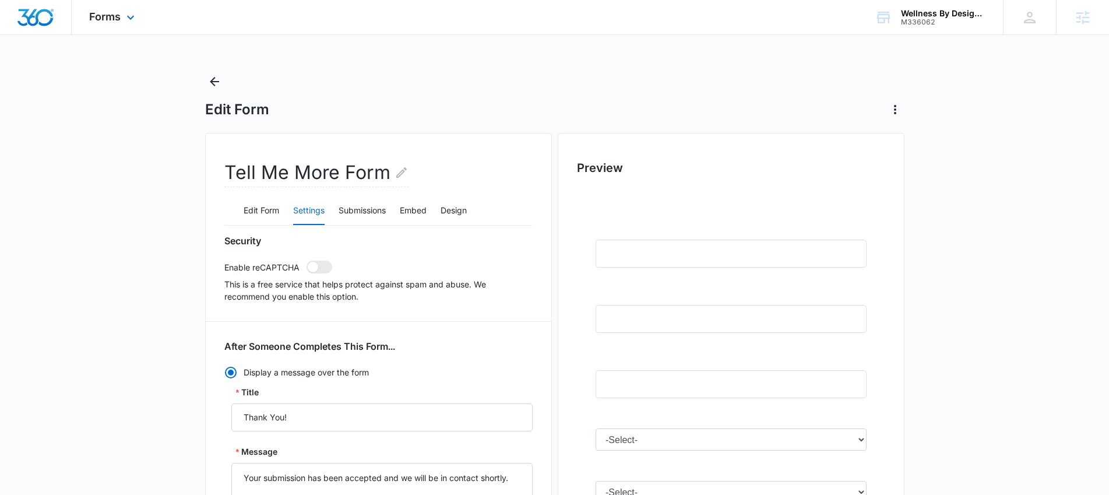
click at [104, 23] on div "Forms Apps Reputation Websites Forms CRM Email Social Content Ads Intelligence …" at bounding box center [113, 17] width 83 height 34
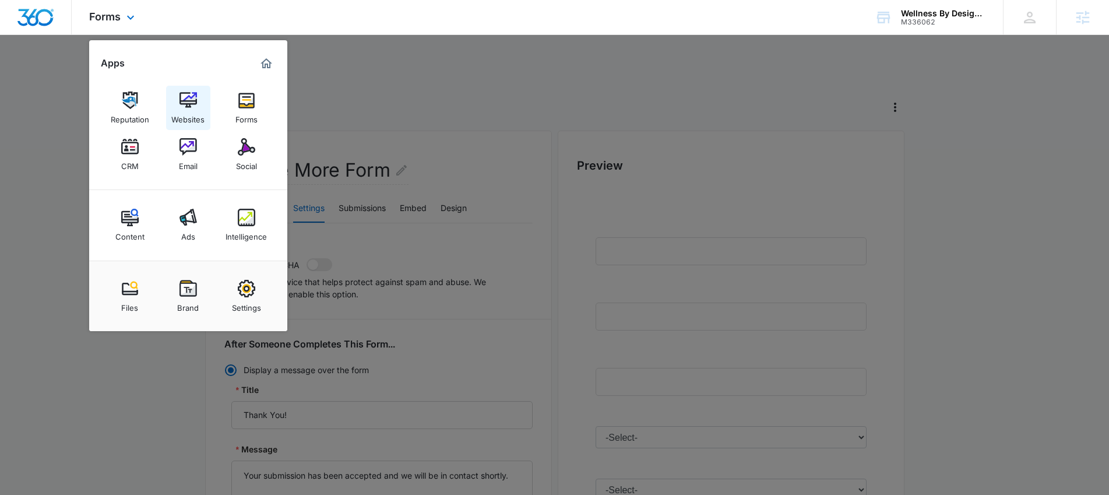
scroll to position [5, 0]
click at [128, 146] on img at bounding box center [129, 146] width 17 height 17
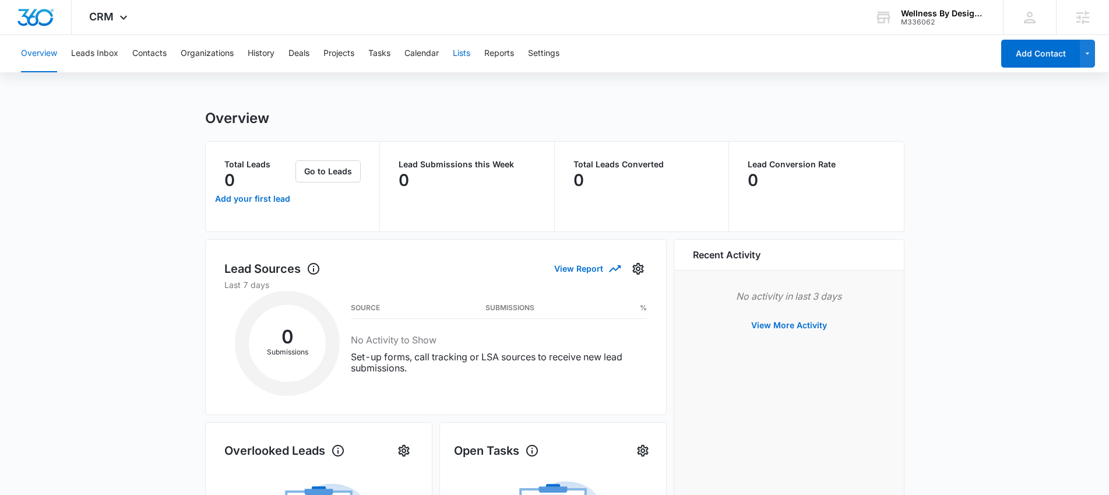
click at [460, 58] on button "Lists" at bounding box center [461, 53] width 17 height 37
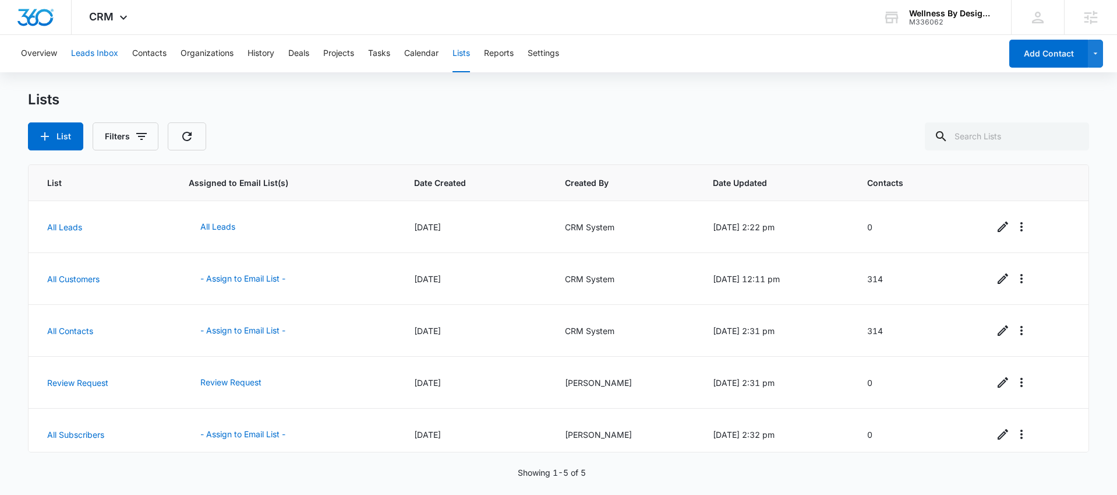
click at [115, 56] on button "Leads Inbox" at bounding box center [94, 53] width 47 height 37
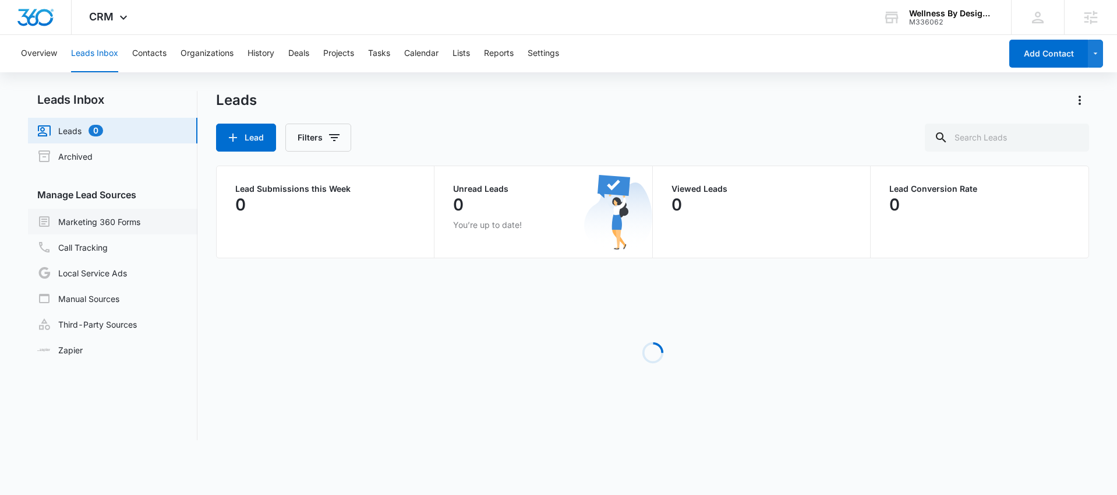
click at [105, 219] on link "Marketing 360 Forms" at bounding box center [88, 221] width 103 height 14
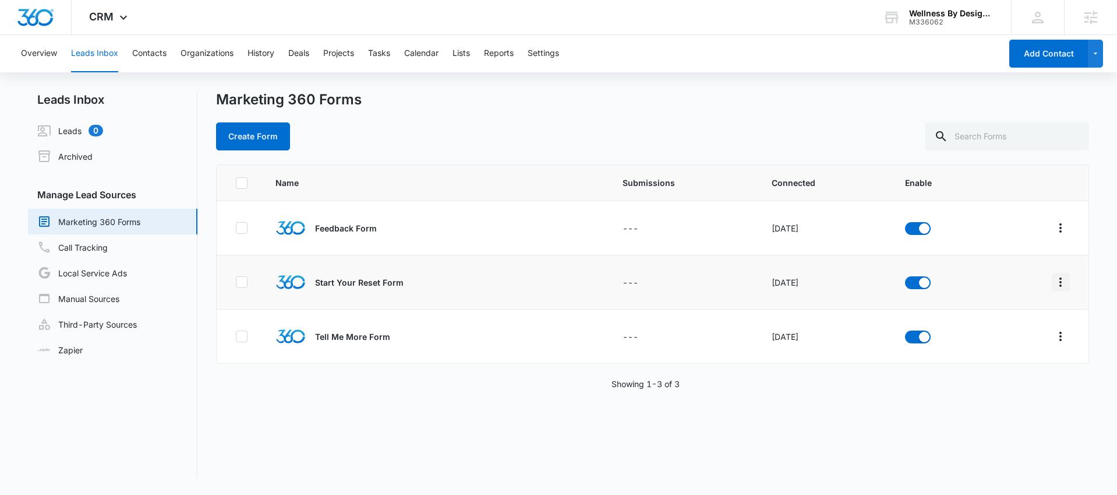
click at [1058, 283] on icon "Overflow Menu" at bounding box center [1061, 282] width 14 height 14
click at [977, 346] on div "Field Mapping" at bounding box center [1000, 349] width 66 height 8
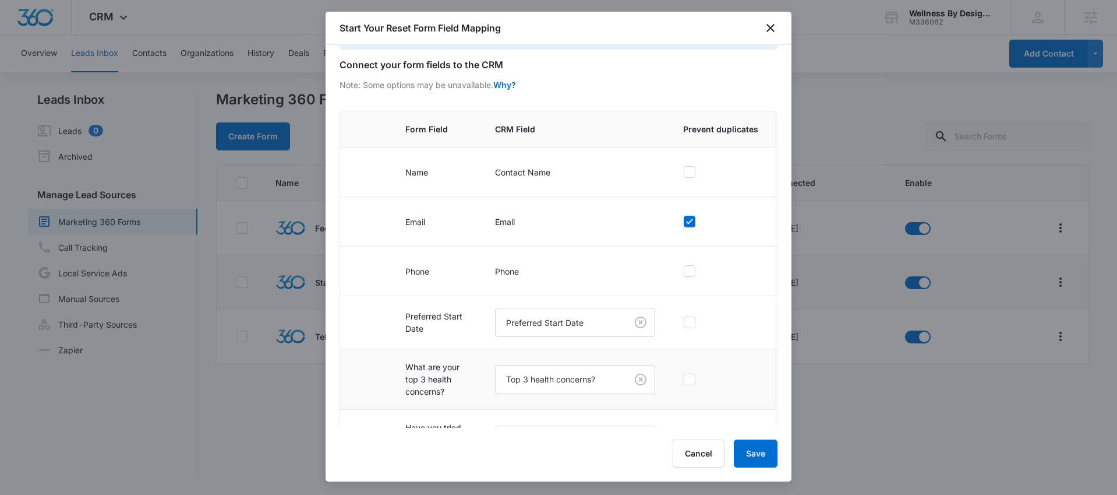
scroll to position [194, 0]
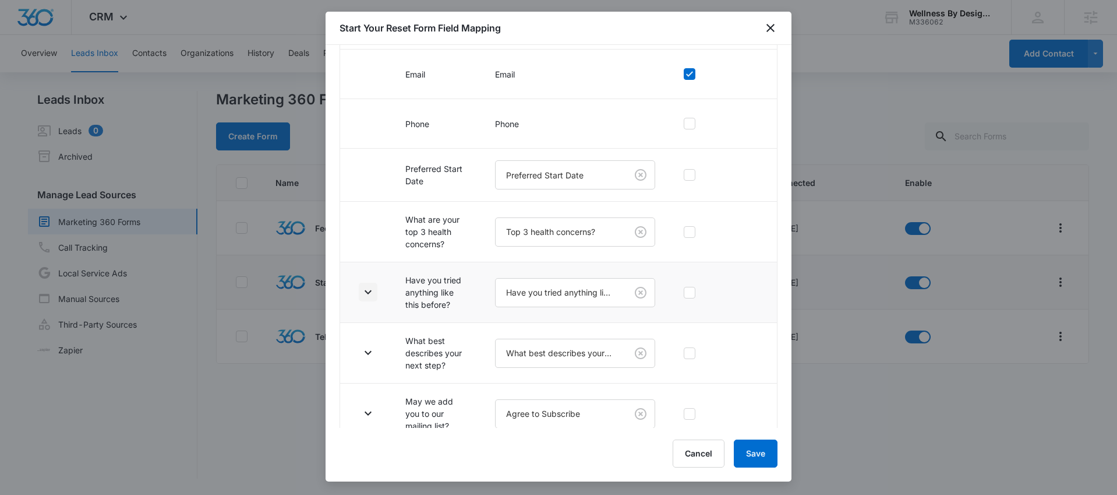
click at [366, 290] on icon "button" at bounding box center [368, 292] width 14 height 14
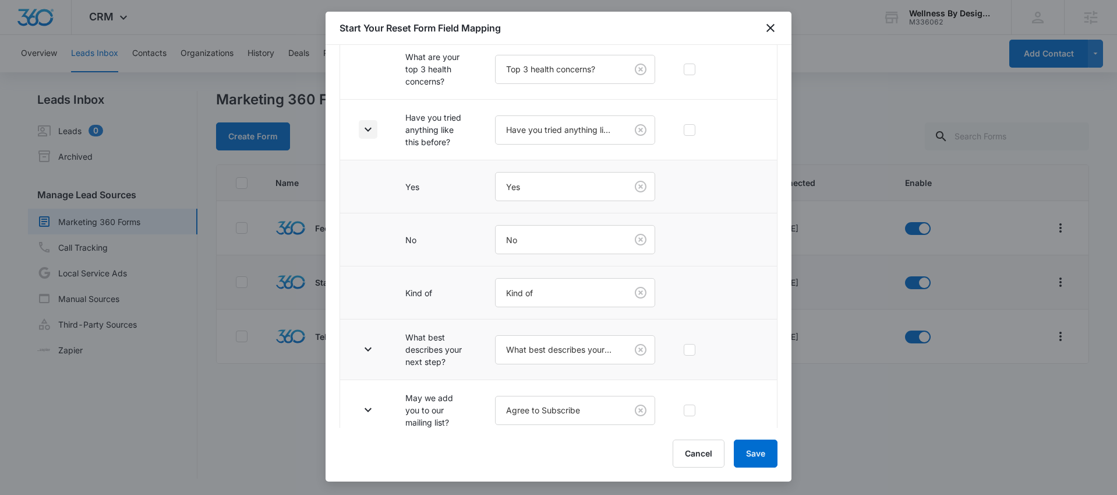
scroll to position [369, 0]
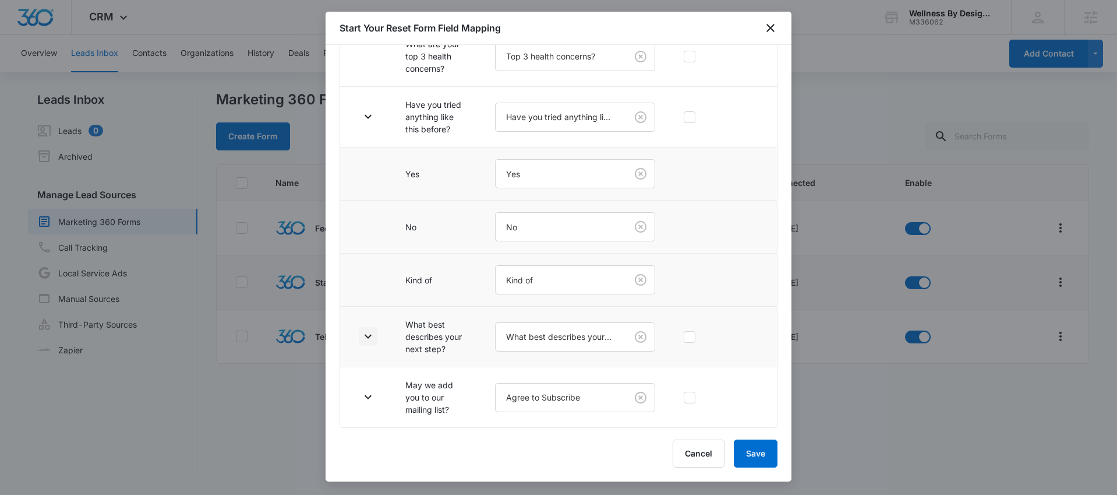
click at [368, 331] on icon "button" at bounding box center [368, 336] width 14 height 14
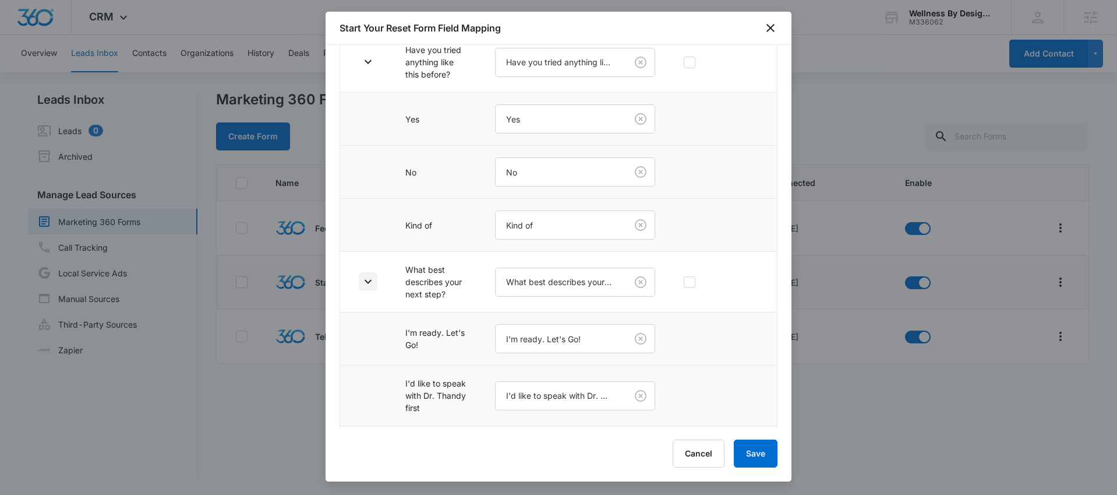
scroll to position [544, 0]
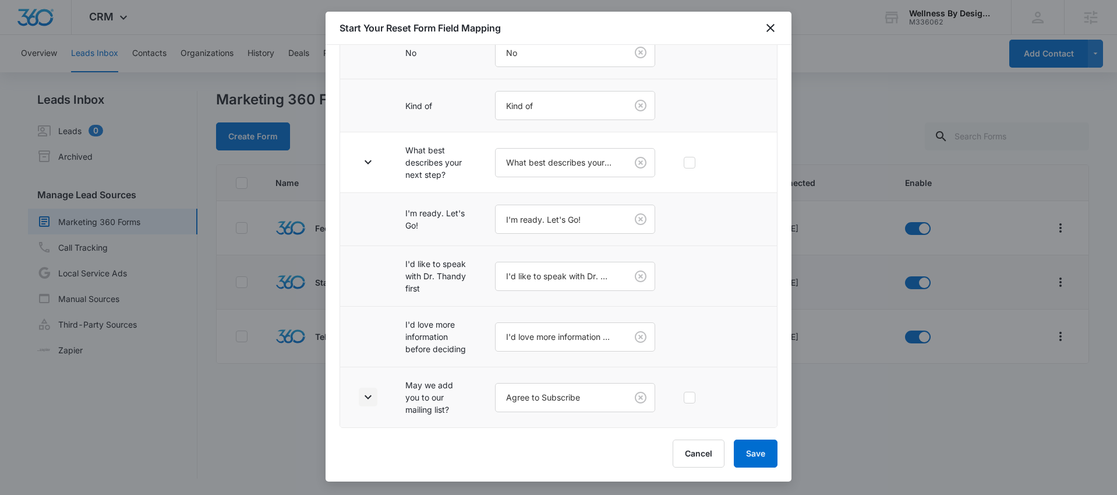
click at [371, 397] on icon "button" at bounding box center [368, 397] width 14 height 14
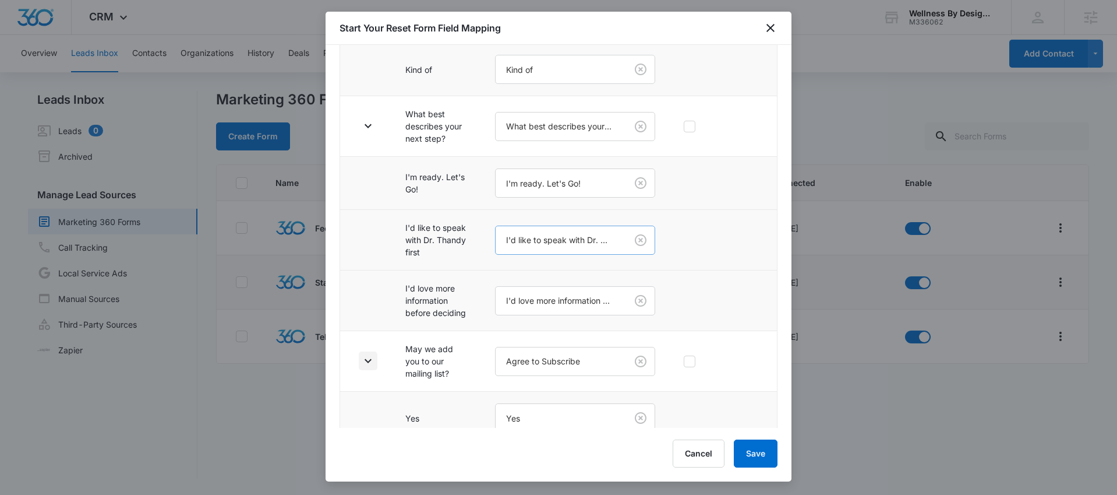
scroll to position [650, 0]
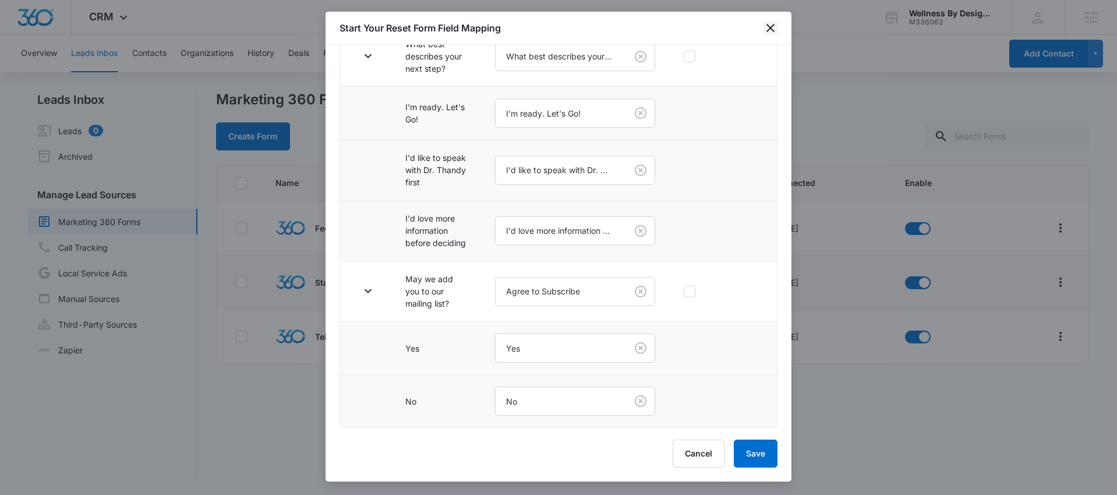
click at [771, 30] on icon "close" at bounding box center [771, 28] width 14 height 14
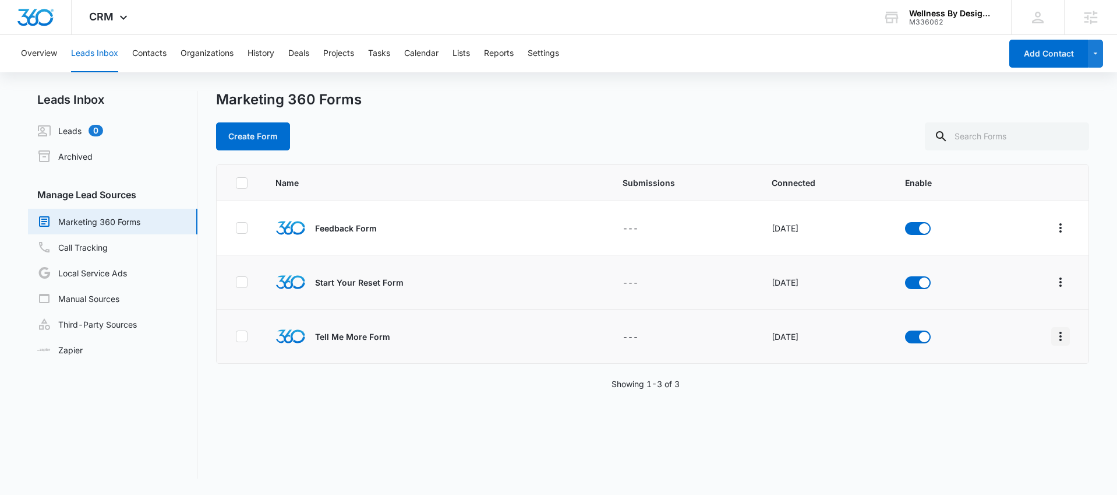
click at [1057, 338] on icon "Overflow Menu" at bounding box center [1061, 336] width 14 height 14
click at [1006, 395] on button "Field Mapping" at bounding box center [1007, 403] width 108 height 17
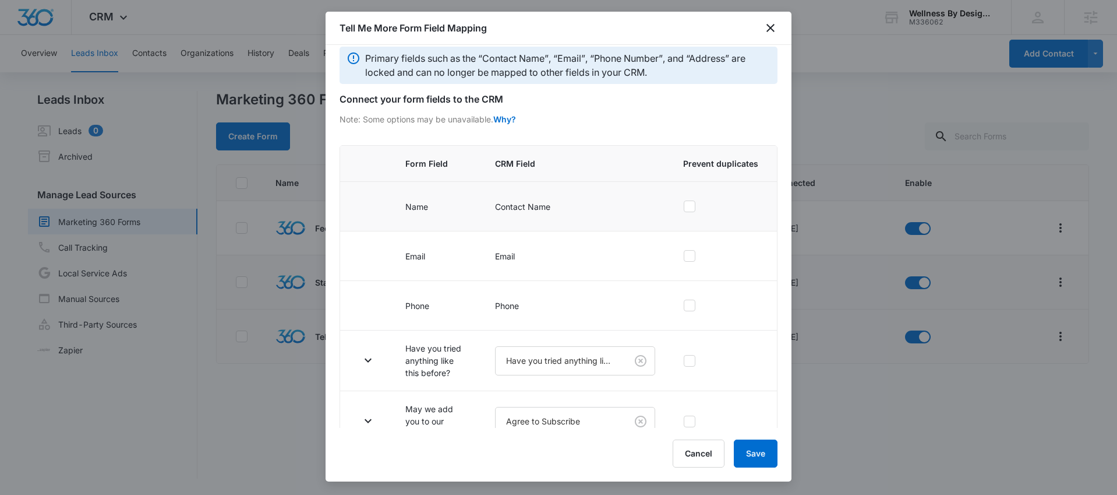
scroll to position [36, 0]
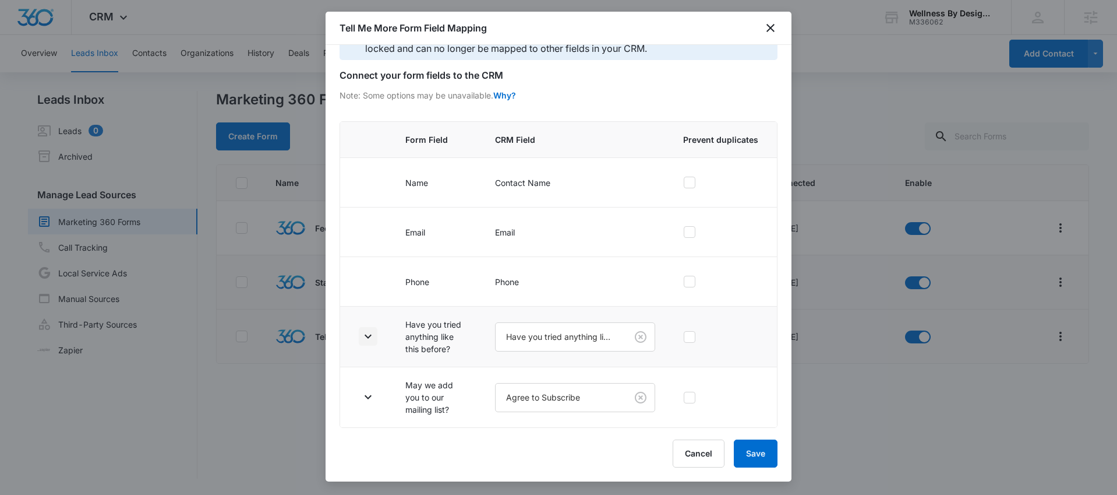
drag, startPoint x: 371, startPoint y: 335, endPoint x: 387, endPoint y: 329, distance: 17.5
click at [375, 336] on icon "button" at bounding box center [368, 336] width 14 height 14
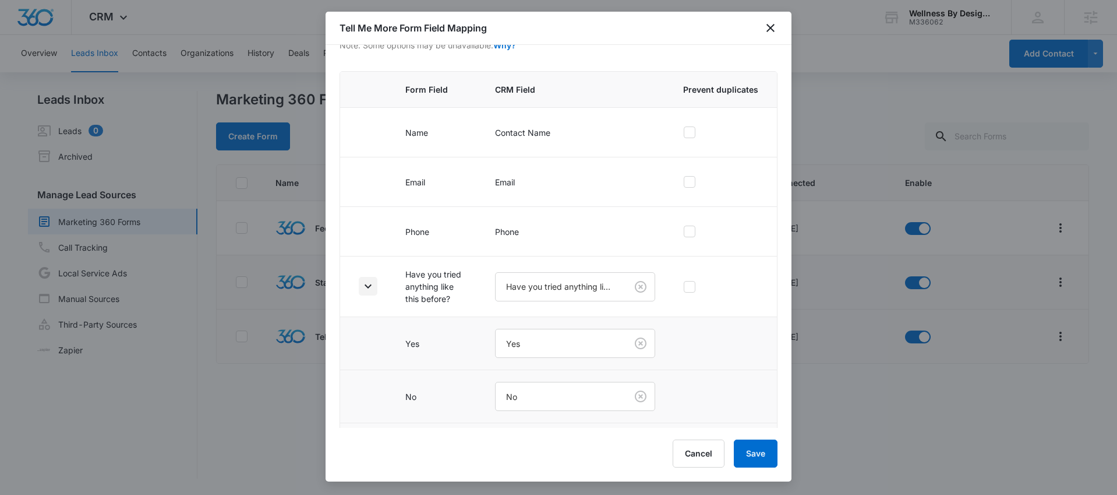
scroll to position [195, 0]
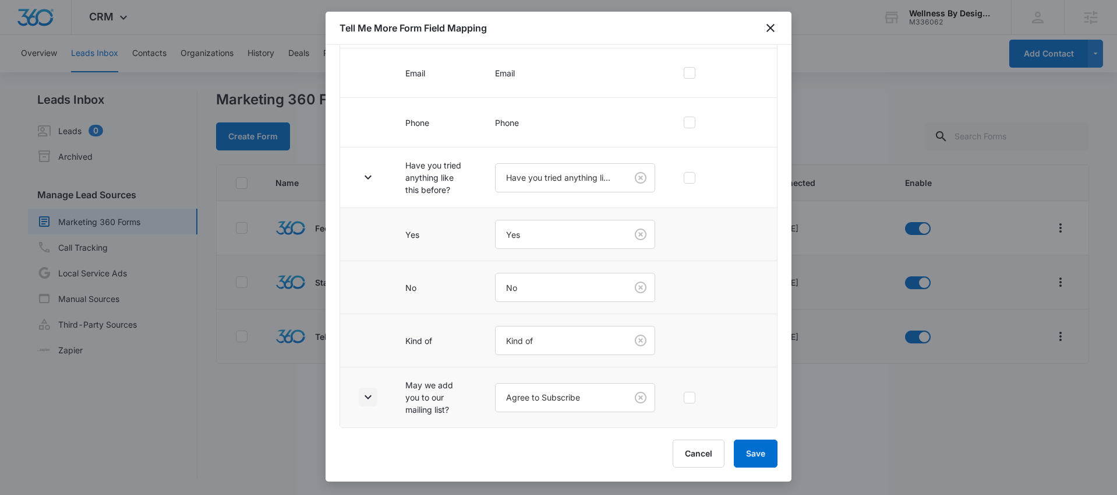
click at [372, 397] on icon "button" at bounding box center [368, 397] width 14 height 14
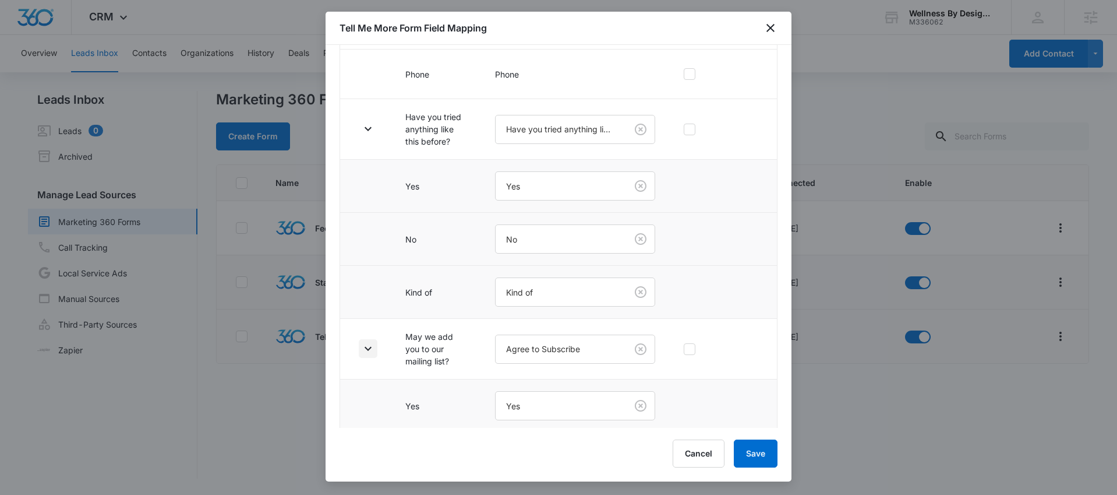
scroll to position [301, 0]
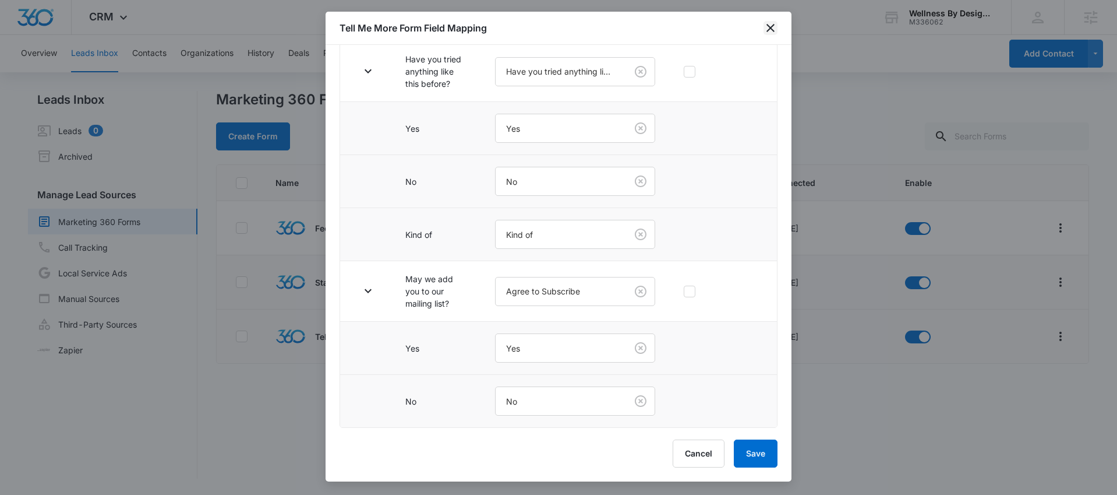
click at [772, 29] on icon "close" at bounding box center [771, 28] width 8 height 8
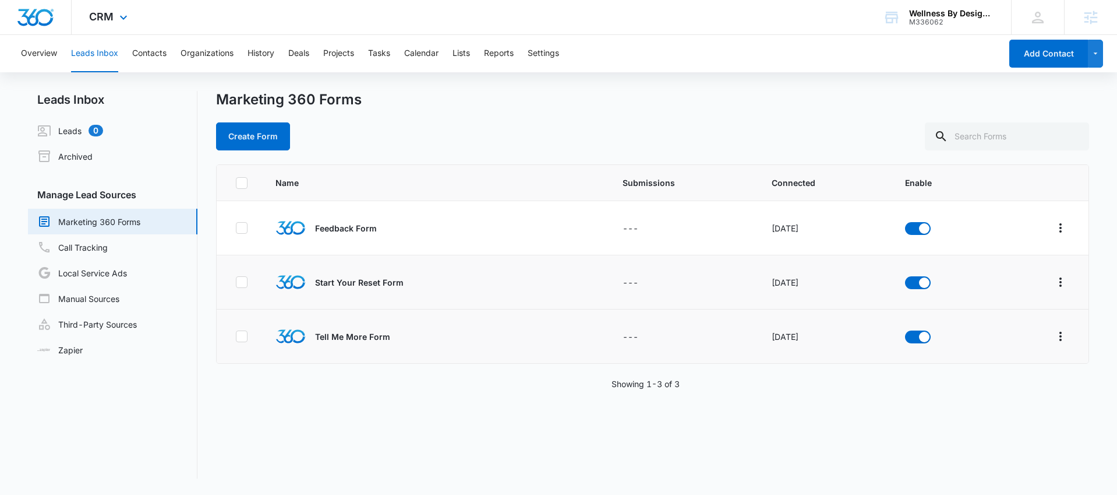
click at [122, 28] on div "CRM Apps Reputation Websites Forms CRM Email Social Content Ads Intelligence Fi…" at bounding box center [110, 17] width 76 height 34
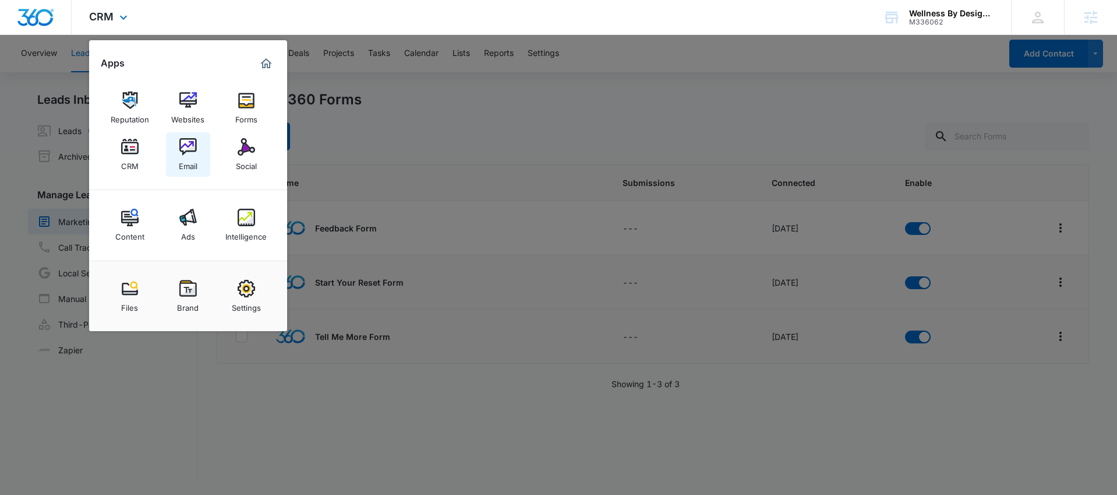
click at [192, 156] on div "Email" at bounding box center [188, 163] width 19 height 15
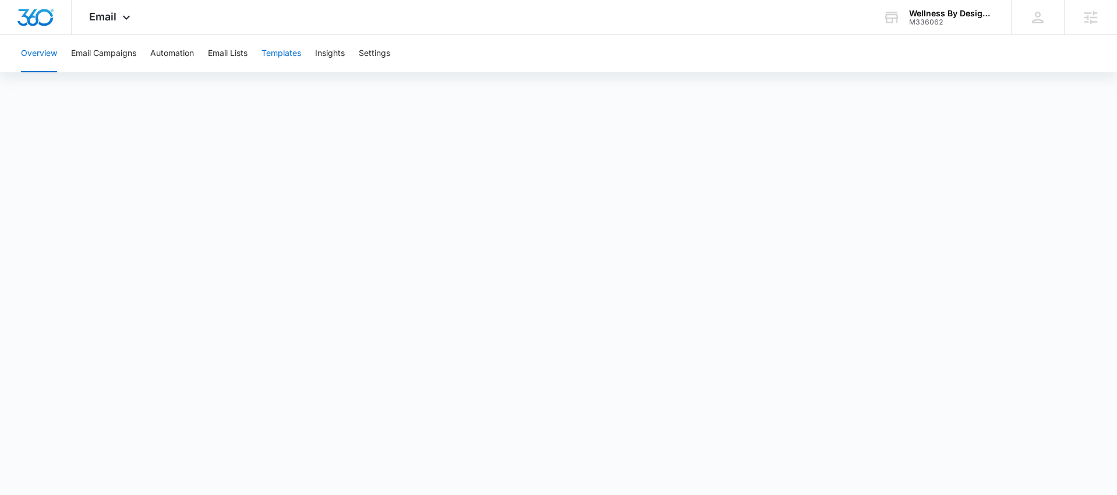
click at [278, 57] on button "Templates" at bounding box center [282, 53] width 40 height 37
click at [172, 52] on button "Automation" at bounding box center [172, 53] width 44 height 37
drag, startPoint x: 938, startPoint y: 9, endPoint x: 968, endPoint y: 58, distance: 57.6
click at [938, 9] on div "Wellness By Design, MD" at bounding box center [951, 13] width 85 height 9
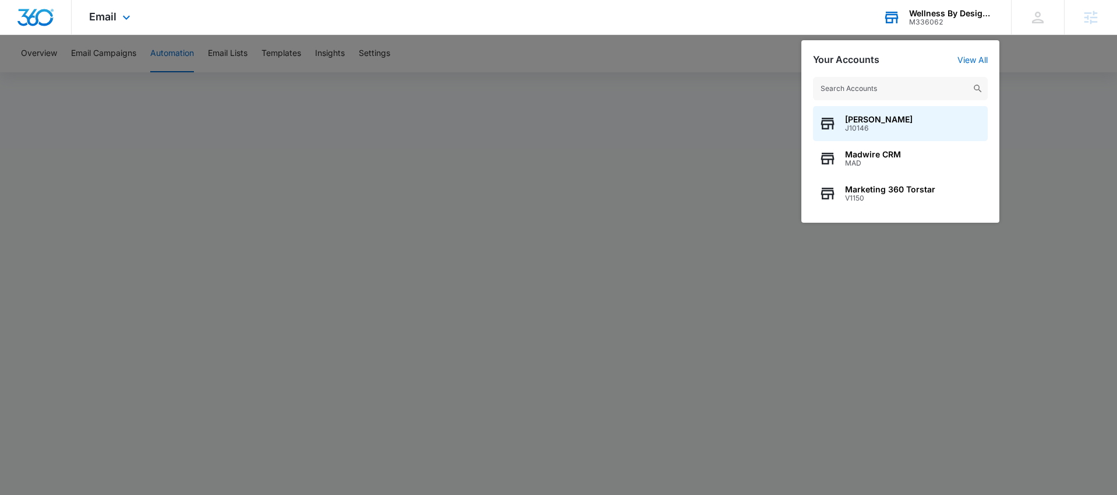
click at [887, 95] on input "text" at bounding box center [900, 88] width 175 height 23
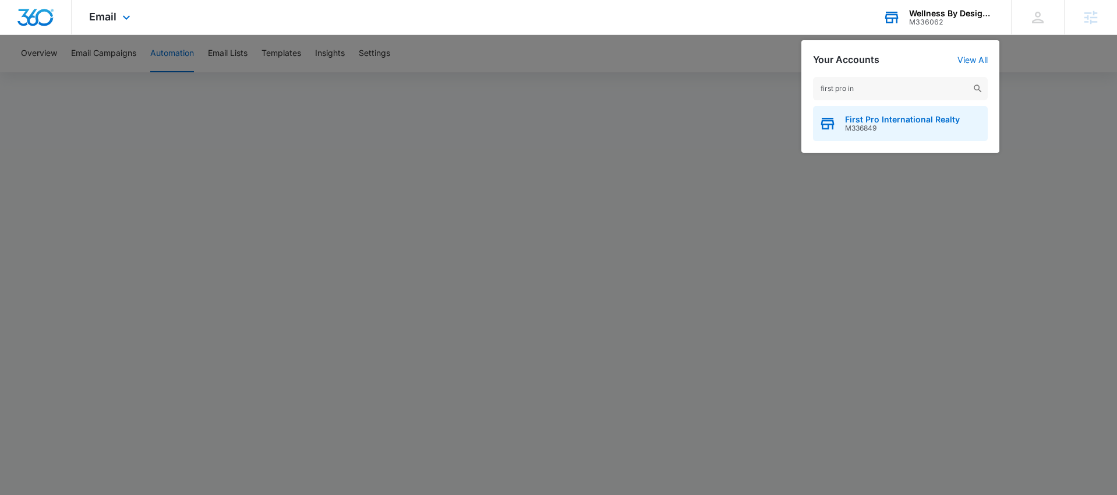
type input "first pro in"
click at [875, 119] on span "First Pro International Realty" at bounding box center [902, 119] width 115 height 9
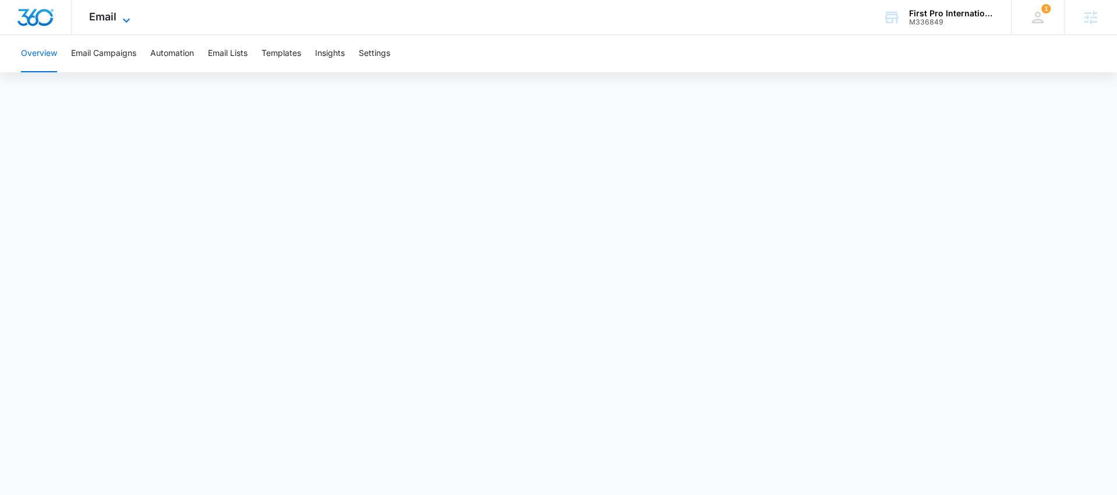
click at [110, 15] on span "Email" at bounding box center [102, 16] width 27 height 12
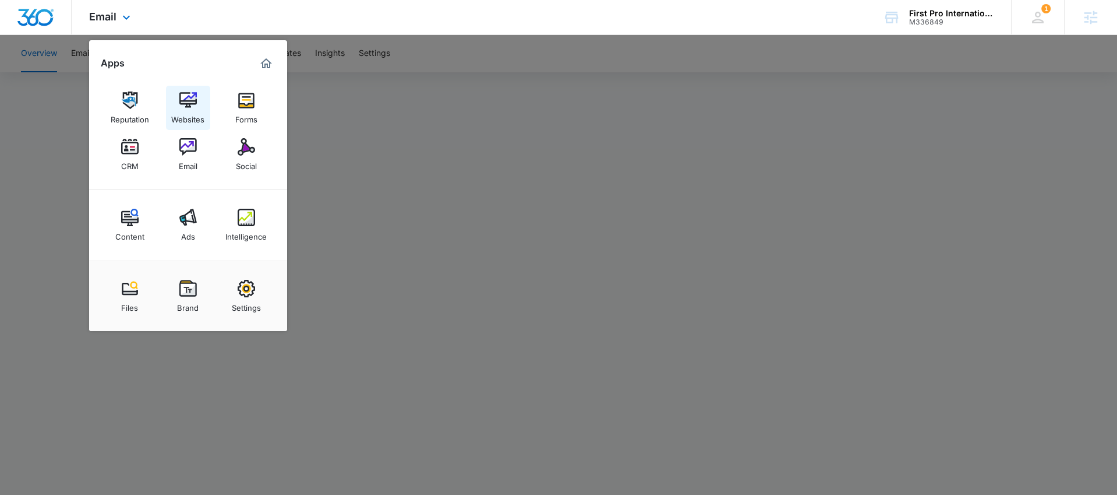
click at [169, 91] on link "Websites" at bounding box center [188, 108] width 44 height 44
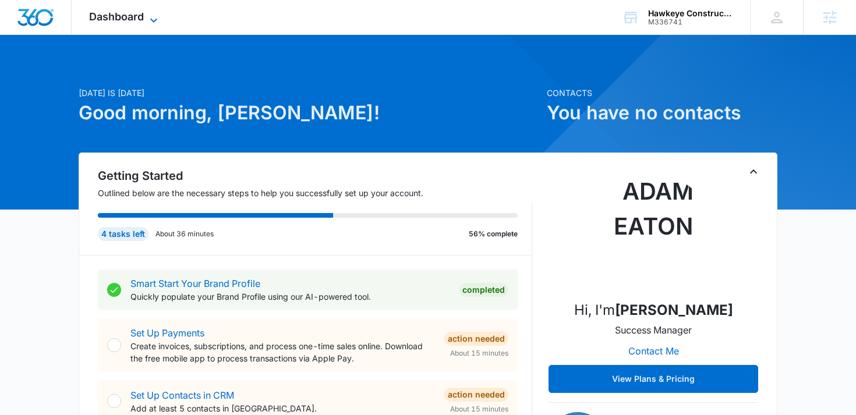
click at [132, 15] on span "Dashboard" at bounding box center [116, 16] width 55 height 12
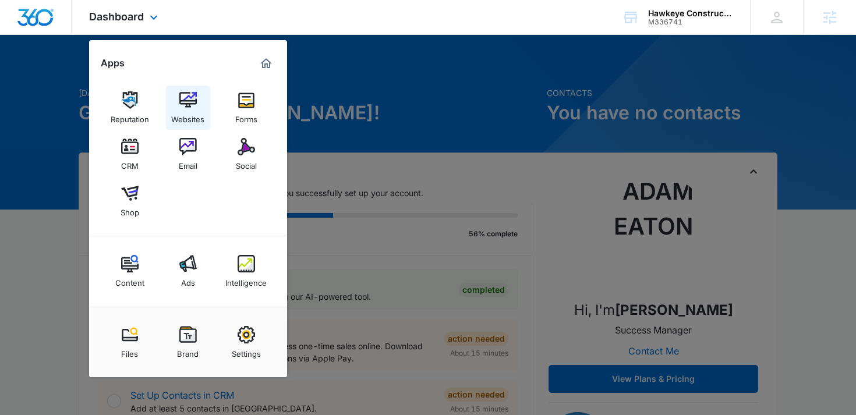
click at [199, 109] on div "Websites" at bounding box center [187, 116] width 33 height 15
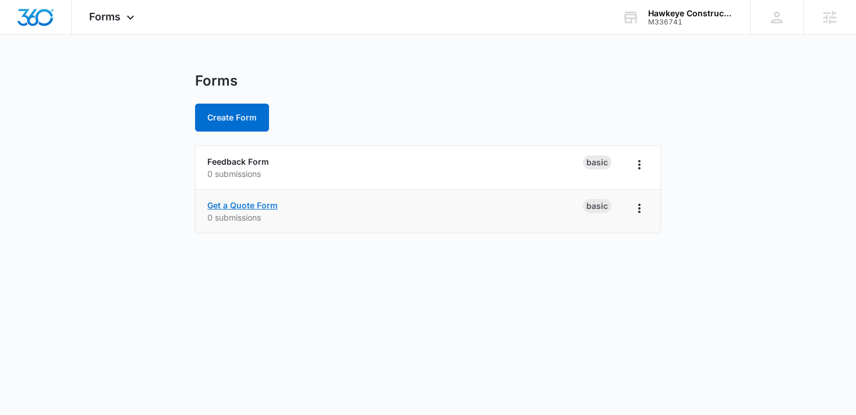
click at [257, 206] on link "Get a Quote Form" at bounding box center [242, 205] width 70 height 10
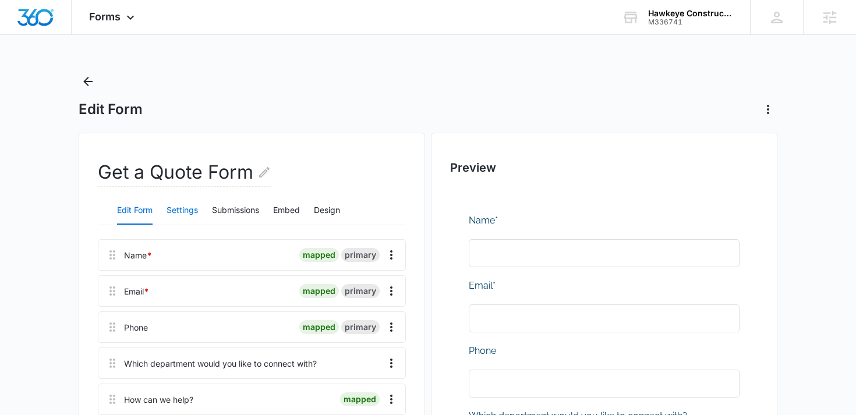
click at [189, 203] on button "Settings" at bounding box center [182, 211] width 31 height 28
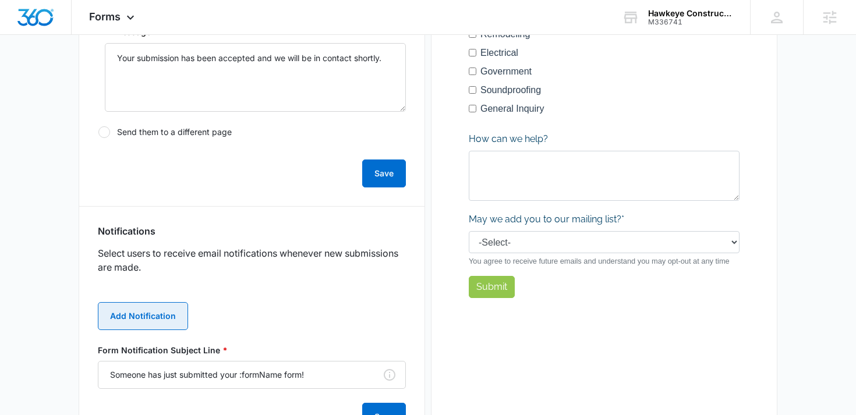
scroll to position [423, 0]
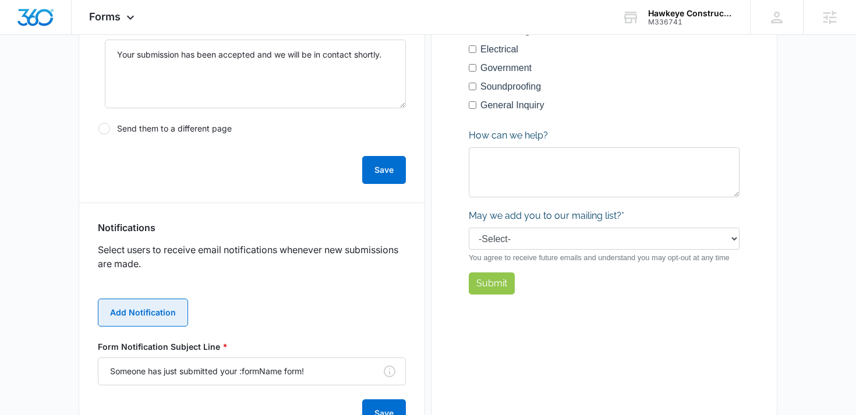
click at [146, 317] on button "Add Notification" at bounding box center [143, 313] width 90 height 28
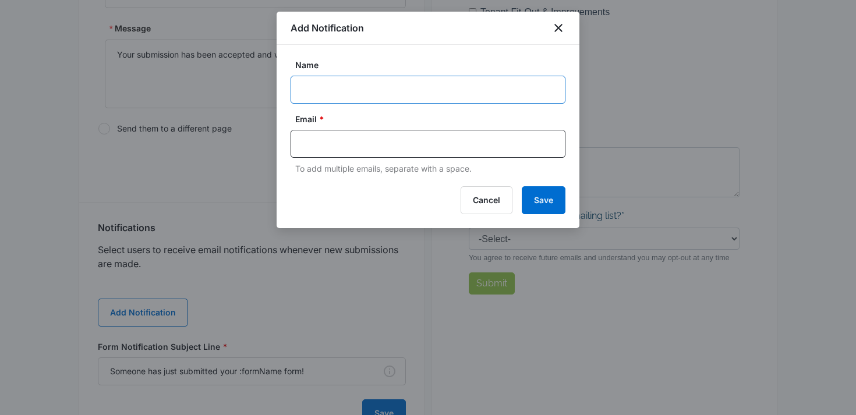
click at [358, 82] on input "Name" at bounding box center [428, 90] width 275 height 28
paste input "M336741"
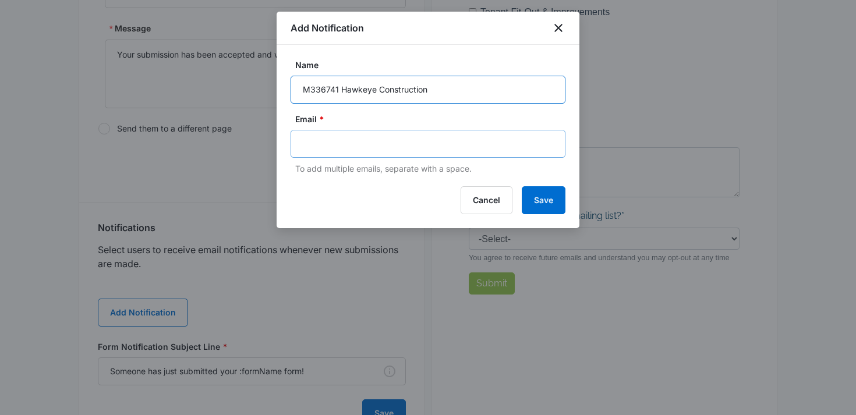
type input "M336741 Hawkeye Construction"
click at [374, 146] on input "text" at bounding box center [429, 143] width 253 height 17
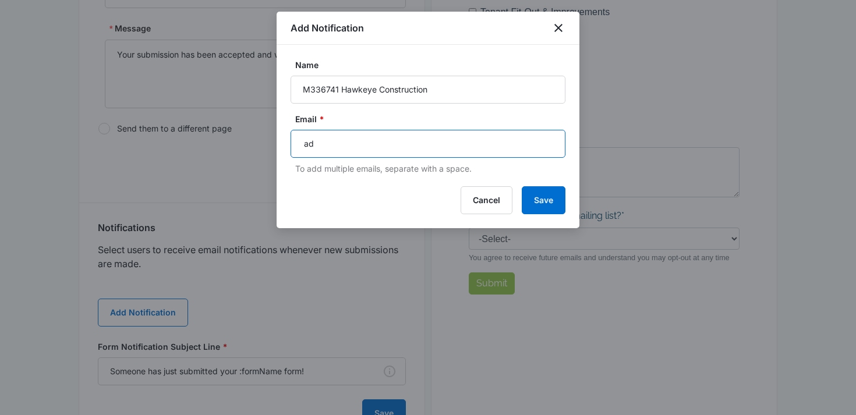
type input "ad"
click at [320, 146] on icon "Remove" at bounding box center [320, 144] width 9 height 9
click at [320, 146] on input "text" at bounding box center [429, 143] width 253 height 17
paste input "[PERSON_NAME][EMAIL_ADDRESS][PERSON_NAME][DOMAIN_NAME]"
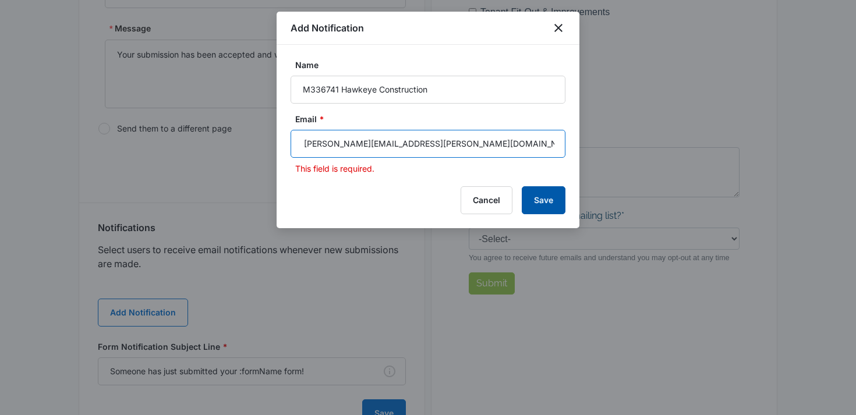
type input "[PERSON_NAME][EMAIL_ADDRESS][PERSON_NAME][DOMAIN_NAME]"
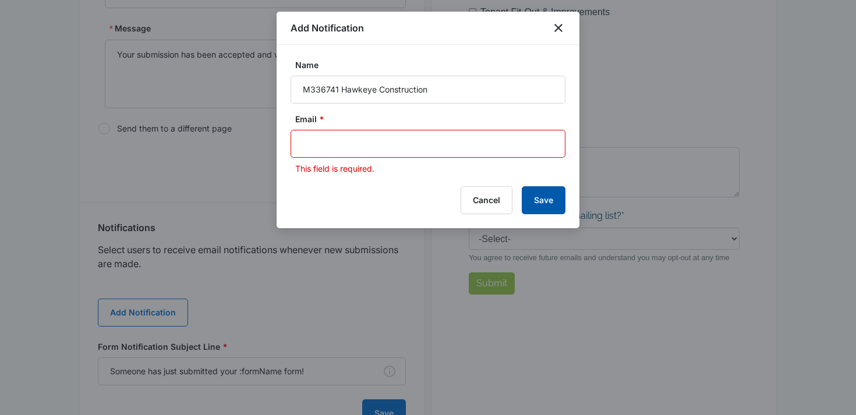
click at [544, 207] on button "Save" at bounding box center [544, 200] width 44 height 28
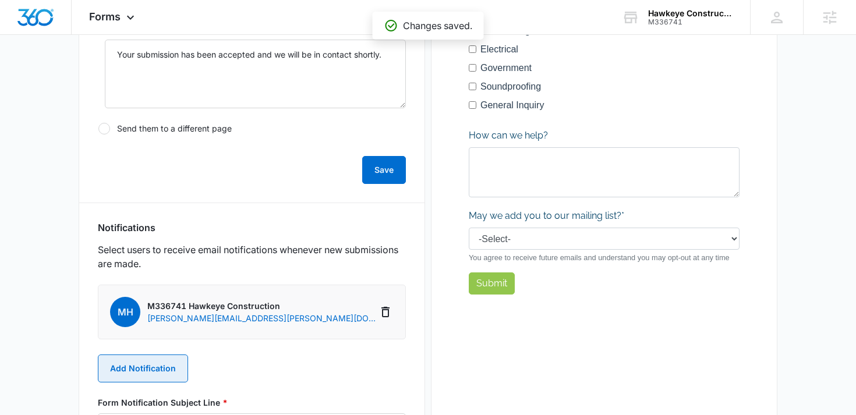
click at [156, 369] on button "Add Notification" at bounding box center [143, 369] width 90 height 28
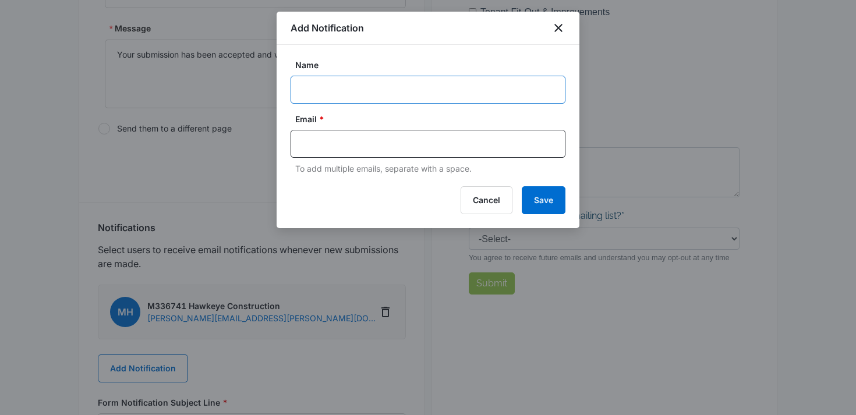
click at [385, 90] on input "Name" at bounding box center [428, 90] width 275 height 28
paste input "Justin Hughes"
type input "Justin Hughes"
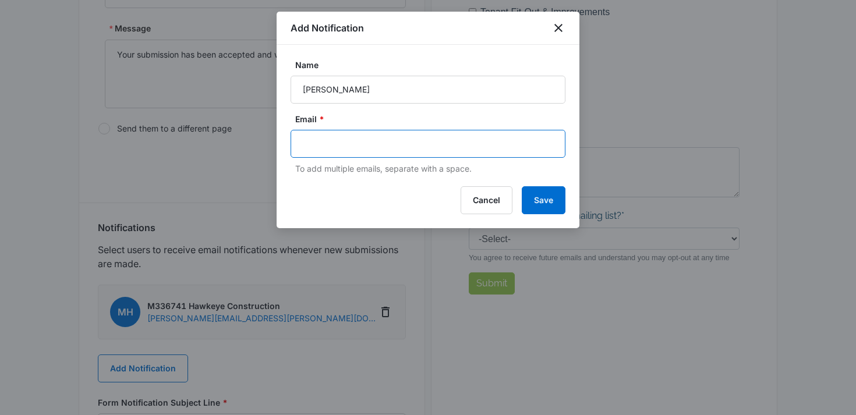
click at [345, 140] on input "text" at bounding box center [429, 143] width 253 height 17
paste input "Justin@hcmail.us"
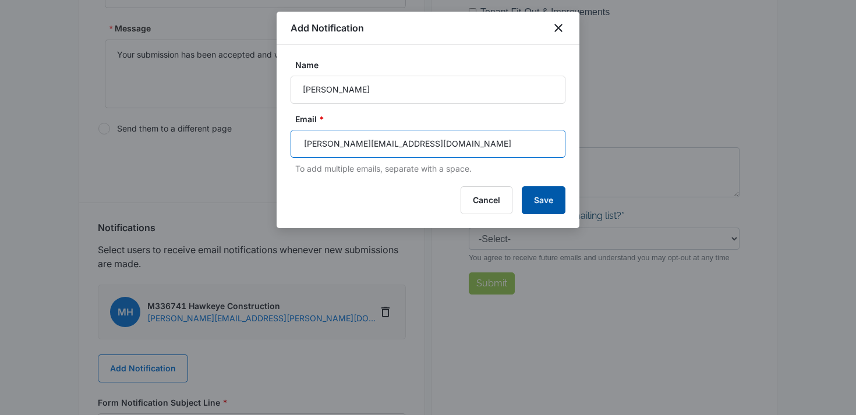
type input "Justin@hcmail.us"
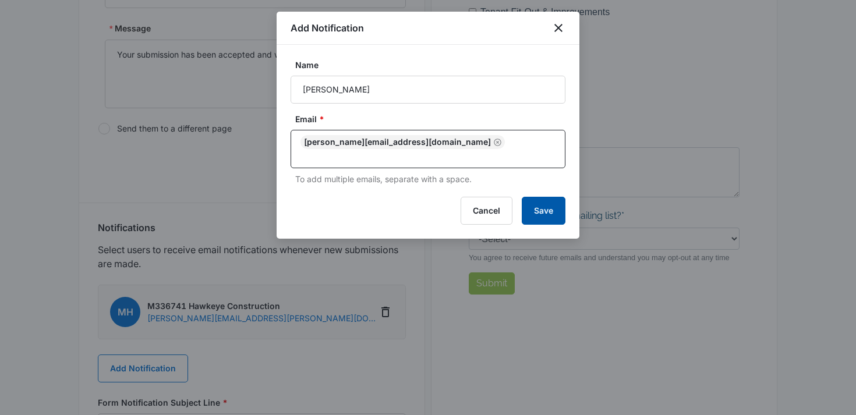
click at [527, 197] on button "Save" at bounding box center [544, 211] width 44 height 28
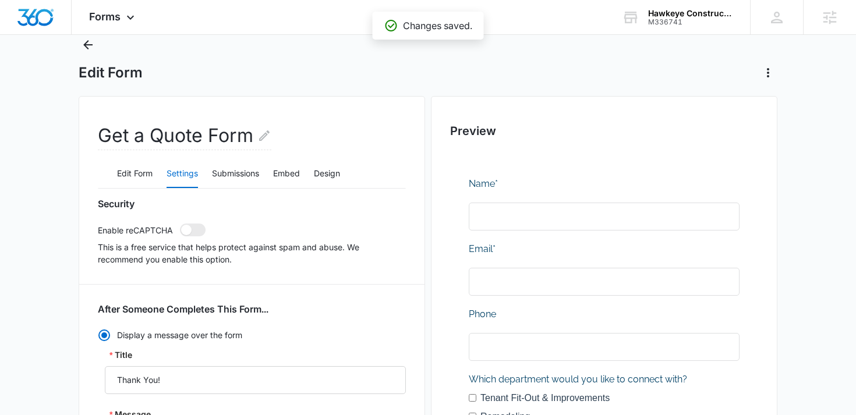
scroll to position [0, 0]
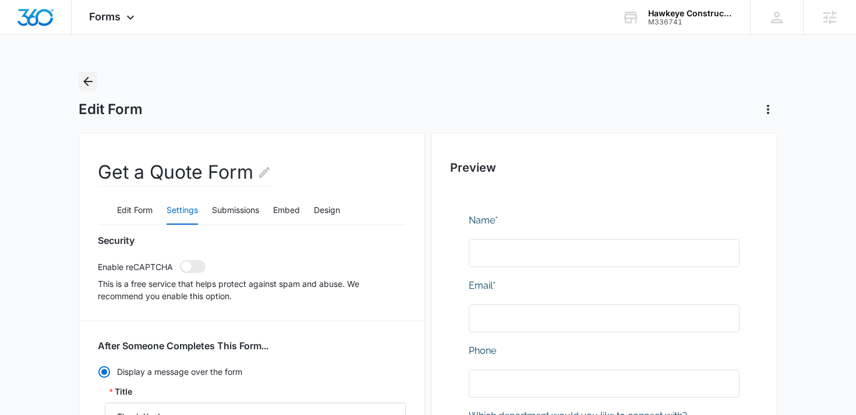
click at [89, 80] on icon "Back" at bounding box center [88, 82] width 14 height 14
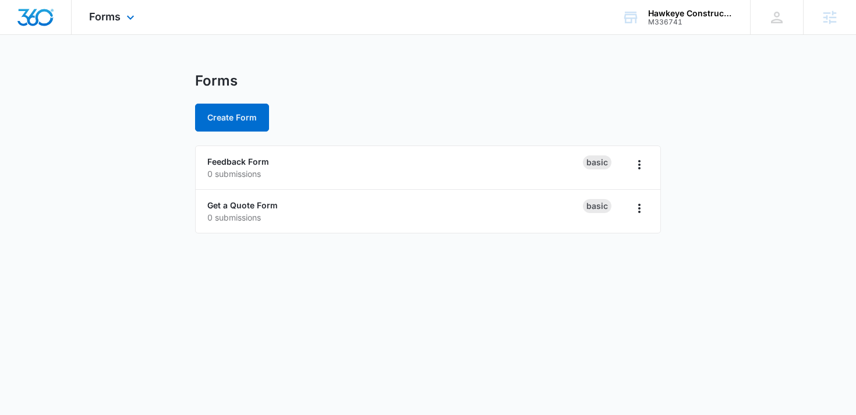
click at [121, 19] on div "Forms Apps Reputation Websites Forms CRM Email Social Shop Content Ads Intellig…" at bounding box center [113, 17] width 83 height 34
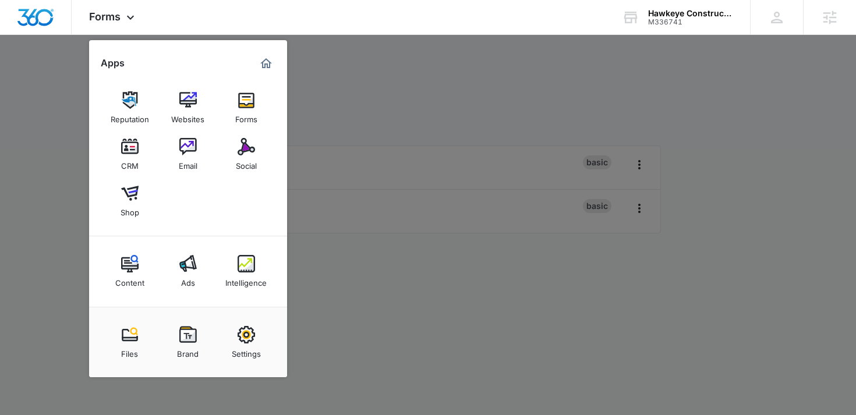
click at [137, 149] on img at bounding box center [129, 146] width 17 height 17
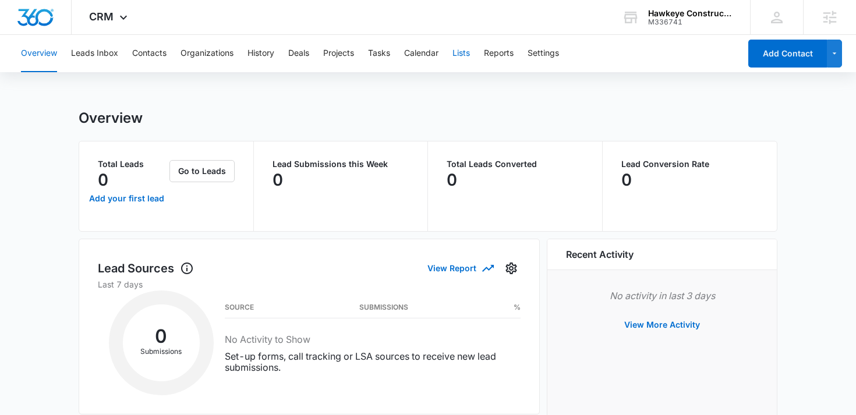
click at [470, 58] on button "Lists" at bounding box center [461, 53] width 17 height 37
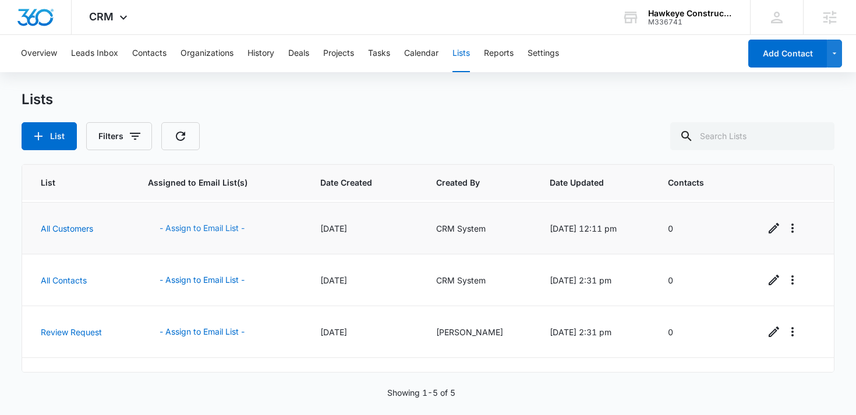
scroll to position [69, 0]
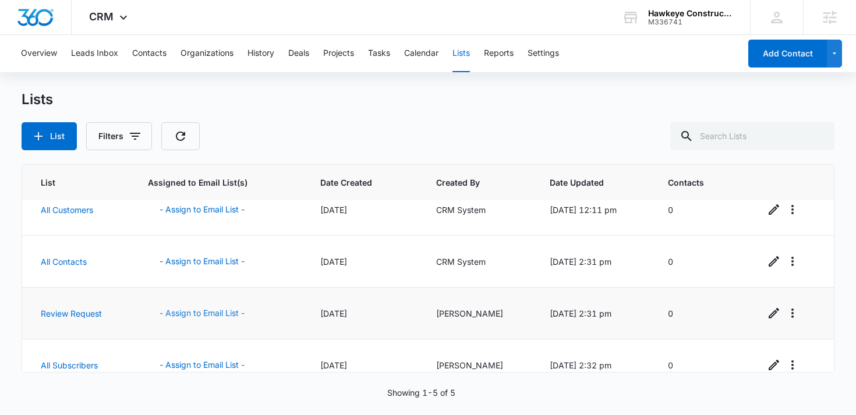
click at [188, 314] on button "- Assign to Email List -" at bounding box center [202, 313] width 108 height 28
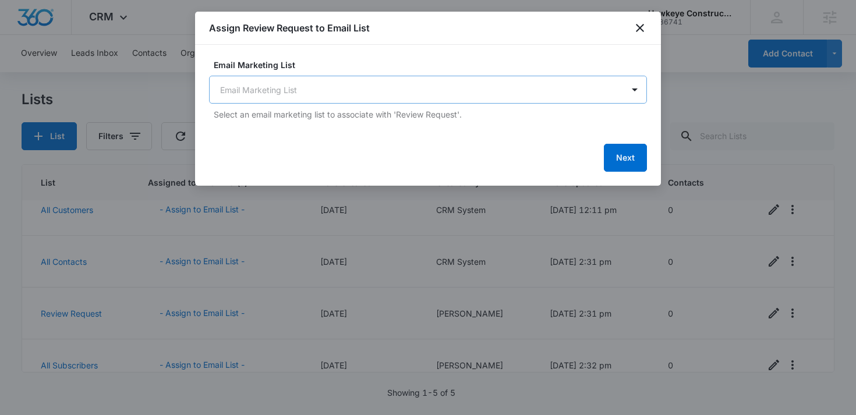
click at [467, 96] on body "CRM Apps Reputation Websites Forms CRM Email Social Shop Content Ads Intelligen…" at bounding box center [428, 207] width 856 height 415
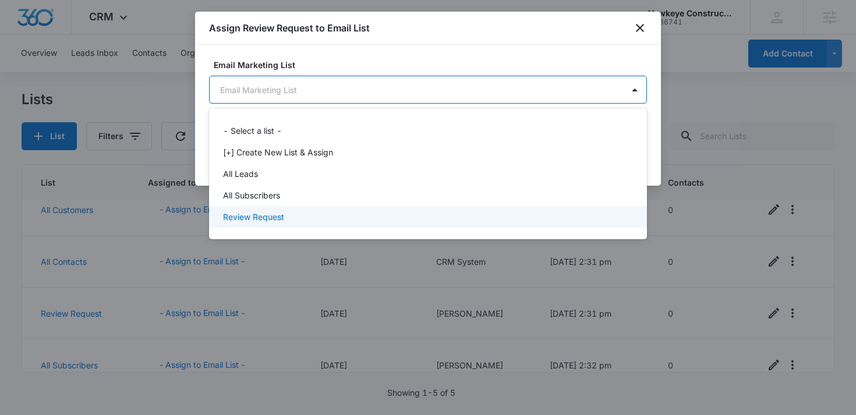
click at [356, 209] on div "Review Request" at bounding box center [428, 217] width 438 height 22
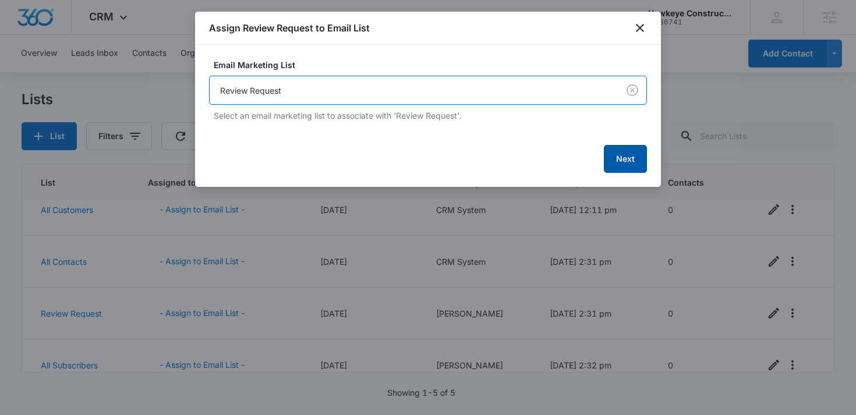
click at [626, 157] on button "Next" at bounding box center [625, 159] width 43 height 28
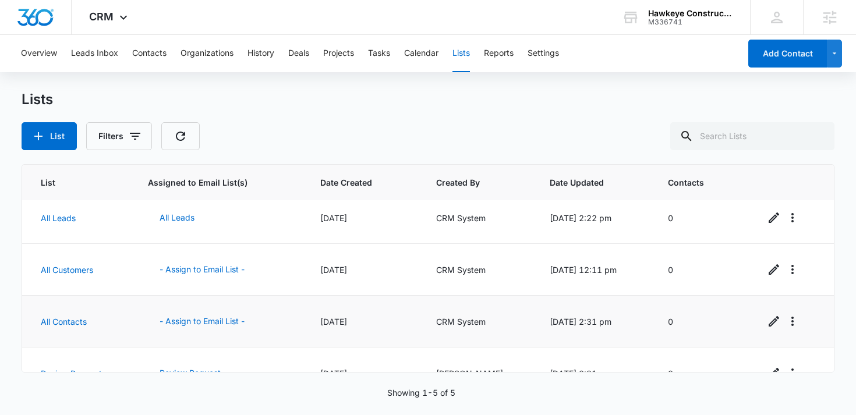
scroll to position [0, 0]
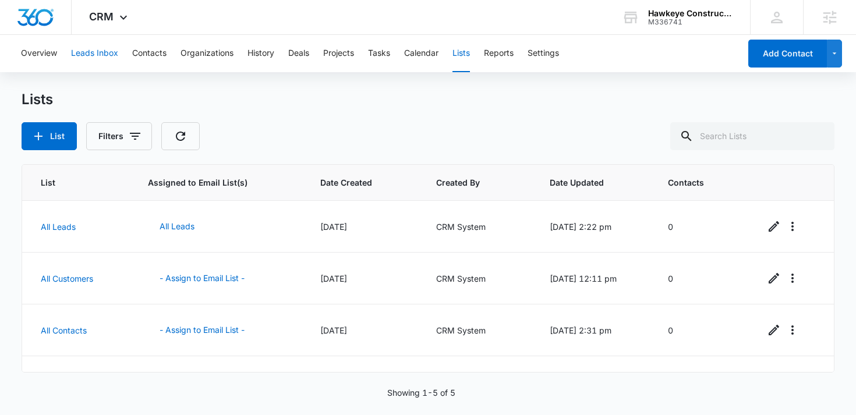
click at [80, 58] on button "Leads Inbox" at bounding box center [94, 53] width 47 height 37
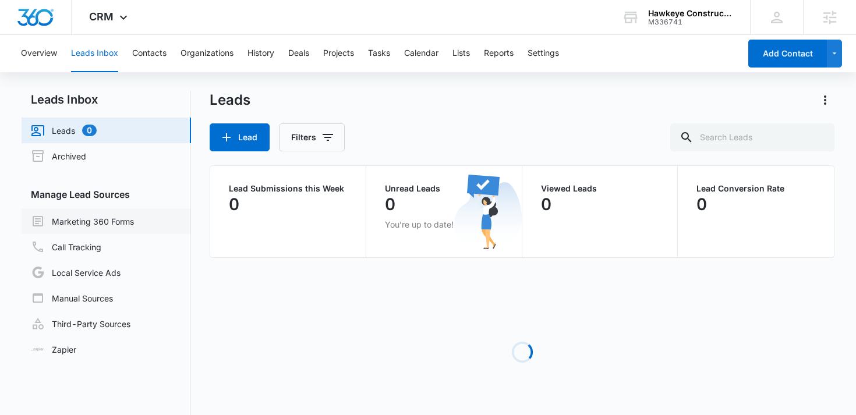
click at [90, 224] on link "Marketing 360 Forms" at bounding box center [82, 221] width 103 height 14
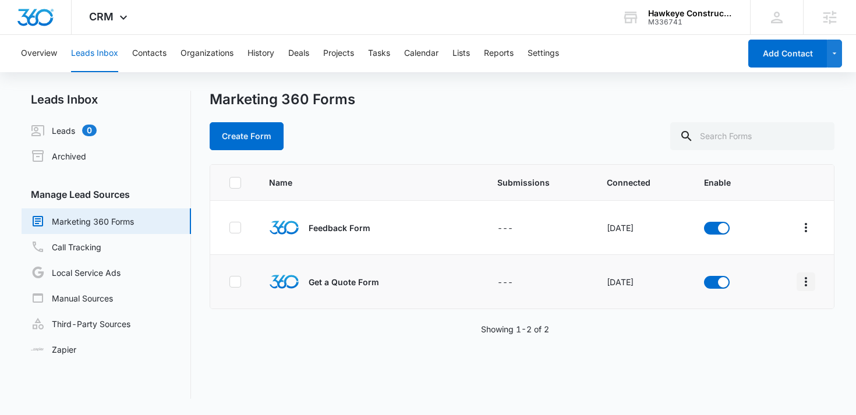
click at [808, 288] on button "Overflow Menu" at bounding box center [806, 282] width 19 height 19
click at [746, 352] on div "Field Mapping" at bounding box center [755, 349] width 66 height 8
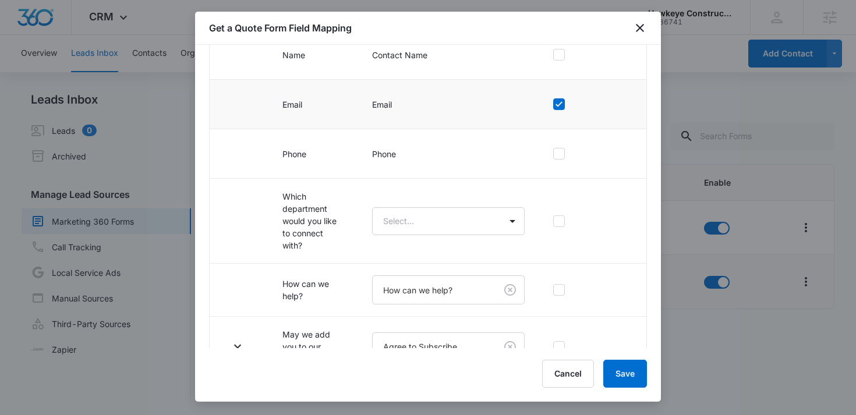
scroll to position [193, 0]
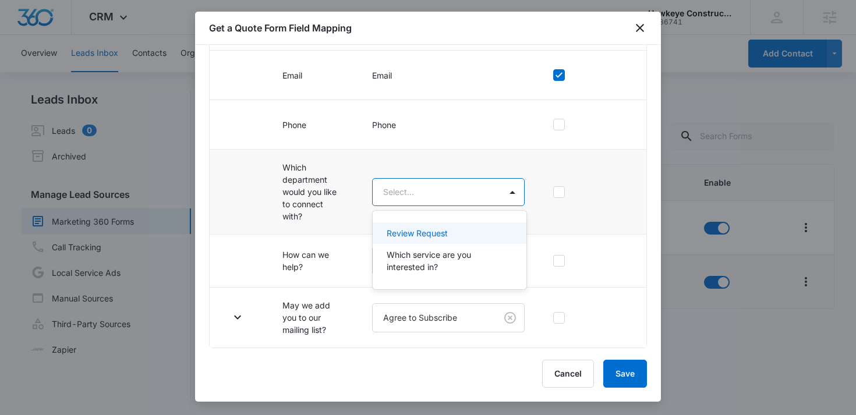
click at [397, 197] on body "CRM Apps Reputation Websites Forms CRM Email Social Shop Content Ads Intelligen…" at bounding box center [428, 207] width 856 height 415
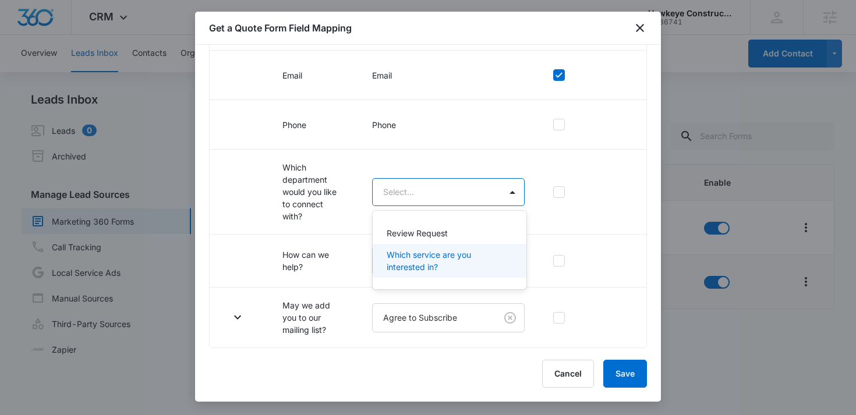
click at [638, 29] on div at bounding box center [428, 207] width 856 height 415
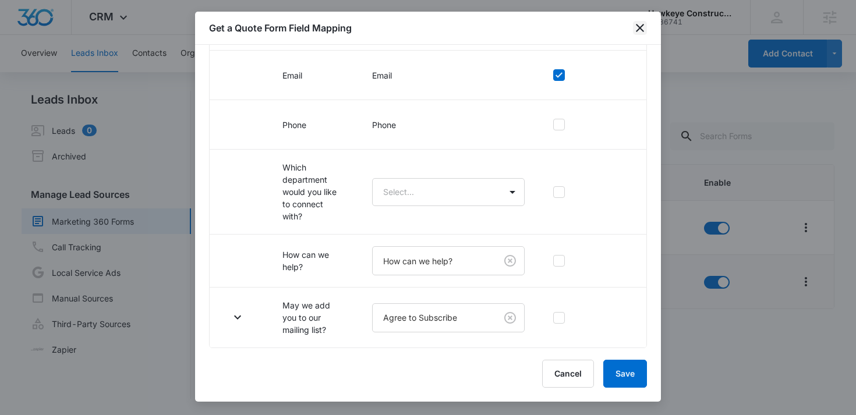
click at [638, 29] on icon "close" at bounding box center [640, 28] width 8 height 8
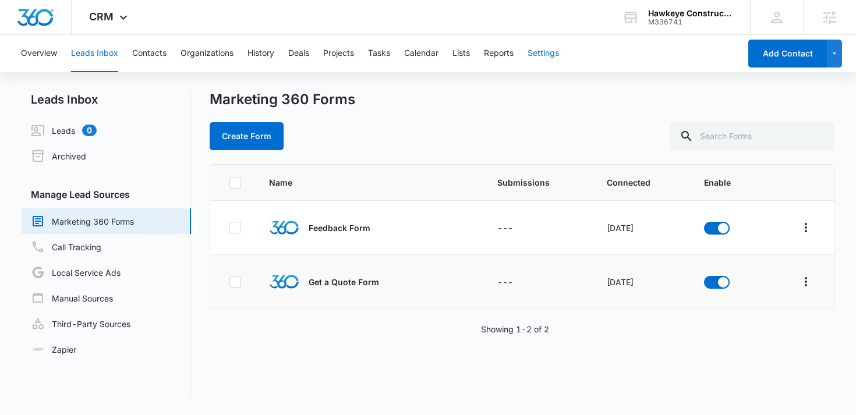
click at [538, 48] on button "Settings" at bounding box center [543, 53] width 31 height 37
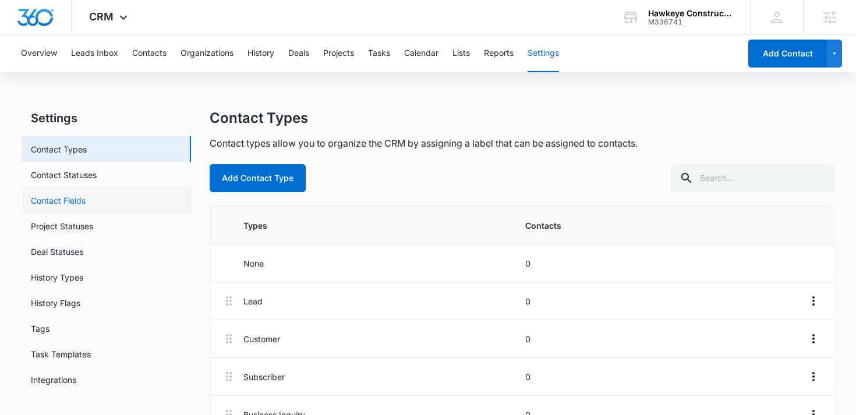
click at [86, 207] on link "Contact Fields" at bounding box center [58, 201] width 55 height 12
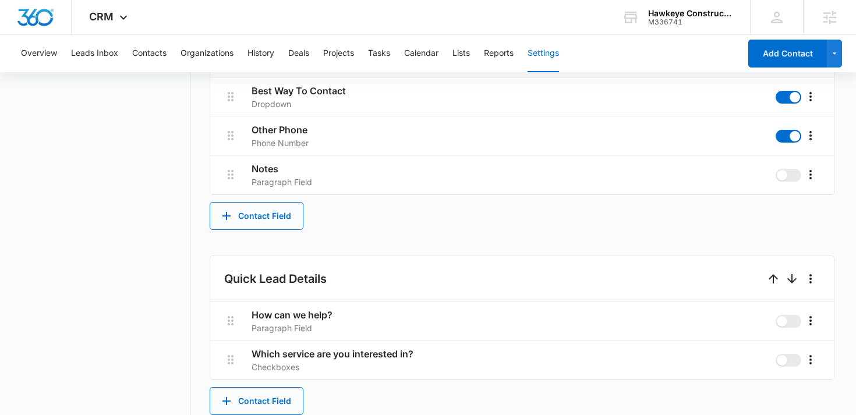
scroll to position [528, 0]
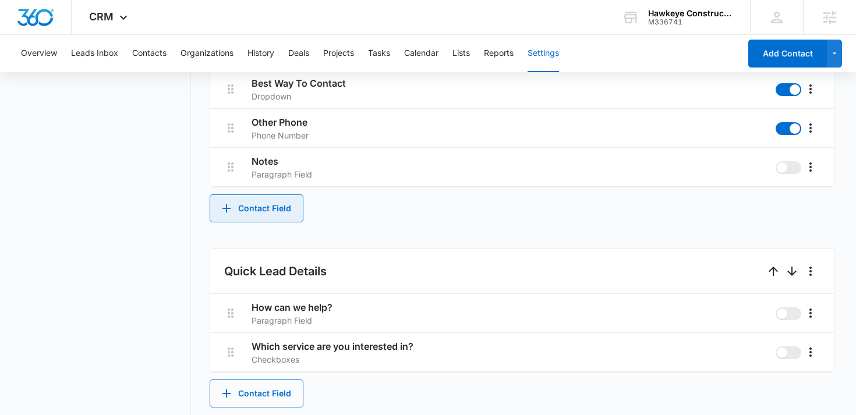
click at [290, 211] on button "Contact Field" at bounding box center [257, 209] width 94 height 28
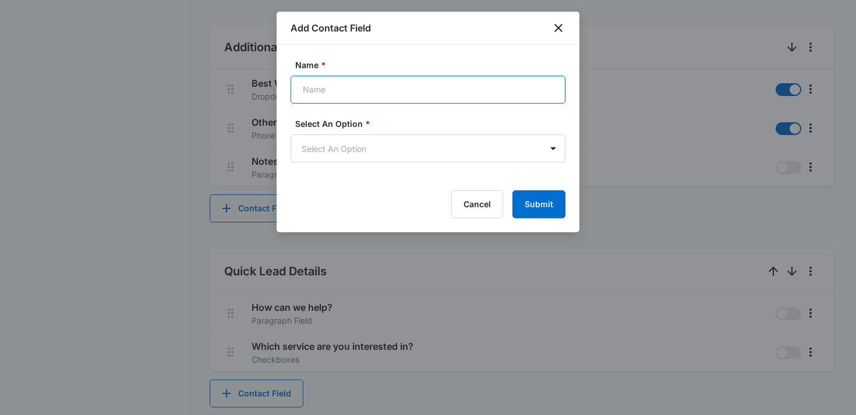
click at [430, 96] on input "Name *" at bounding box center [428, 90] width 275 height 28
click at [409, 94] on input "Name *" at bounding box center [428, 90] width 275 height 28
paste input "Which department would you like to connect with?"
type input "Which department would you like to connect with?"
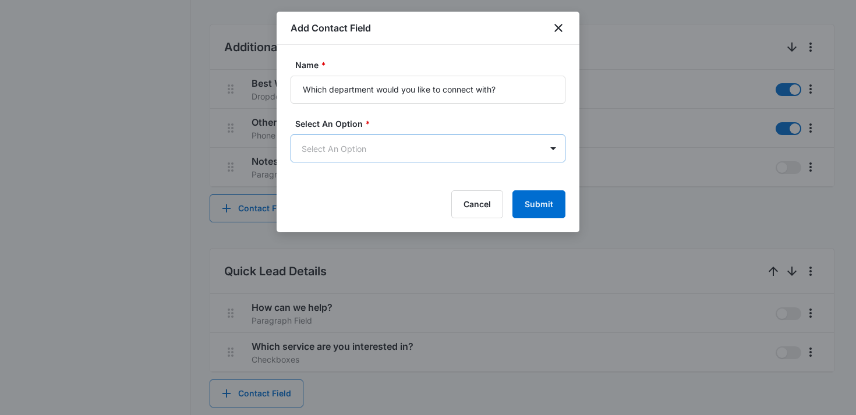
click at [398, 154] on body "CRM Apps Reputation Websites Forms CRM Email Social Shop Content Ads Intelligen…" at bounding box center [428, 132] width 856 height 1320
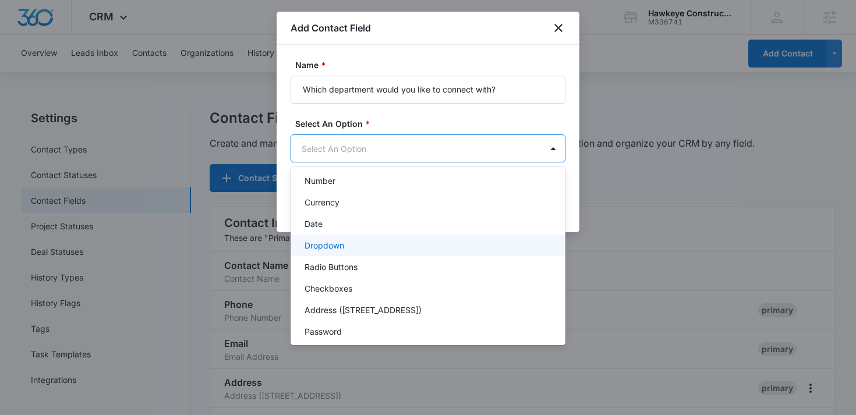
scroll to position [137, 0]
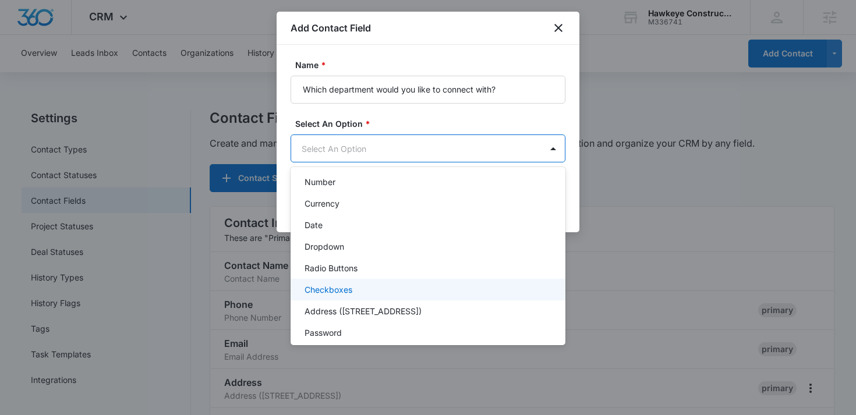
click at [353, 284] on div "Checkboxes" at bounding box center [427, 290] width 245 height 12
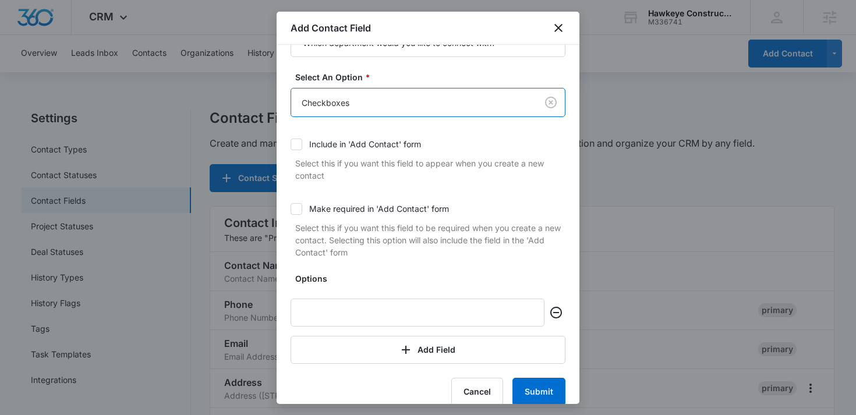
scroll to position [62, 0]
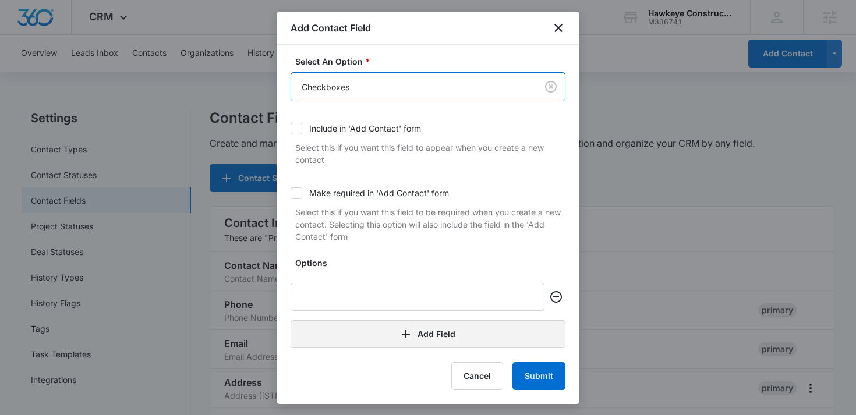
click at [398, 332] on button "Add Field" at bounding box center [428, 334] width 275 height 28
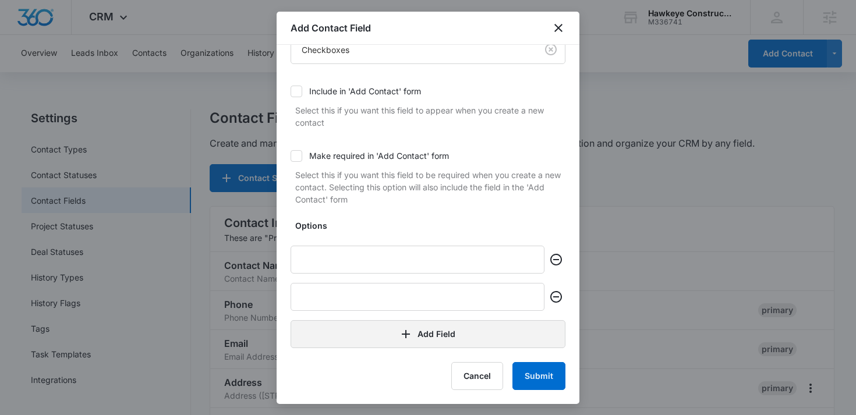
click at [398, 332] on button "Add Field" at bounding box center [428, 334] width 275 height 28
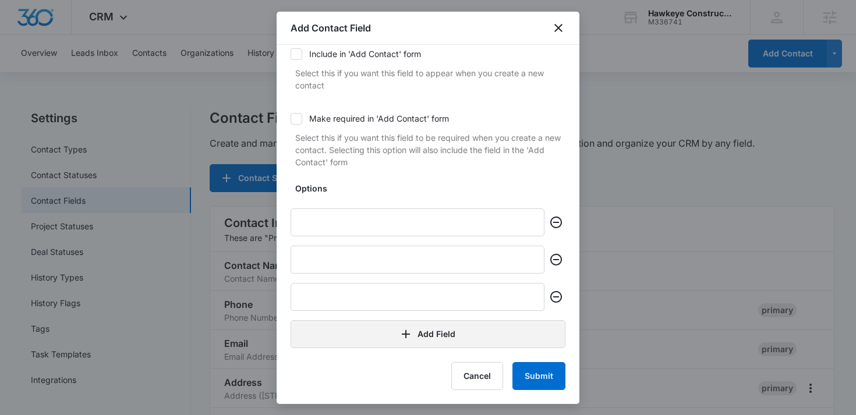
click at [398, 332] on button "Add Field" at bounding box center [428, 334] width 275 height 28
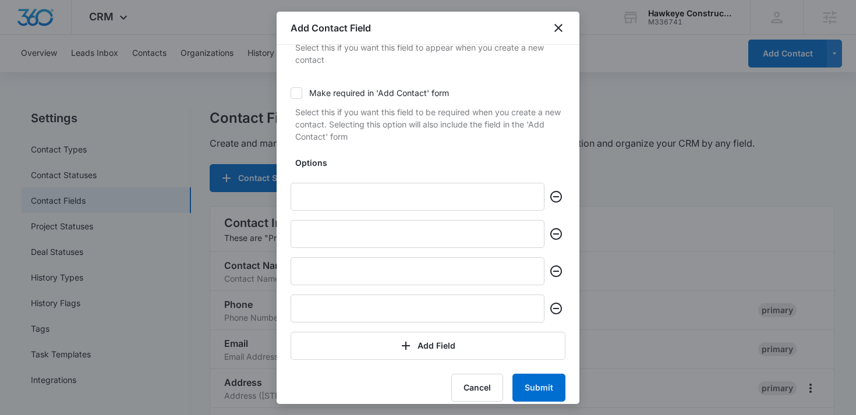
scroll to position [172, 0]
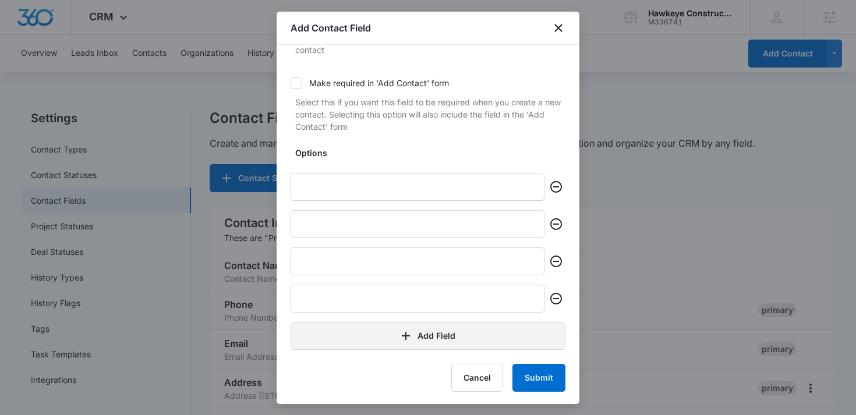
click at [402, 330] on icon "button" at bounding box center [406, 336] width 14 height 14
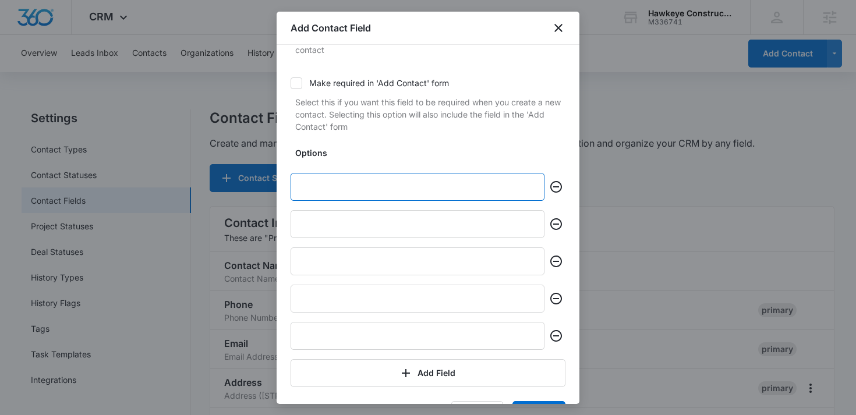
click at [405, 174] on input "text" at bounding box center [418, 187] width 254 height 28
paste input "Tenant Fit-Out & Improvements"
type input "Tenant Fit-Out & Improvements"
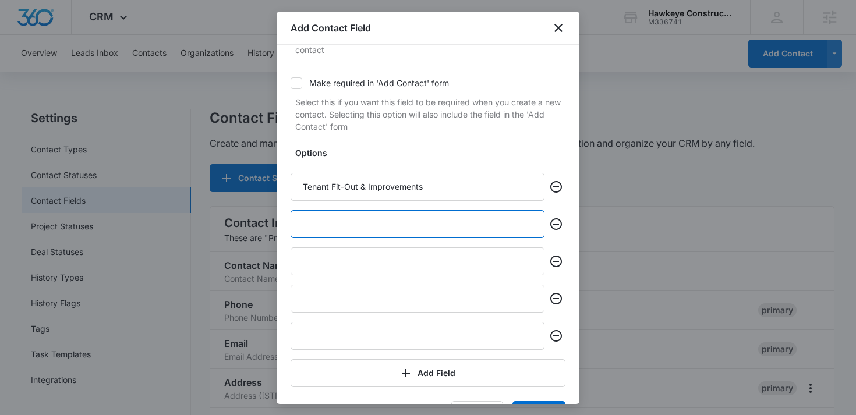
click at [413, 221] on input "text" at bounding box center [418, 224] width 254 height 28
paste input "Remodeling"
type input "Remodeling"
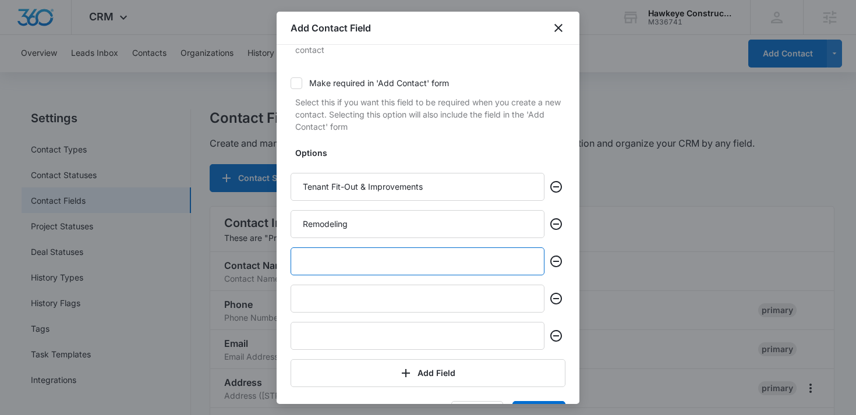
click at [429, 262] on input "text" at bounding box center [418, 262] width 254 height 28
paste input "Electrical"
type input "Electrical"
click at [364, 293] on input "text" at bounding box center [418, 299] width 254 height 28
paste input "Government"
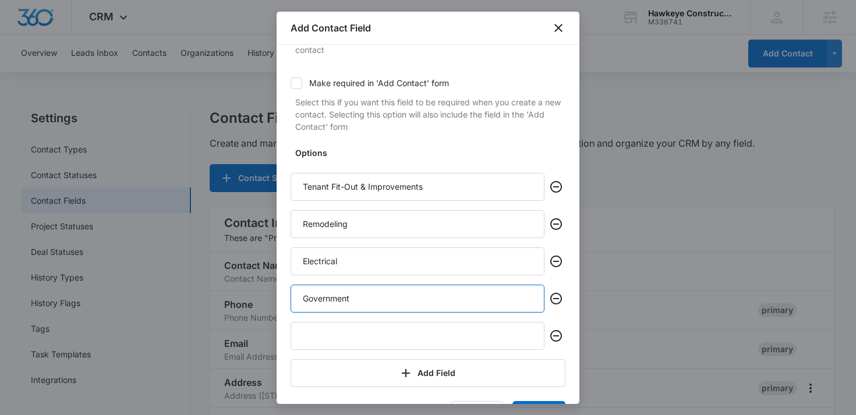
type input "Government"
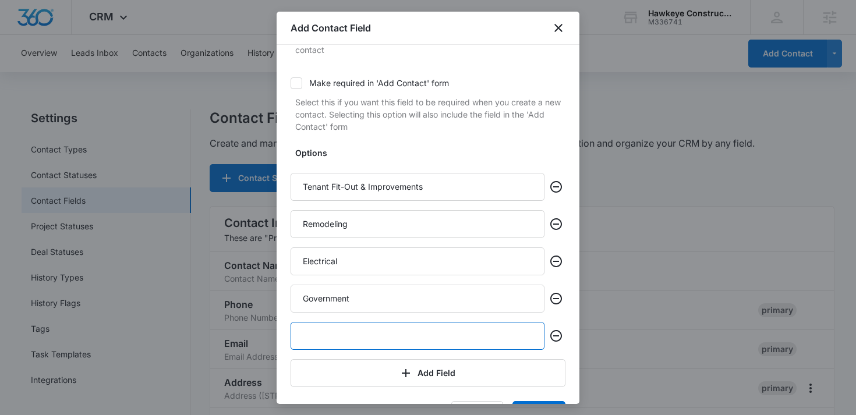
click at [320, 330] on input "text" at bounding box center [418, 336] width 254 height 28
paste input "Soundproofing"
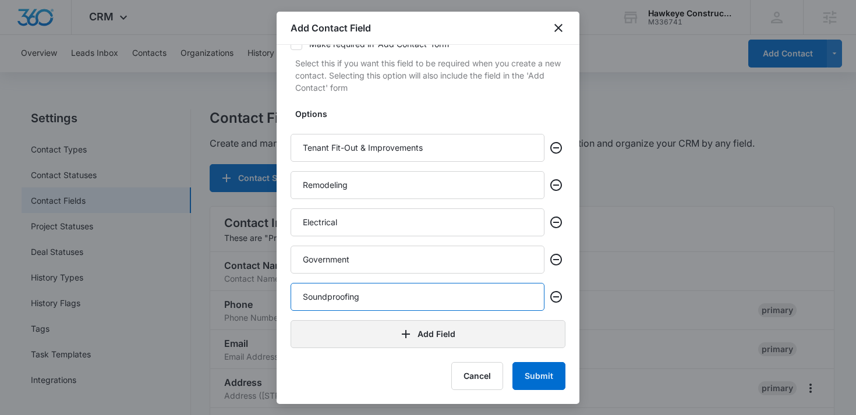
scroll to position [210, 0]
type input "Soundproofing"
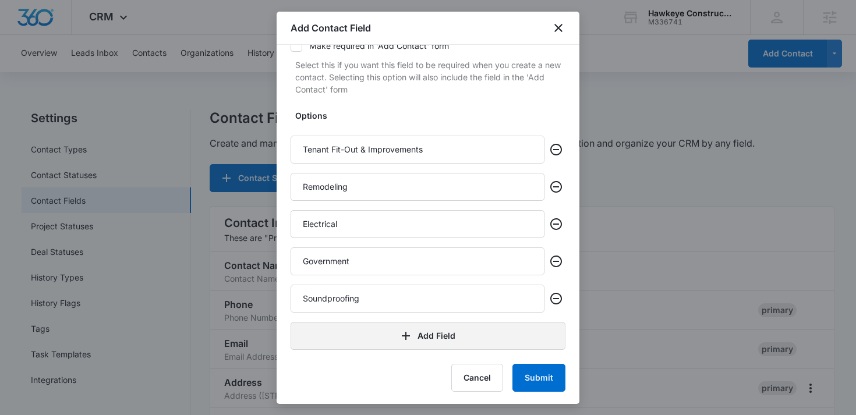
click at [329, 326] on button "Add Field" at bounding box center [428, 336] width 275 height 28
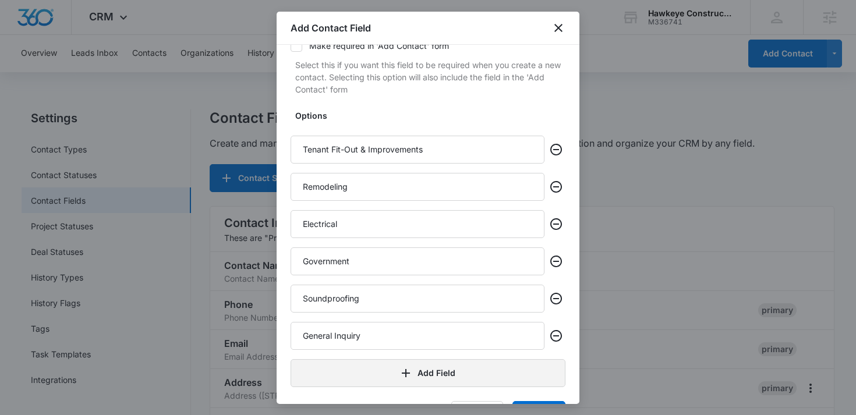
scroll to position [249, 0]
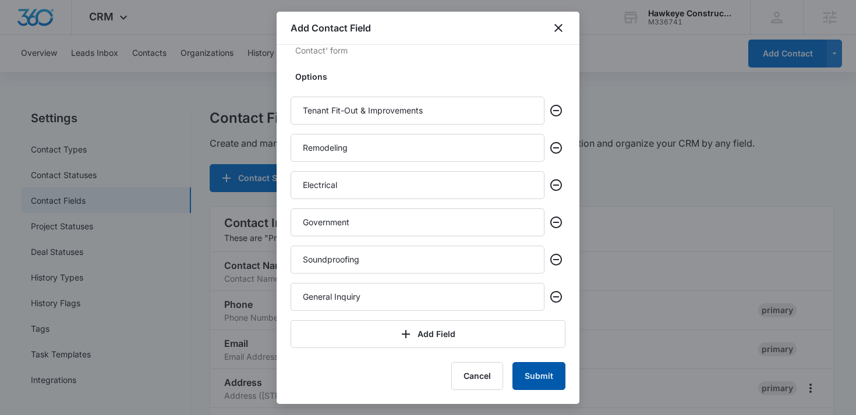
type input "General Inquiry"
click at [542, 372] on button "Submit" at bounding box center [539, 376] width 53 height 28
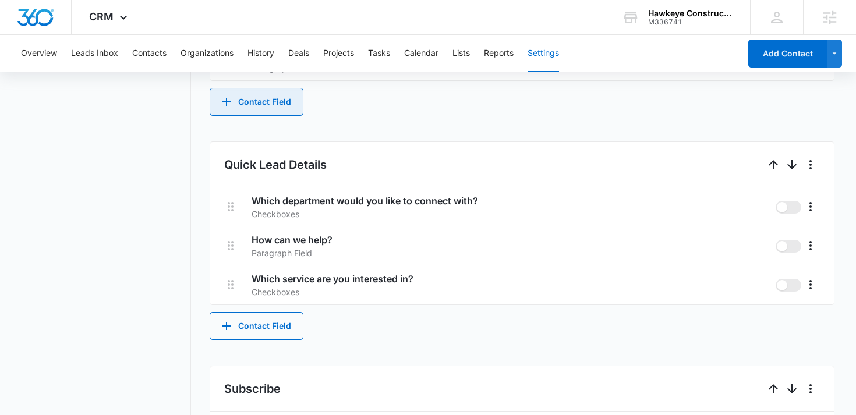
scroll to position [650, 0]
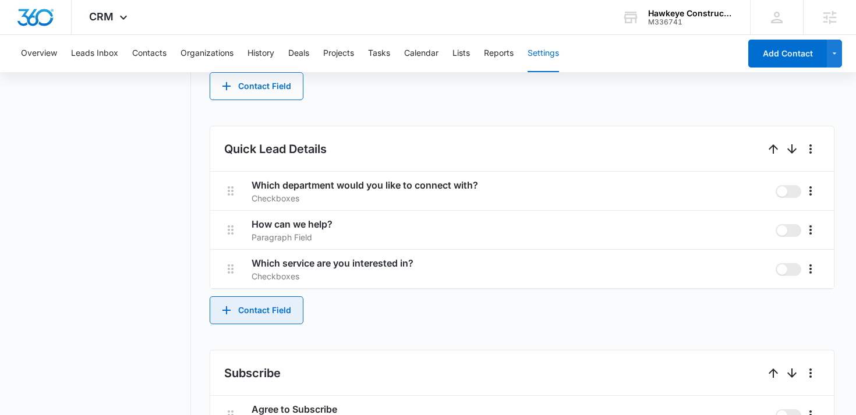
click at [271, 310] on button "Contact Field" at bounding box center [257, 311] width 94 height 28
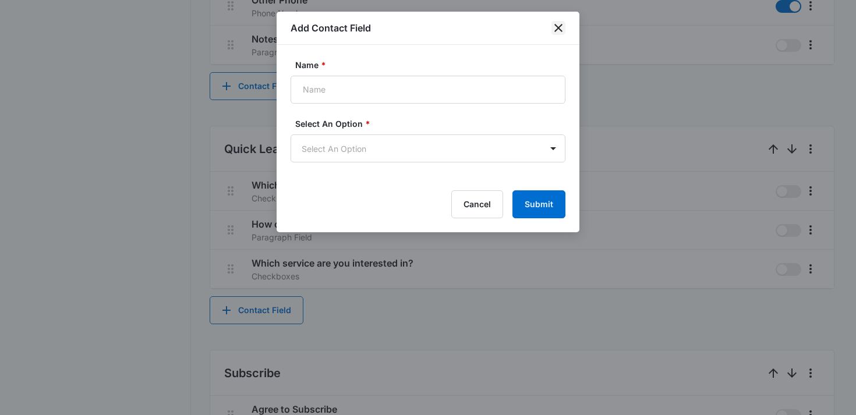
click at [559, 24] on icon "close" at bounding box center [559, 28] width 14 height 14
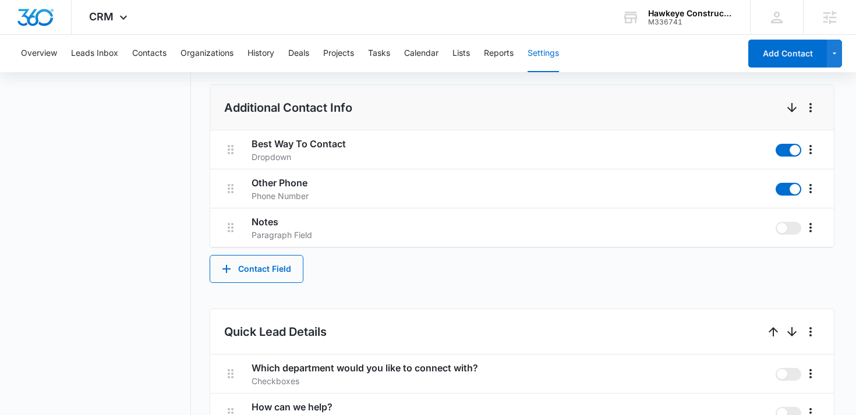
scroll to position [452, 0]
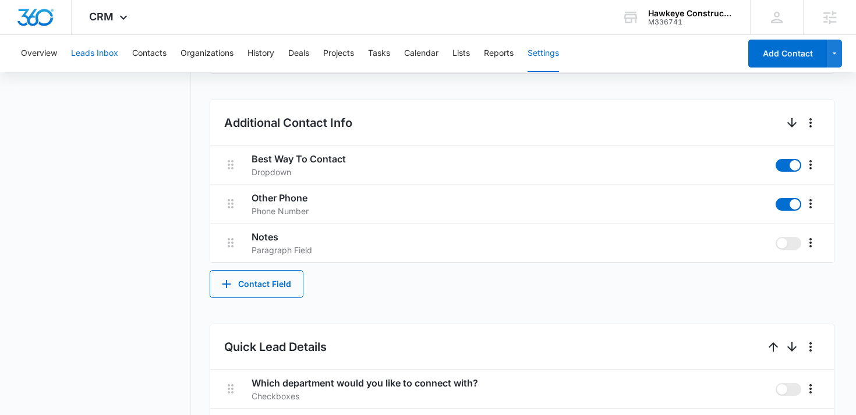
click at [114, 52] on button "Leads Inbox" at bounding box center [94, 53] width 47 height 37
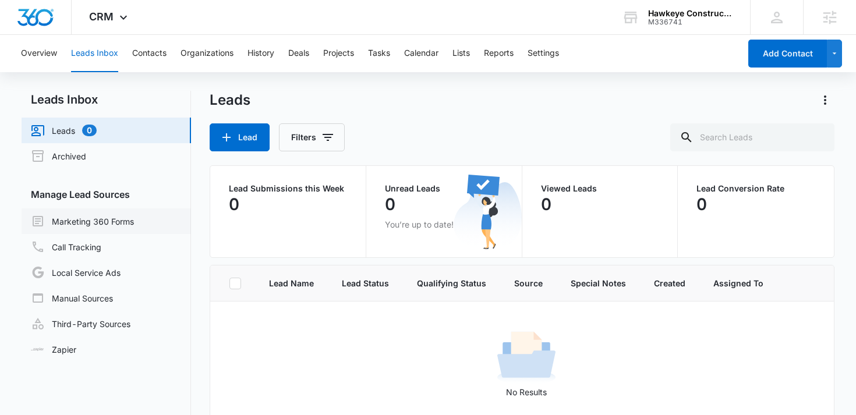
click at [90, 216] on link "Marketing 360 Forms" at bounding box center [82, 221] width 103 height 14
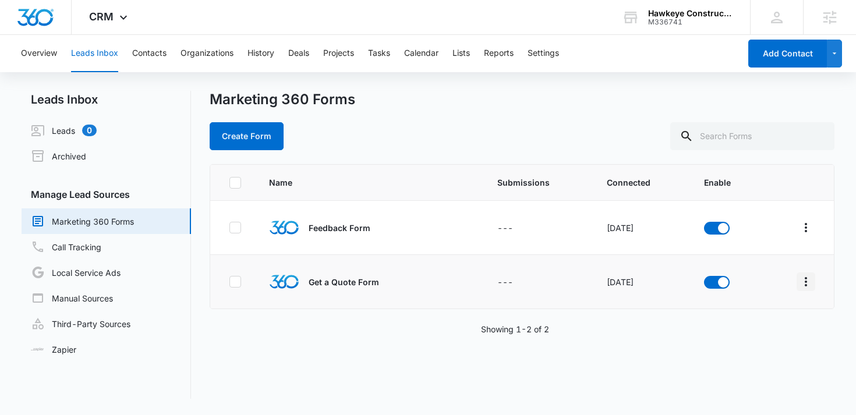
click at [803, 285] on icon "Overflow Menu" at bounding box center [806, 282] width 14 height 14
click at [761, 345] on div "Field Mapping" at bounding box center [755, 349] width 66 height 8
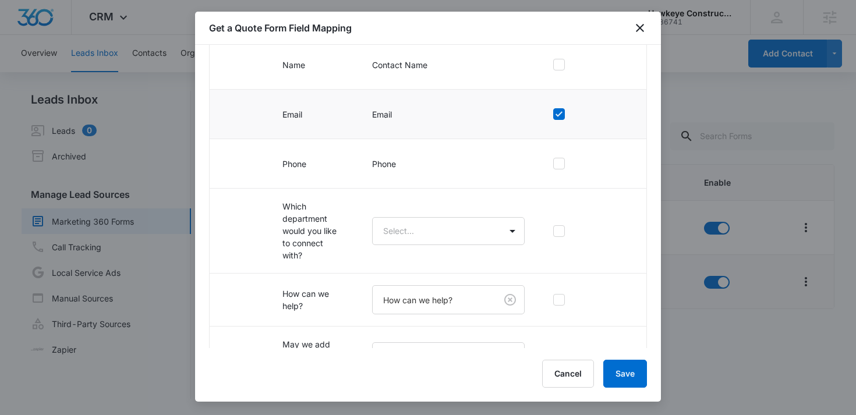
scroll to position [193, 0]
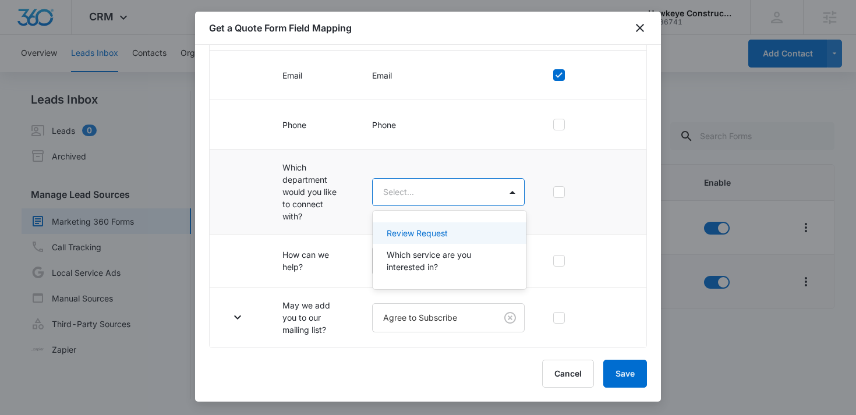
click at [461, 204] on body "CRM Apps Reputation Websites Forms CRM Email Social Shop Content Ads Intelligen…" at bounding box center [428, 207] width 856 height 415
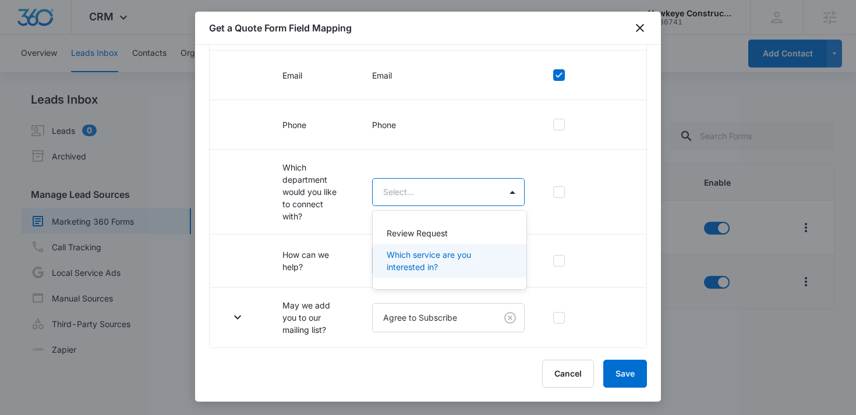
click at [449, 257] on p "Which service are you interested in?" at bounding box center [449, 261] width 124 height 24
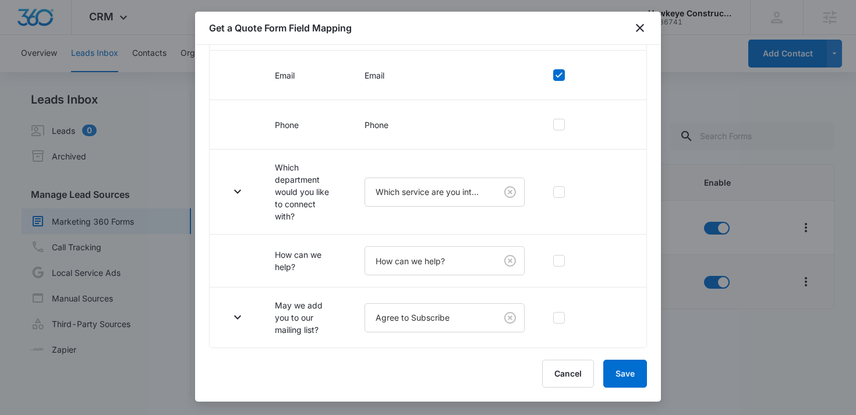
click at [636, 35] on div "Get a Quote Form Field Mapping" at bounding box center [428, 28] width 466 height 33
click at [643, 24] on icon "close" at bounding box center [640, 28] width 14 height 14
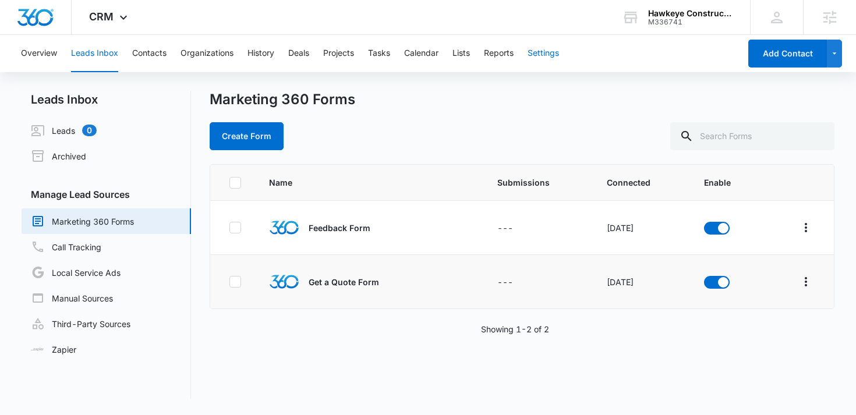
click at [546, 57] on button "Settings" at bounding box center [543, 53] width 31 height 37
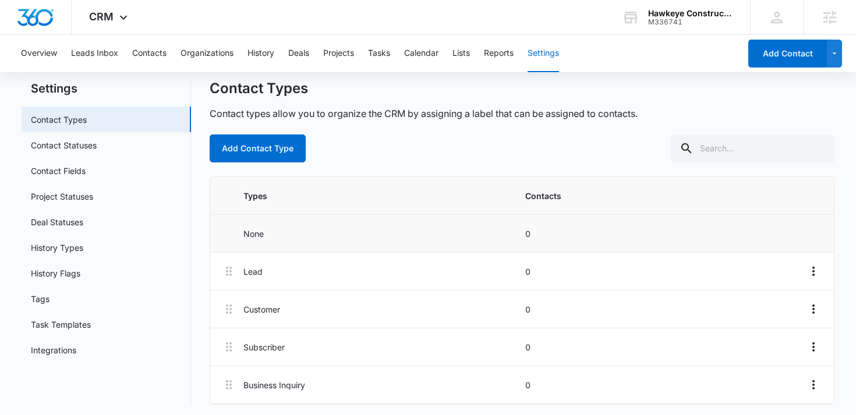
scroll to position [33, 0]
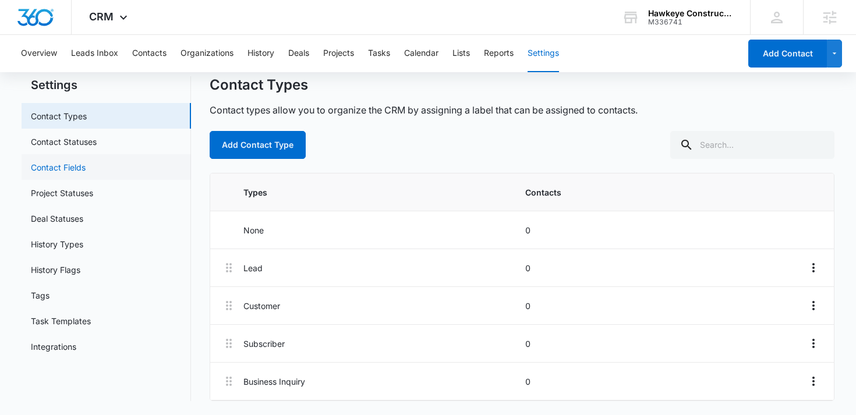
click at [86, 163] on link "Contact Fields" at bounding box center [58, 167] width 55 height 12
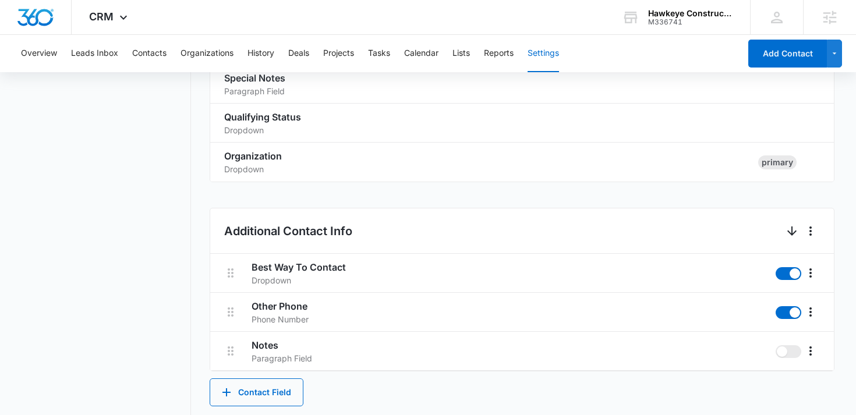
scroll to position [170, 0]
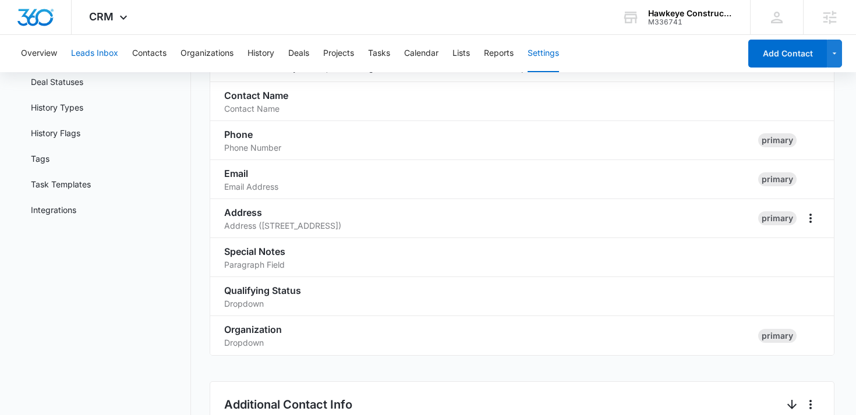
click at [110, 55] on button "Leads Inbox" at bounding box center [94, 53] width 47 height 37
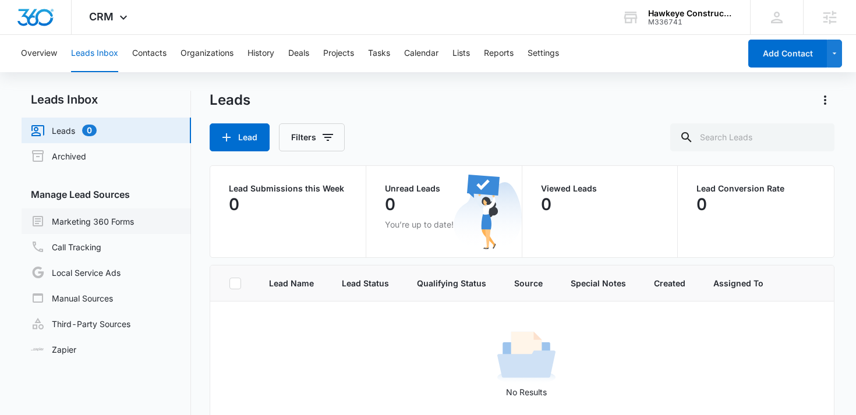
click at [128, 224] on link "Marketing 360 Forms" at bounding box center [82, 221] width 103 height 14
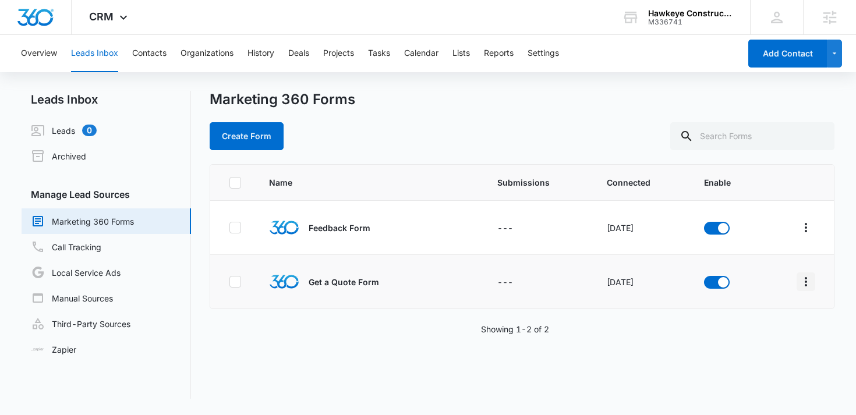
click at [804, 279] on icon "Overflow Menu" at bounding box center [806, 282] width 14 height 14
click at [759, 350] on div "Field Mapping" at bounding box center [755, 349] width 66 height 8
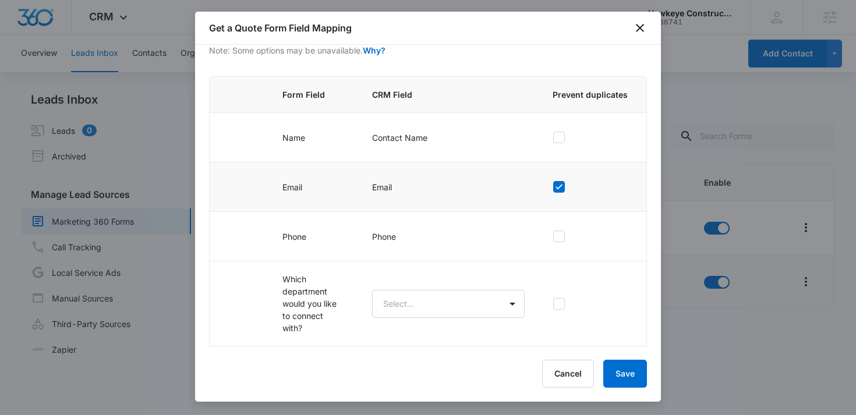
scroll to position [193, 0]
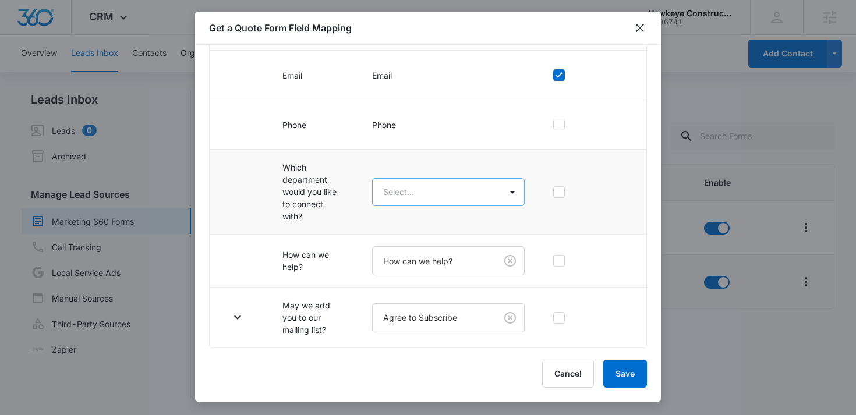
click at [432, 206] on body "CRM Apps Reputation Websites Forms CRM Email Social Shop Content Ads Intelligen…" at bounding box center [428, 207] width 856 height 415
click at [432, 194] on body "CRM Apps Reputation Websites Forms CRM Email Social Shop Content Ads Intelligen…" at bounding box center [428, 207] width 856 height 415
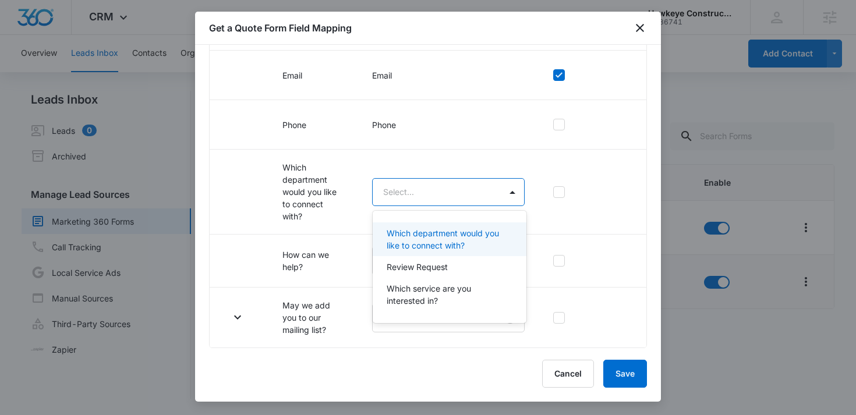
click at [421, 238] on p "Which department would you like to connect with?" at bounding box center [449, 239] width 124 height 24
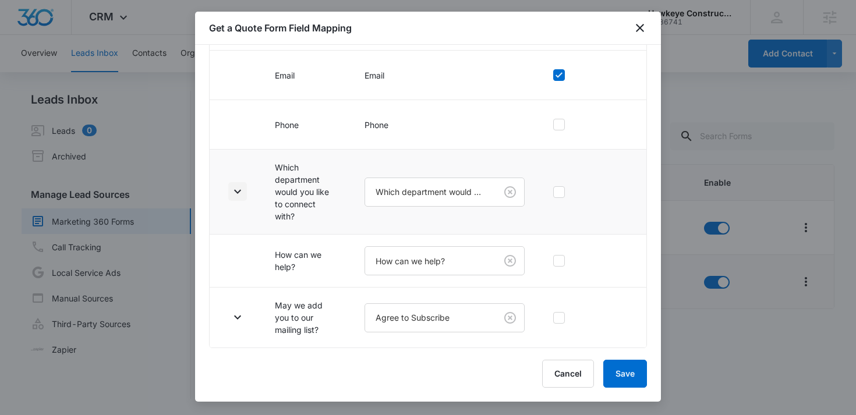
click at [246, 189] on button "button" at bounding box center [237, 191] width 19 height 19
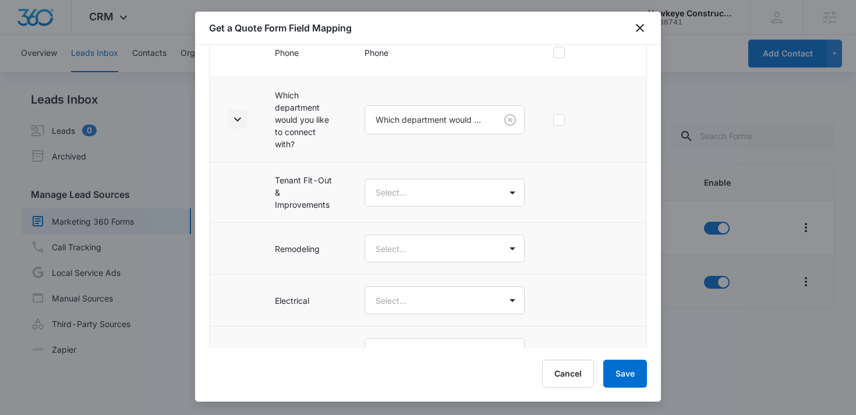
scroll to position [266, 0]
click at [417, 196] on body "CRM Apps Reputation Websites Forms CRM Email Social Shop Content Ads Intelligen…" at bounding box center [428, 207] width 856 height 415
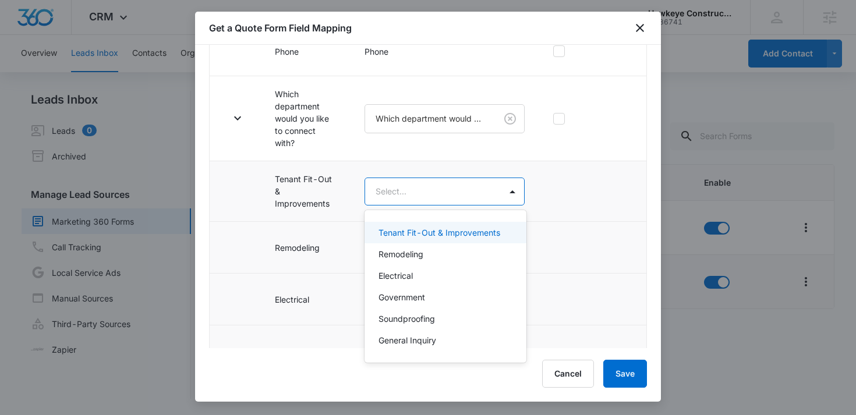
click at [418, 228] on p "Tenant Fit-Out & Improvements" at bounding box center [440, 233] width 122 height 12
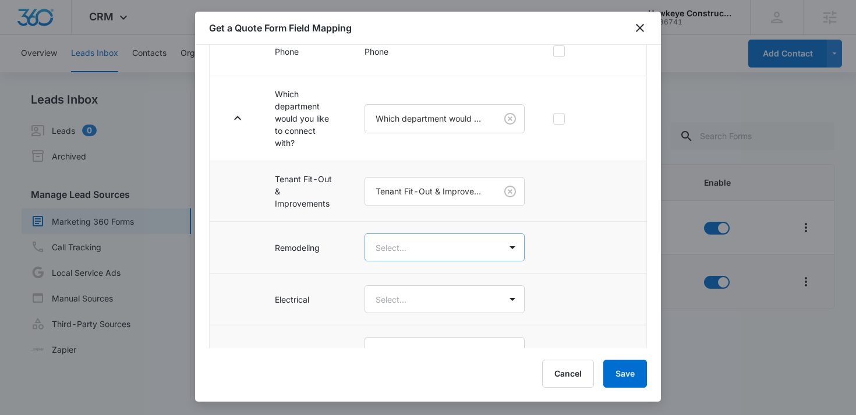
click at [418, 254] on body "CRM Apps Reputation Websites Forms CRM Email Social Shop Content Ads Intelligen…" at bounding box center [428, 207] width 856 height 415
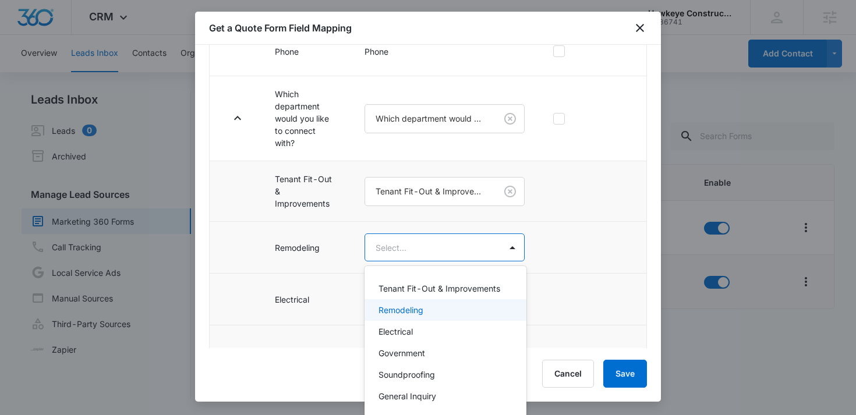
click at [412, 313] on p "Remodeling" at bounding box center [401, 310] width 45 height 12
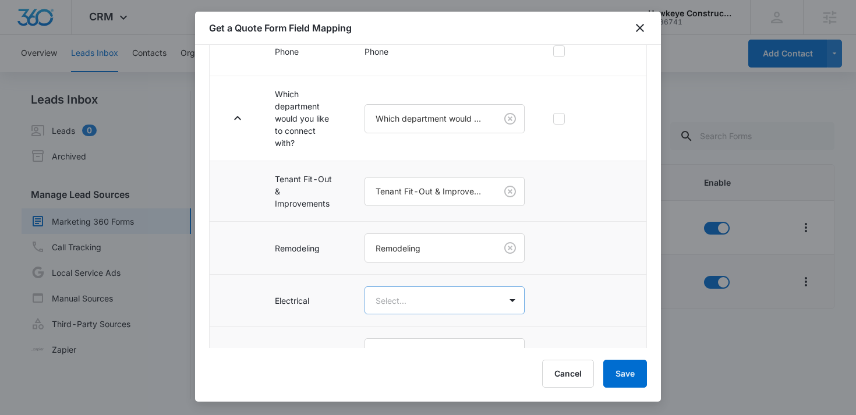
click at [412, 310] on body "CRM Apps Reputation Websites Forms CRM Email Social Shop Content Ads Intelligen…" at bounding box center [428, 207] width 856 height 415
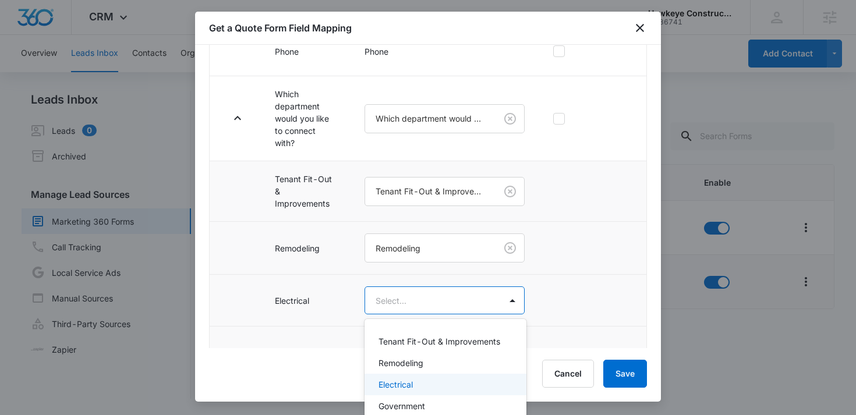
click at [400, 381] on p "Electrical" at bounding box center [396, 385] width 34 height 12
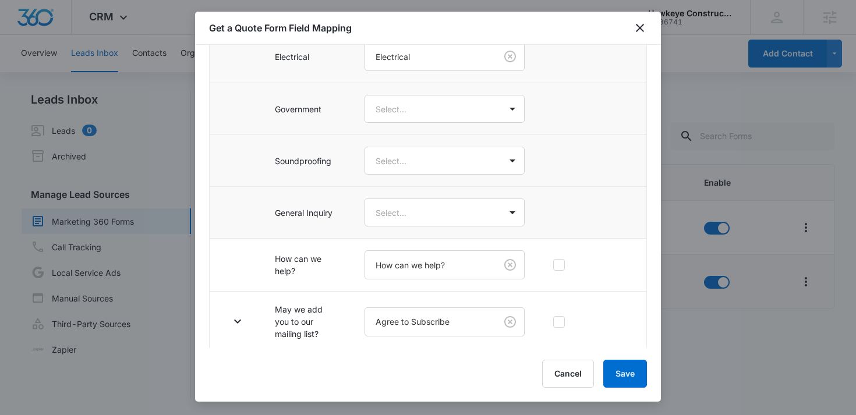
scroll to position [515, 0]
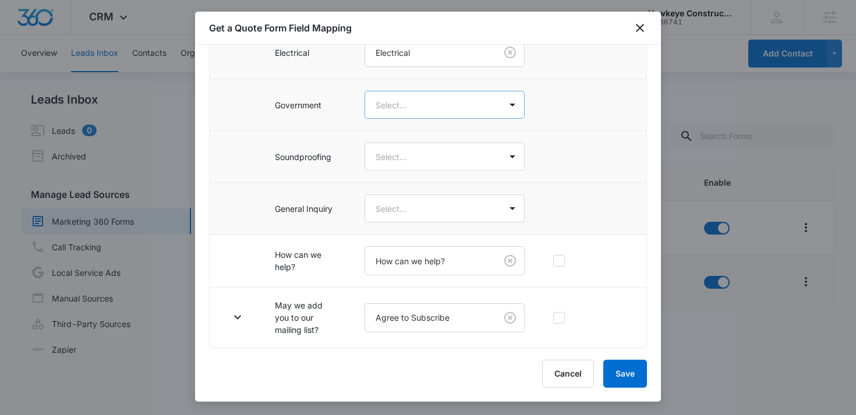
click at [447, 110] on body "CRM Apps Reputation Websites Forms CRM Email Social Shop Content Ads Intelligen…" at bounding box center [428, 207] width 856 height 415
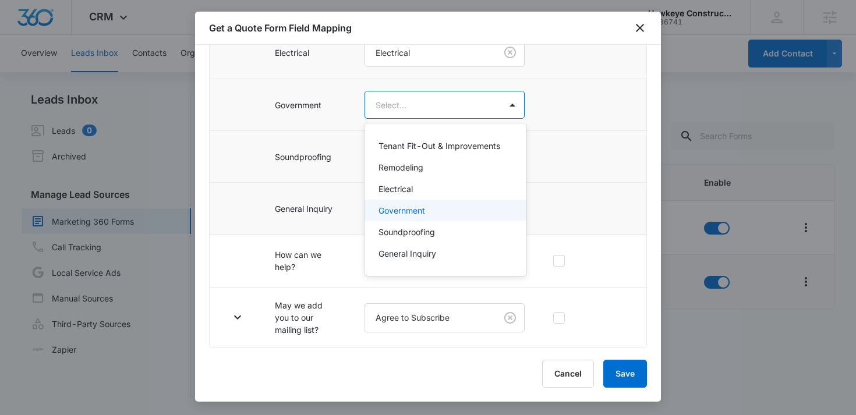
click at [431, 214] on div "Government" at bounding box center [445, 210] width 132 height 12
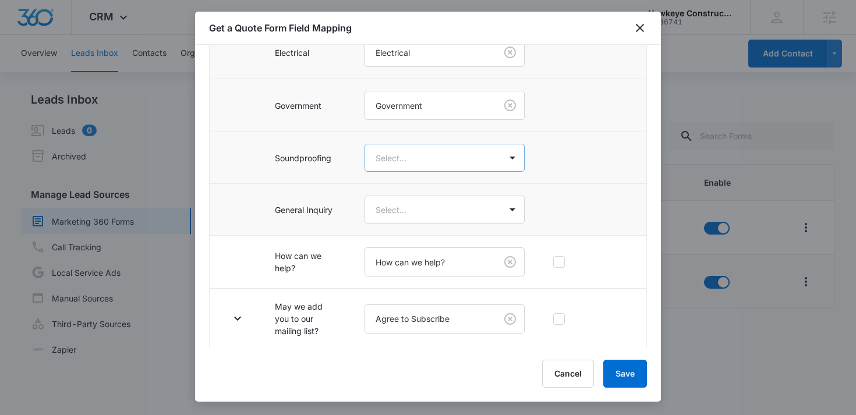
click at [440, 164] on body "CRM Apps Reputation Websites Forms CRM Email Social Shop Content Ads Intelligen…" at bounding box center [428, 207] width 856 height 415
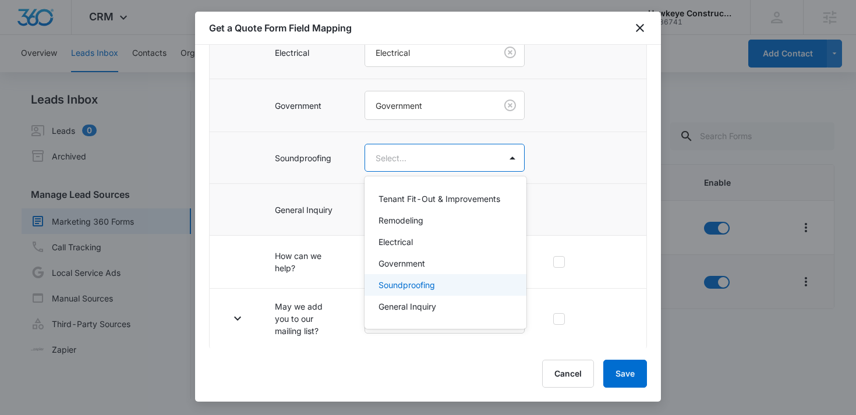
click at [425, 286] on p "Soundproofing" at bounding box center [407, 285] width 57 height 12
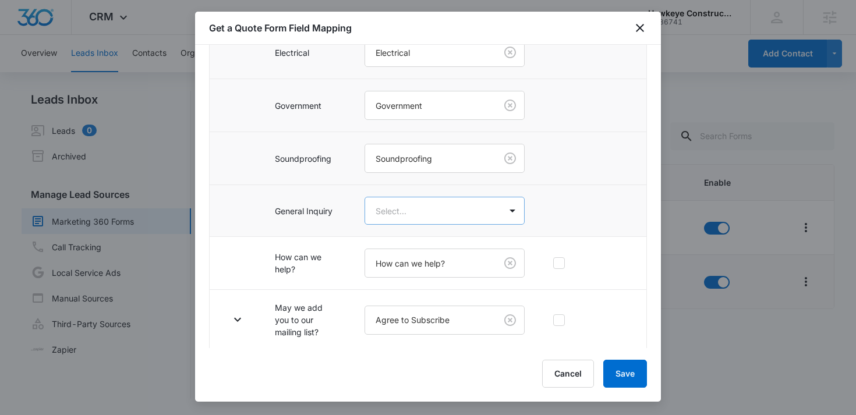
click at [437, 213] on body "CRM Apps Reputation Websites Forms CRM Email Social Shop Content Ads Intelligen…" at bounding box center [428, 207] width 856 height 415
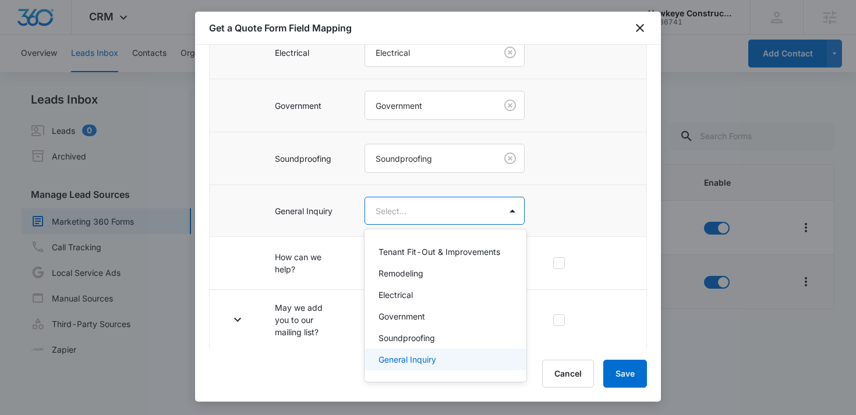
click at [420, 359] on p "General Inquiry" at bounding box center [408, 360] width 58 height 12
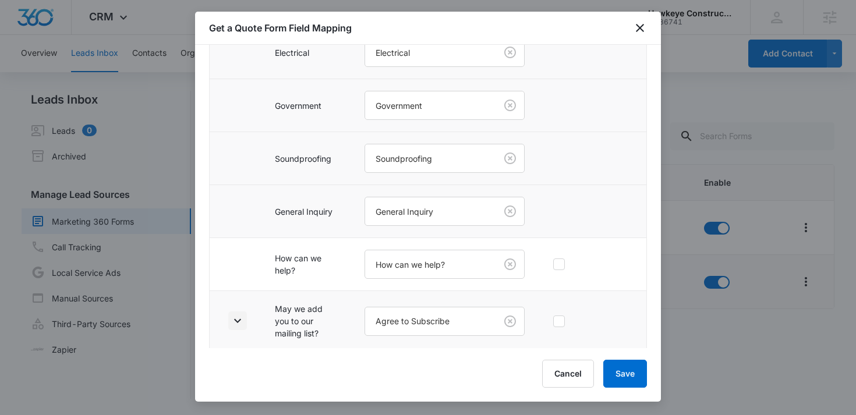
click at [238, 320] on icon "button" at bounding box center [238, 321] width 14 height 14
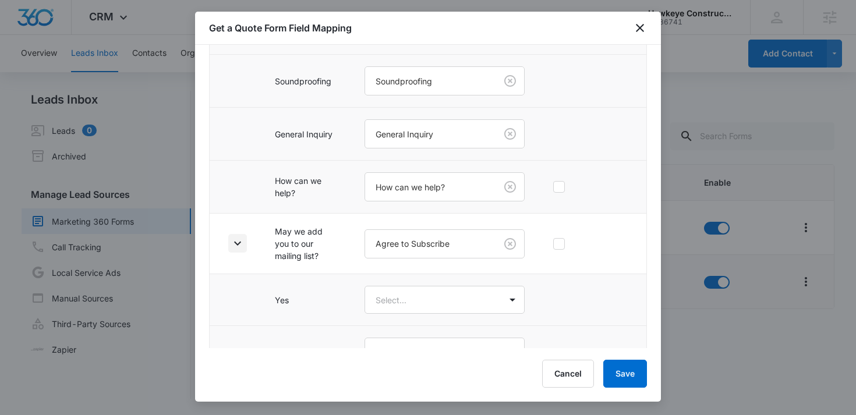
scroll to position [622, 0]
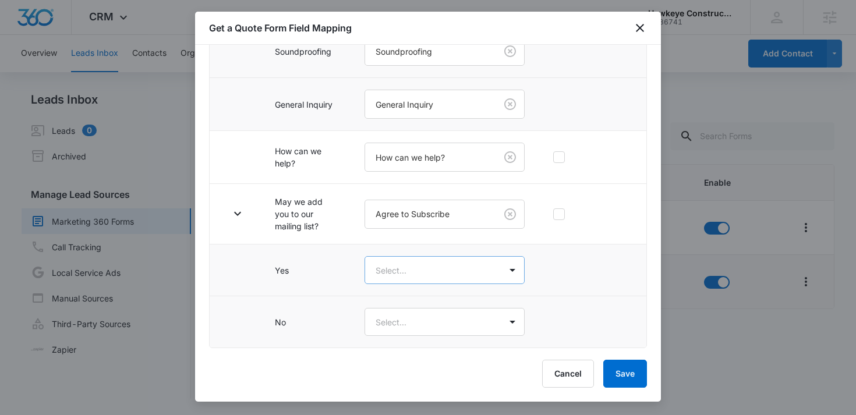
click at [404, 268] on body "CRM Apps Reputation Websites Forms CRM Email Social Shop Content Ads Intelligen…" at bounding box center [428, 207] width 856 height 415
click at [395, 318] on div "Yes" at bounding box center [446, 312] width 162 height 22
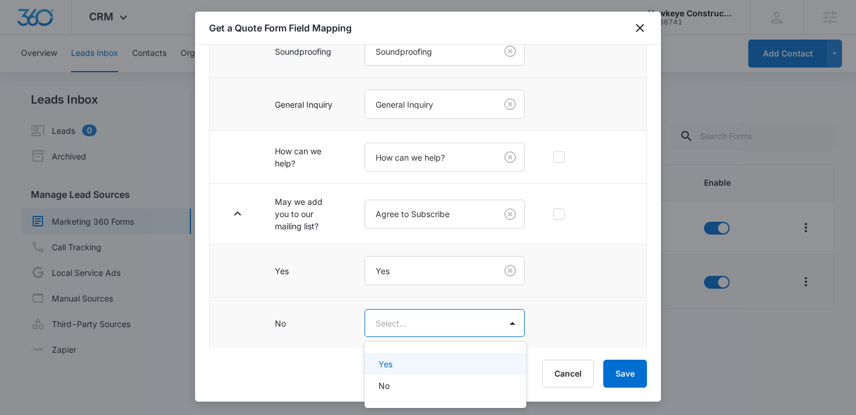
click at [413, 317] on body "CRM Apps Reputation Websites Forms CRM Email Social Shop Content Ads Intelligen…" at bounding box center [428, 207] width 856 height 415
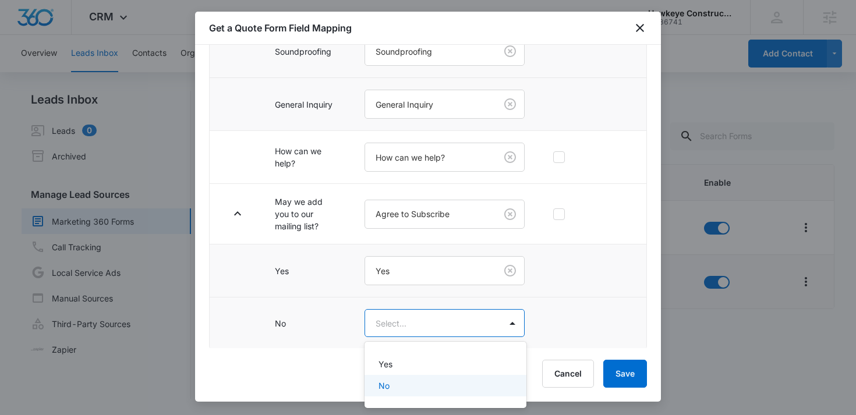
click at [397, 387] on div "No" at bounding box center [445, 386] width 132 height 12
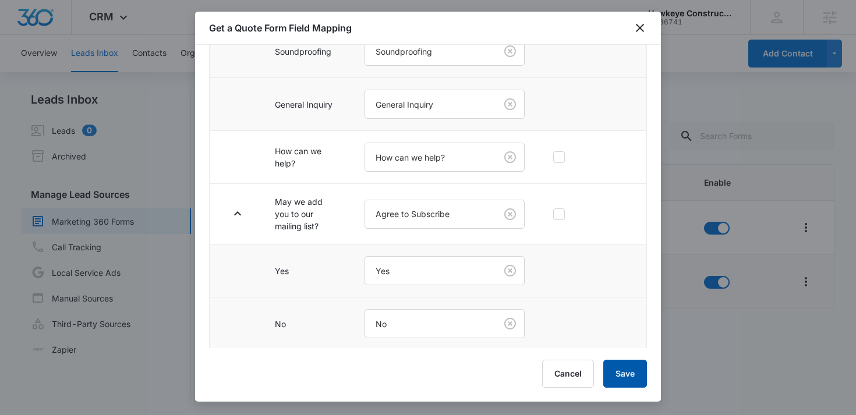
click at [614, 363] on button "Save" at bounding box center [626, 374] width 44 height 28
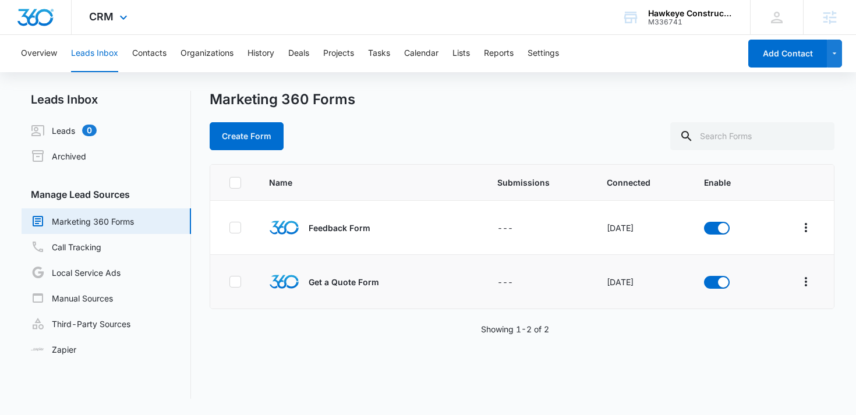
click at [113, 5] on div "CRM Apps Reputation Websites Forms CRM Email Social Shop Content Ads Intelligen…" at bounding box center [110, 17] width 76 height 34
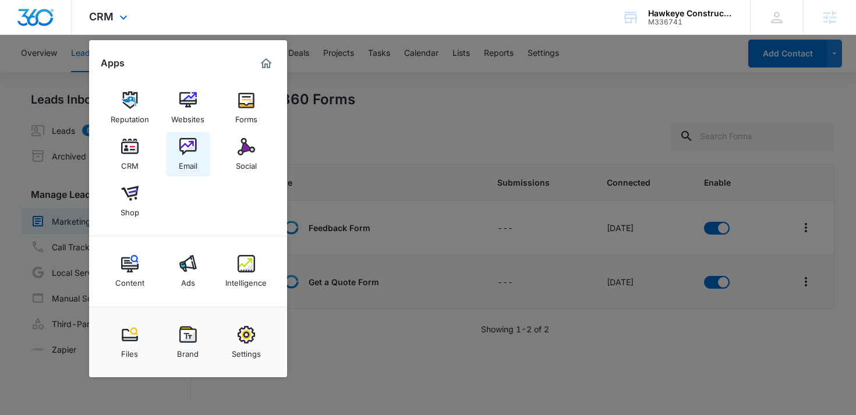
click at [185, 148] on img at bounding box center [187, 146] width 17 height 17
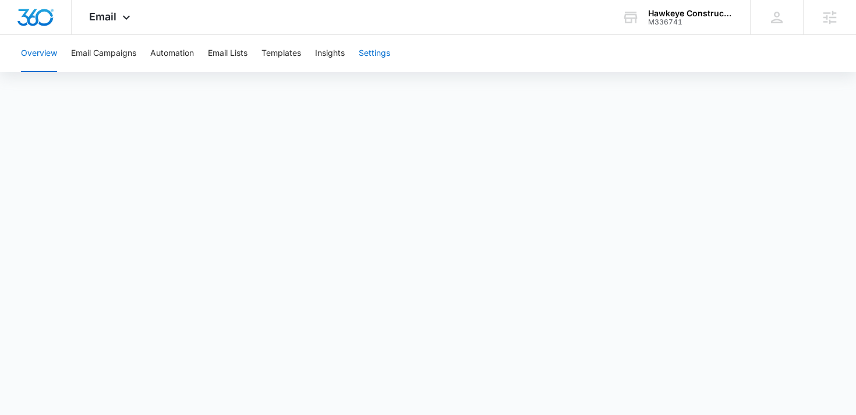
click at [380, 52] on button "Settings" at bounding box center [374, 53] width 31 height 37
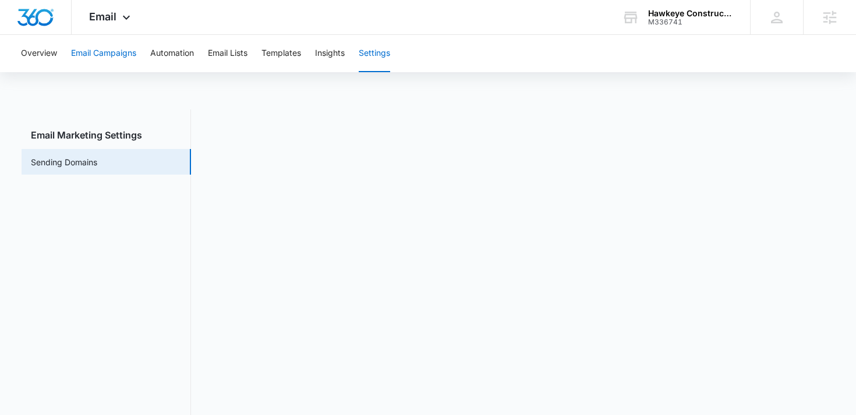
click at [115, 58] on button "Email Campaigns" at bounding box center [103, 53] width 65 height 37
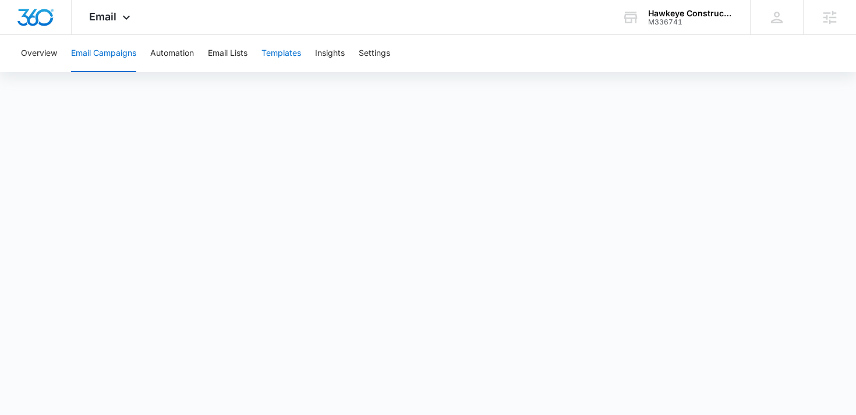
click at [286, 51] on button "Templates" at bounding box center [282, 53] width 40 height 37
click at [182, 59] on button "Automation" at bounding box center [172, 53] width 44 height 37
click at [114, 23] on div "Email Apps Reputation Websites Forms CRM Email Social Shop Content Ads Intellig…" at bounding box center [111, 17] width 79 height 34
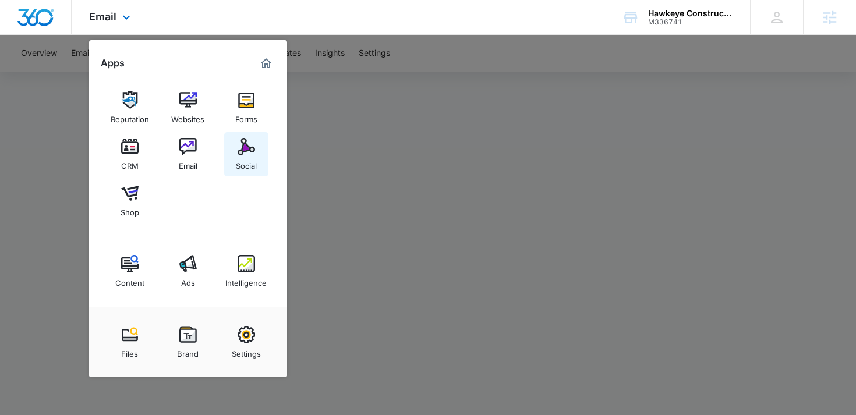
click at [246, 161] on div "Social" at bounding box center [246, 163] width 21 height 15
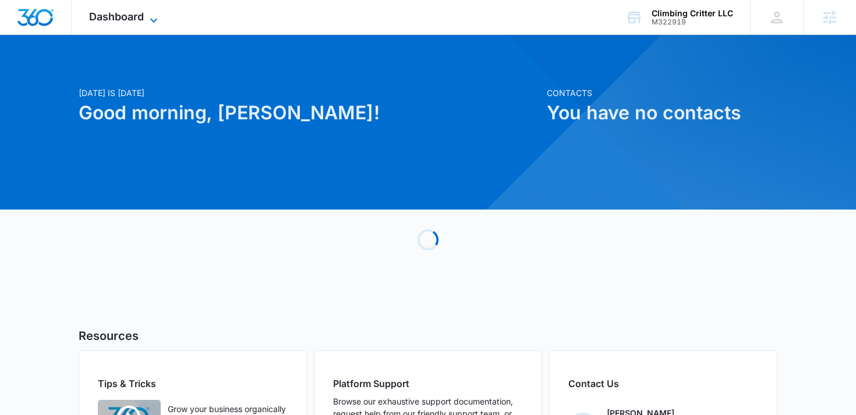
click at [130, 22] on span "Dashboard" at bounding box center [116, 16] width 55 height 12
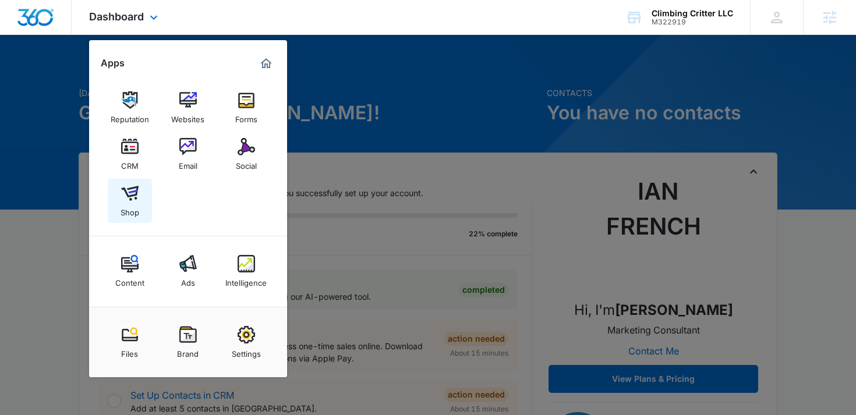
click at [134, 192] on img at bounding box center [129, 193] width 17 height 17
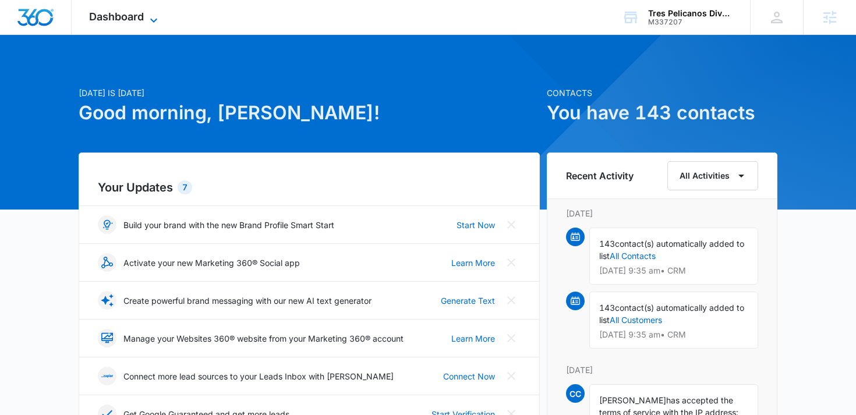
click at [117, 16] on span "Dashboard" at bounding box center [116, 16] width 55 height 12
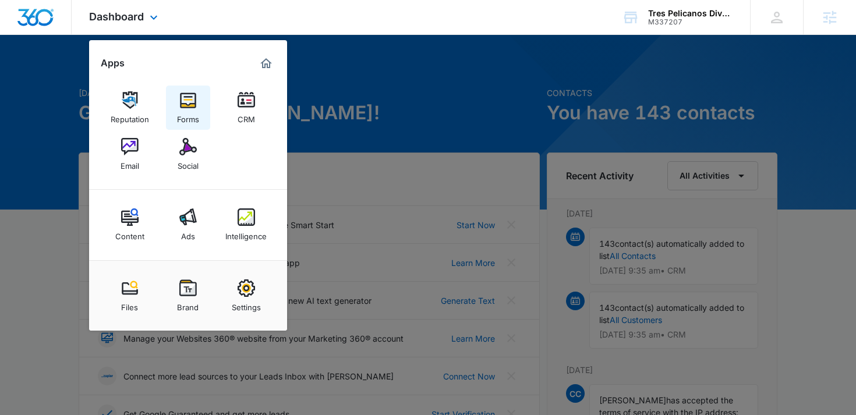
click at [179, 103] on img at bounding box center [187, 99] width 17 height 17
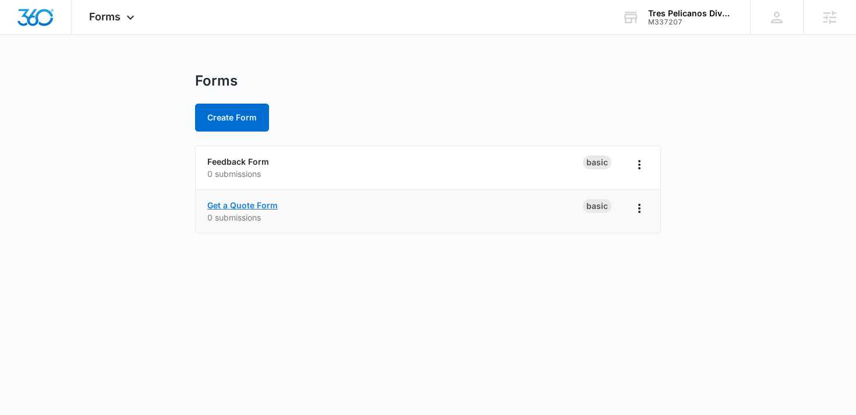
click at [262, 210] on link "Get a Quote Form" at bounding box center [242, 205] width 70 height 10
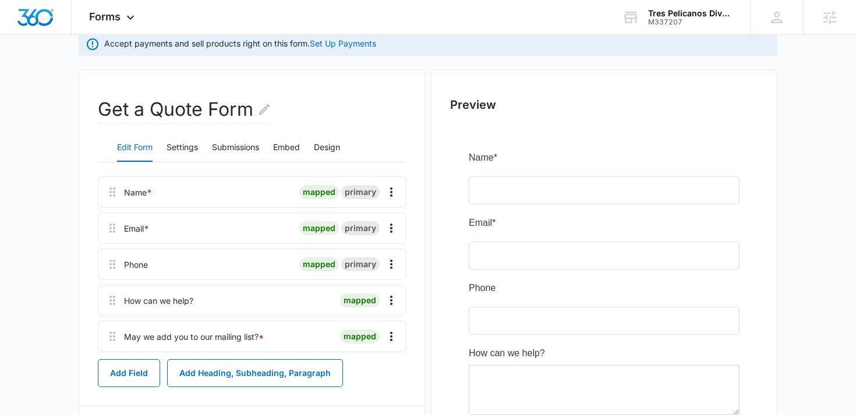
scroll to position [129, 0]
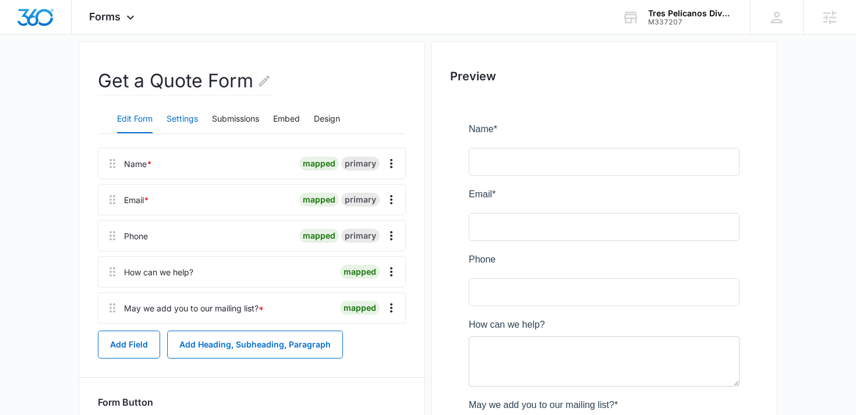
click at [184, 122] on button "Settings" at bounding box center [182, 119] width 31 height 28
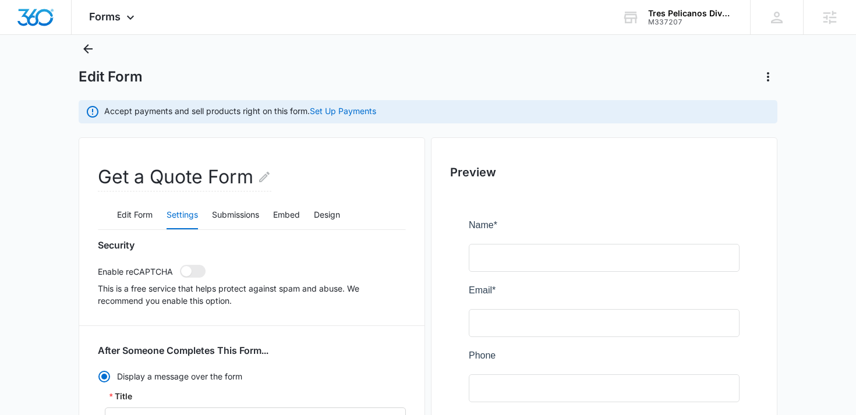
scroll to position [27, 0]
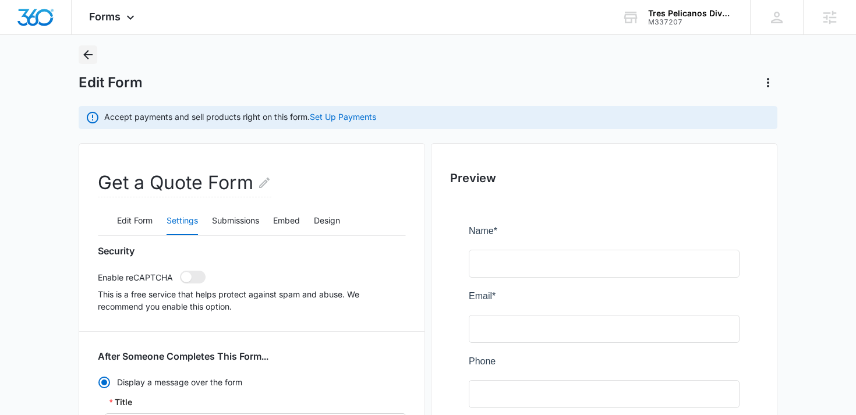
click at [86, 58] on icon "Back" at bounding box center [88, 55] width 14 height 14
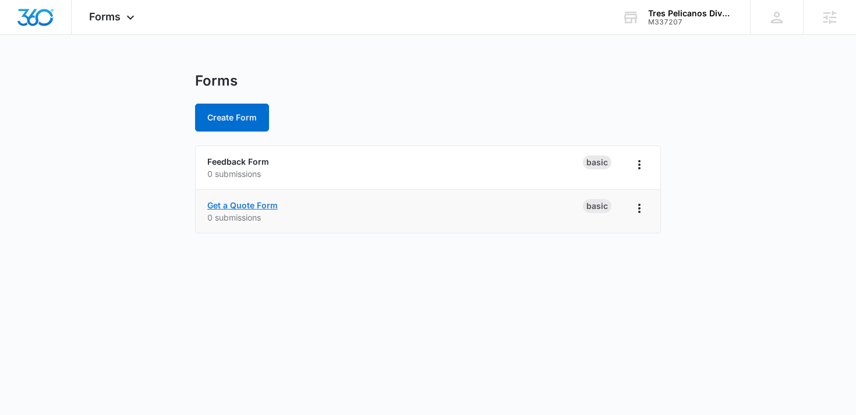
click at [253, 203] on link "Get a Quote Form" at bounding box center [242, 205] width 70 height 10
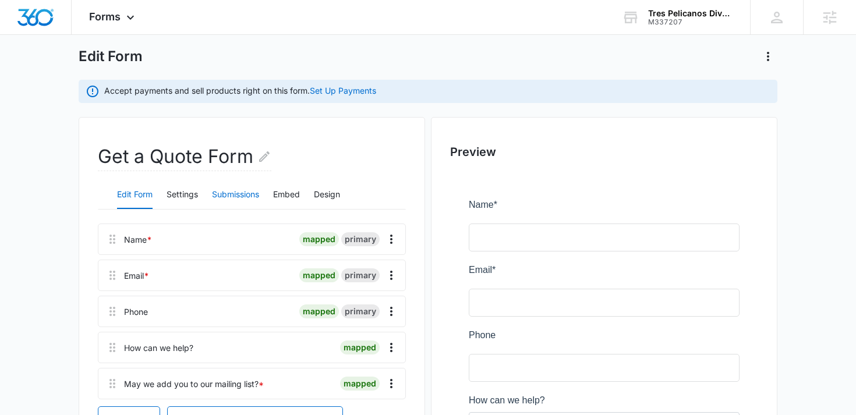
scroll to position [57, 0]
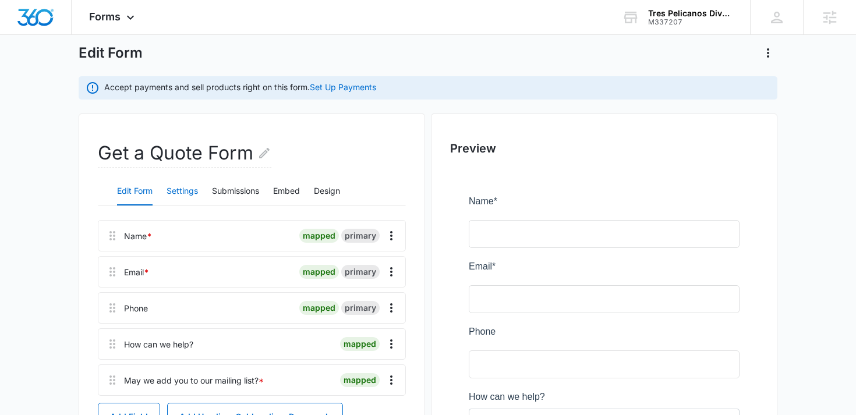
click at [186, 188] on button "Settings" at bounding box center [182, 192] width 31 height 28
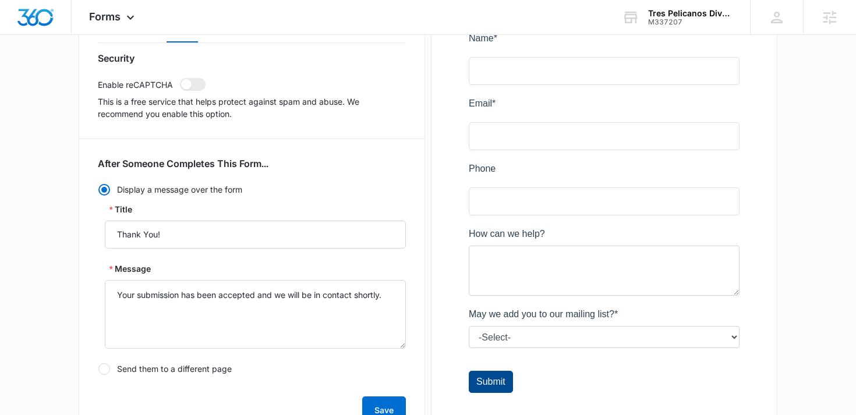
scroll to position [0, 0]
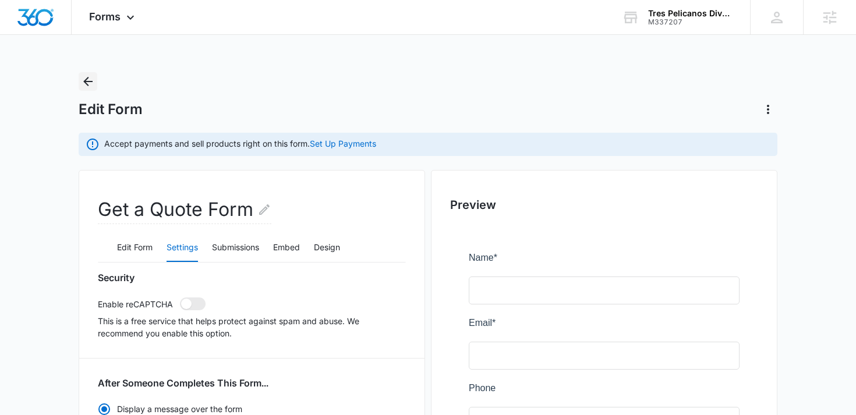
click at [85, 77] on icon "Back" at bounding box center [88, 82] width 14 height 14
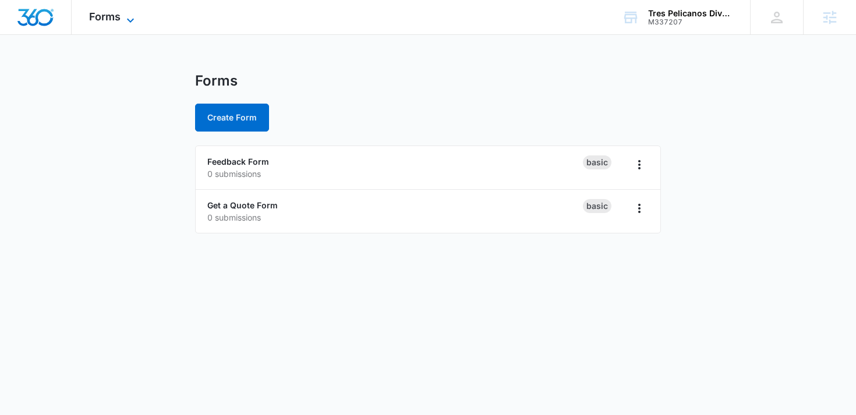
click at [132, 19] on icon at bounding box center [130, 20] width 7 height 4
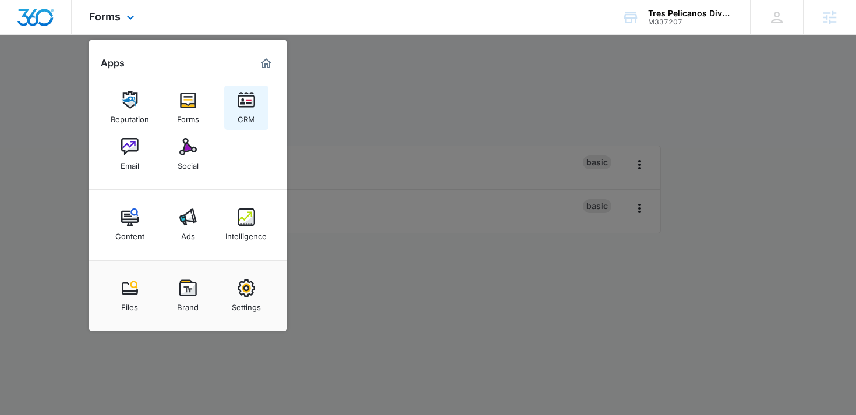
click at [259, 110] on link "CRM" at bounding box center [246, 108] width 44 height 44
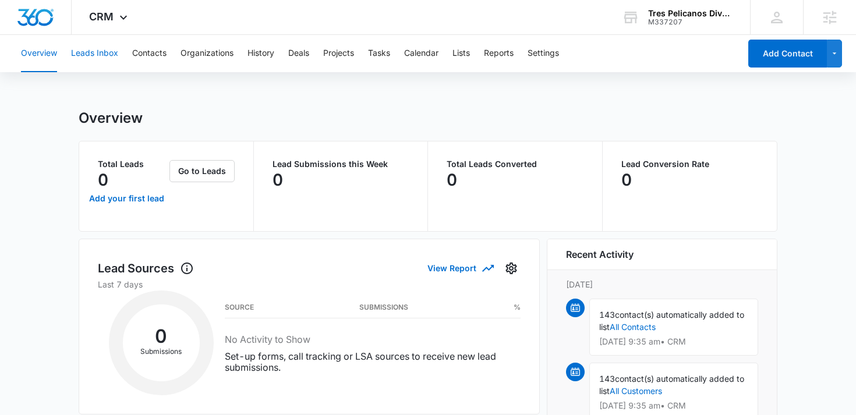
click at [112, 59] on button "Leads Inbox" at bounding box center [94, 53] width 47 height 37
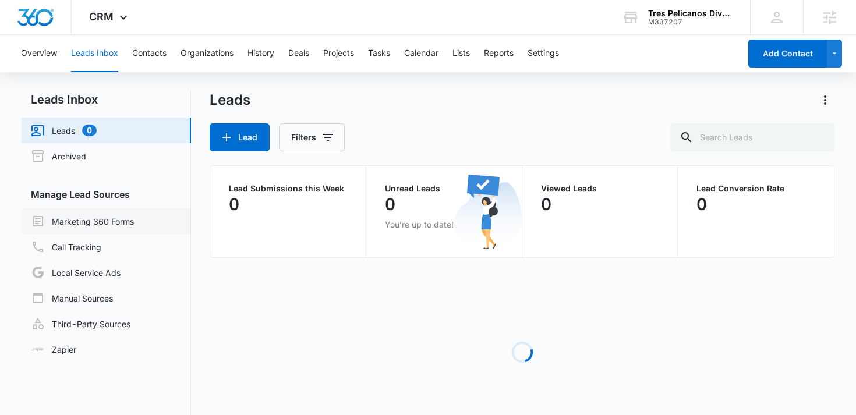
click at [104, 223] on link "Marketing 360 Forms" at bounding box center [82, 221] width 103 height 14
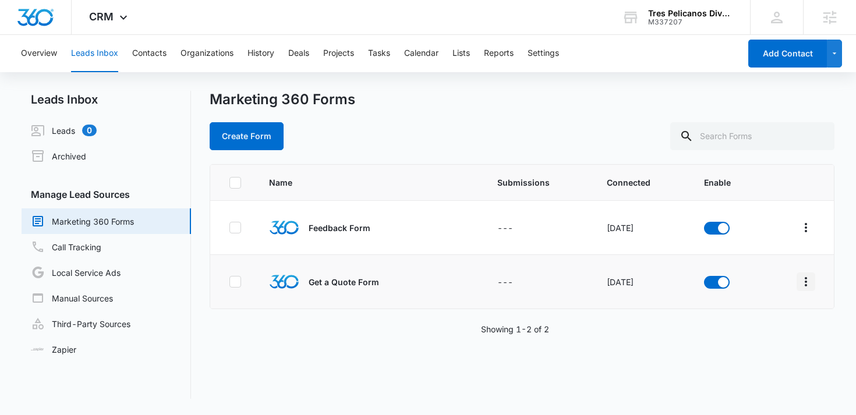
click at [804, 286] on icon "Overflow Menu" at bounding box center [806, 282] width 14 height 14
click at [753, 348] on div "Field Mapping" at bounding box center [755, 349] width 66 height 8
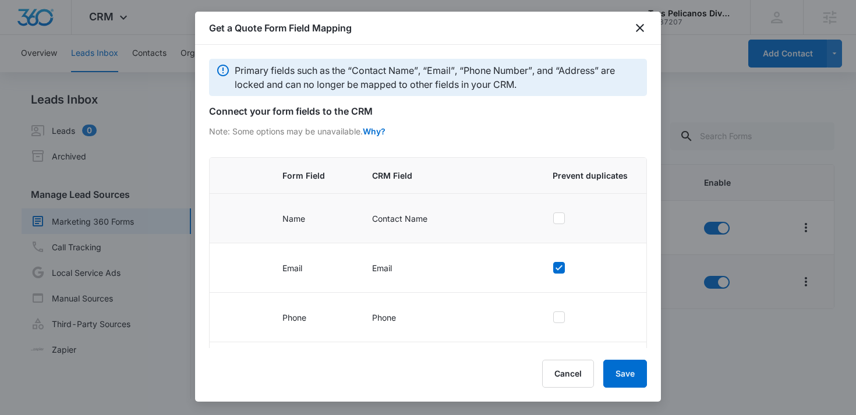
scroll to position [108, 0]
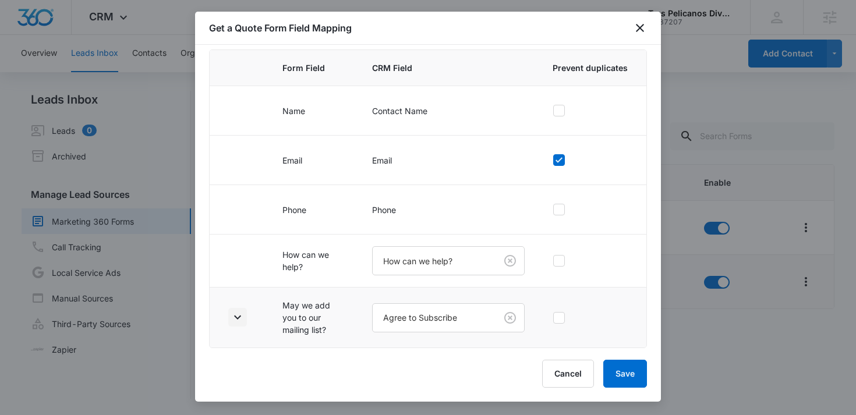
click at [244, 313] on icon "button" at bounding box center [238, 317] width 14 height 14
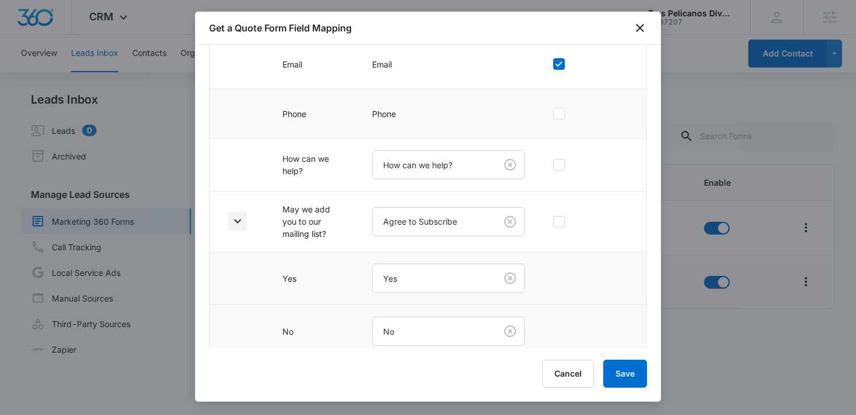
scroll to position [214, 0]
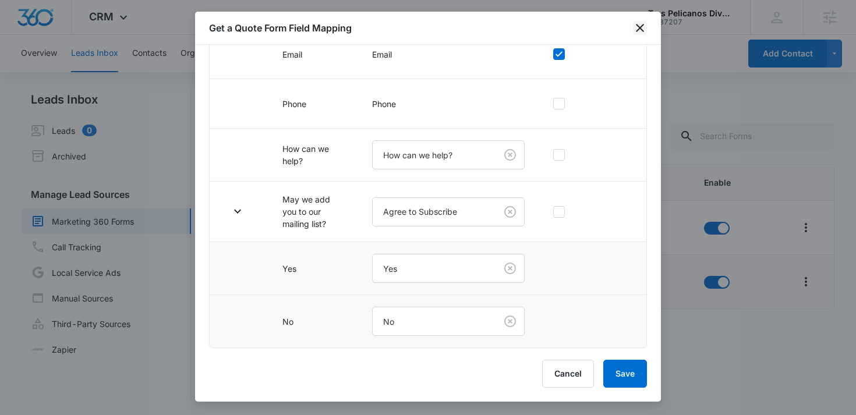
click at [642, 29] on icon "close" at bounding box center [640, 28] width 14 height 14
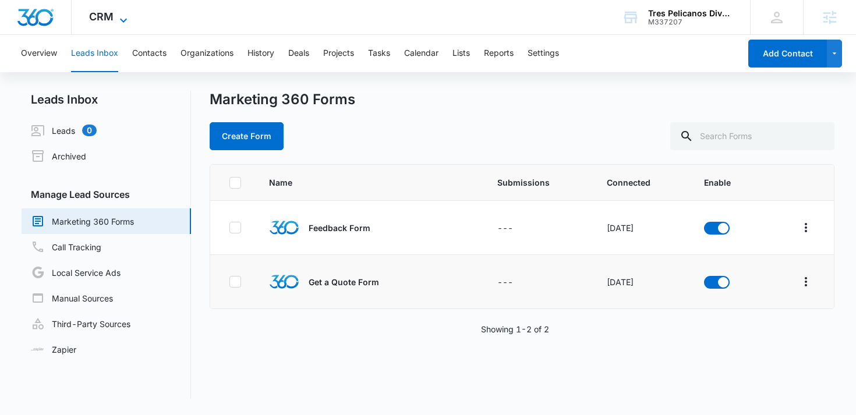
click at [122, 15] on icon at bounding box center [124, 20] width 14 height 14
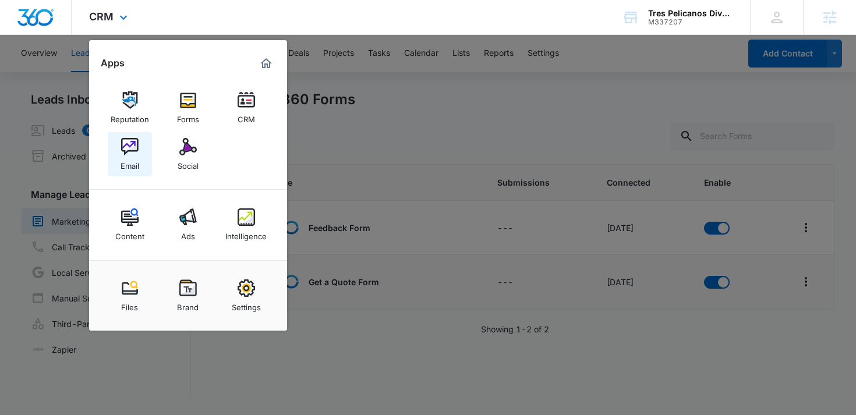
click at [139, 152] on link "Email" at bounding box center [130, 154] width 44 height 44
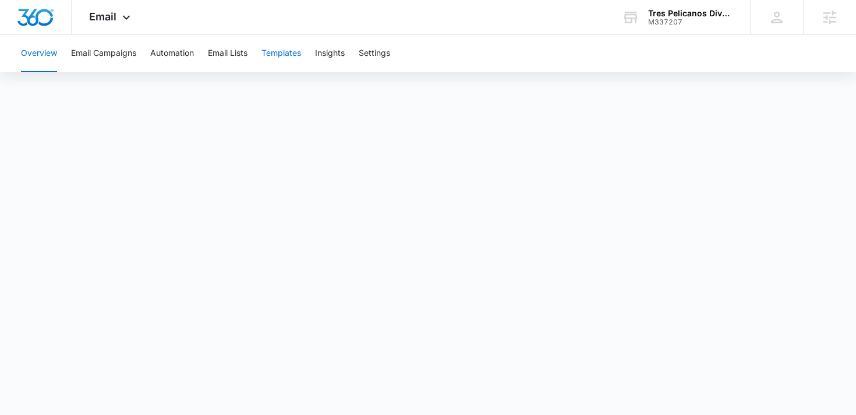
click at [289, 56] on button "Templates" at bounding box center [282, 53] width 40 height 37
click at [174, 57] on button "Automation" at bounding box center [172, 53] width 44 height 37
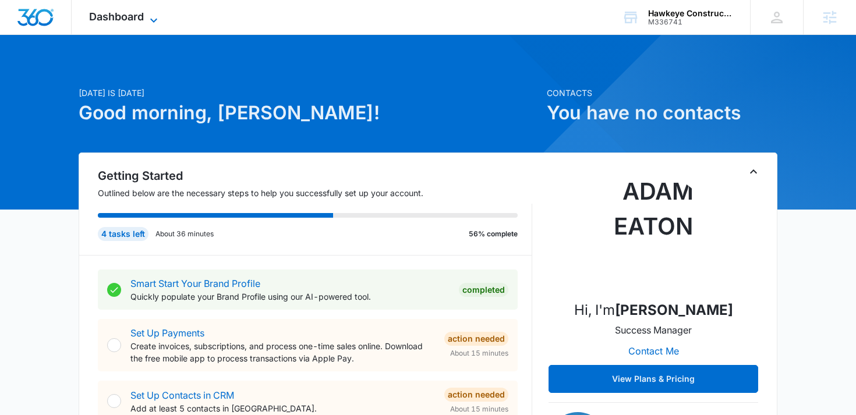
click at [144, 12] on span "Dashboard" at bounding box center [116, 16] width 55 height 12
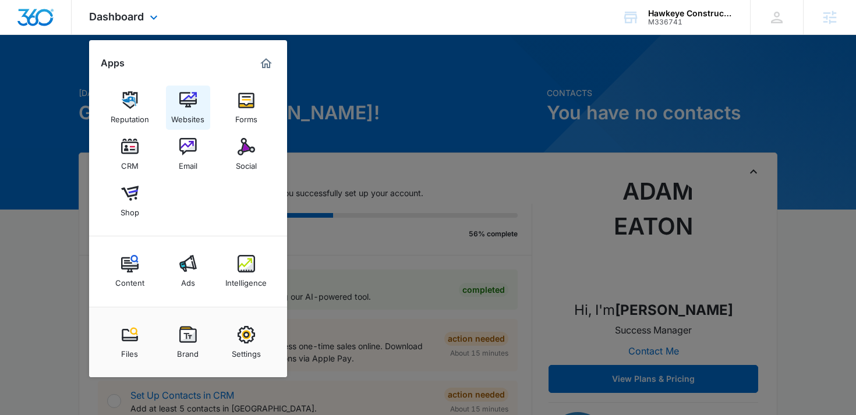
click at [193, 112] on div "Websites" at bounding box center [187, 116] width 33 height 15
